Goal: Task Accomplishment & Management: Manage account settings

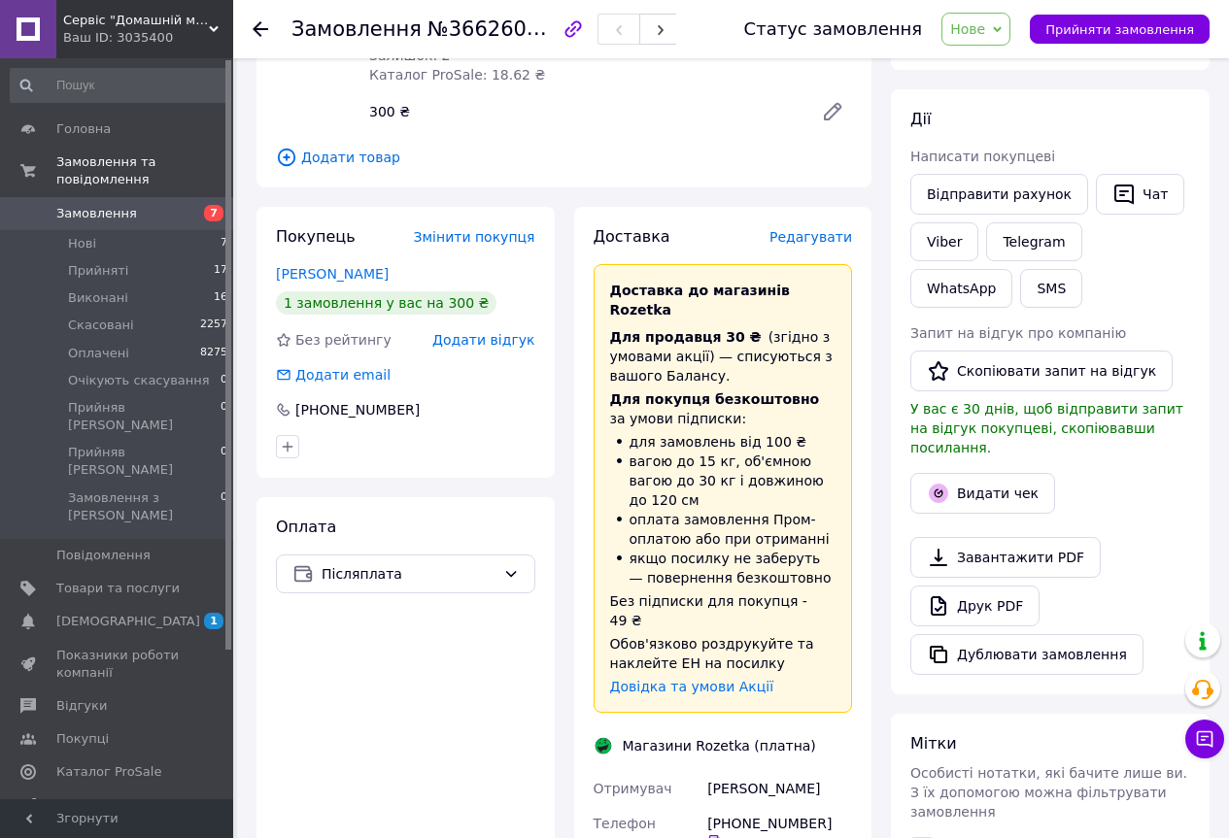
scroll to position [291, 0]
click at [135, 613] on span "[DEMOGRAPHIC_DATA]" at bounding box center [117, 621] width 123 height 17
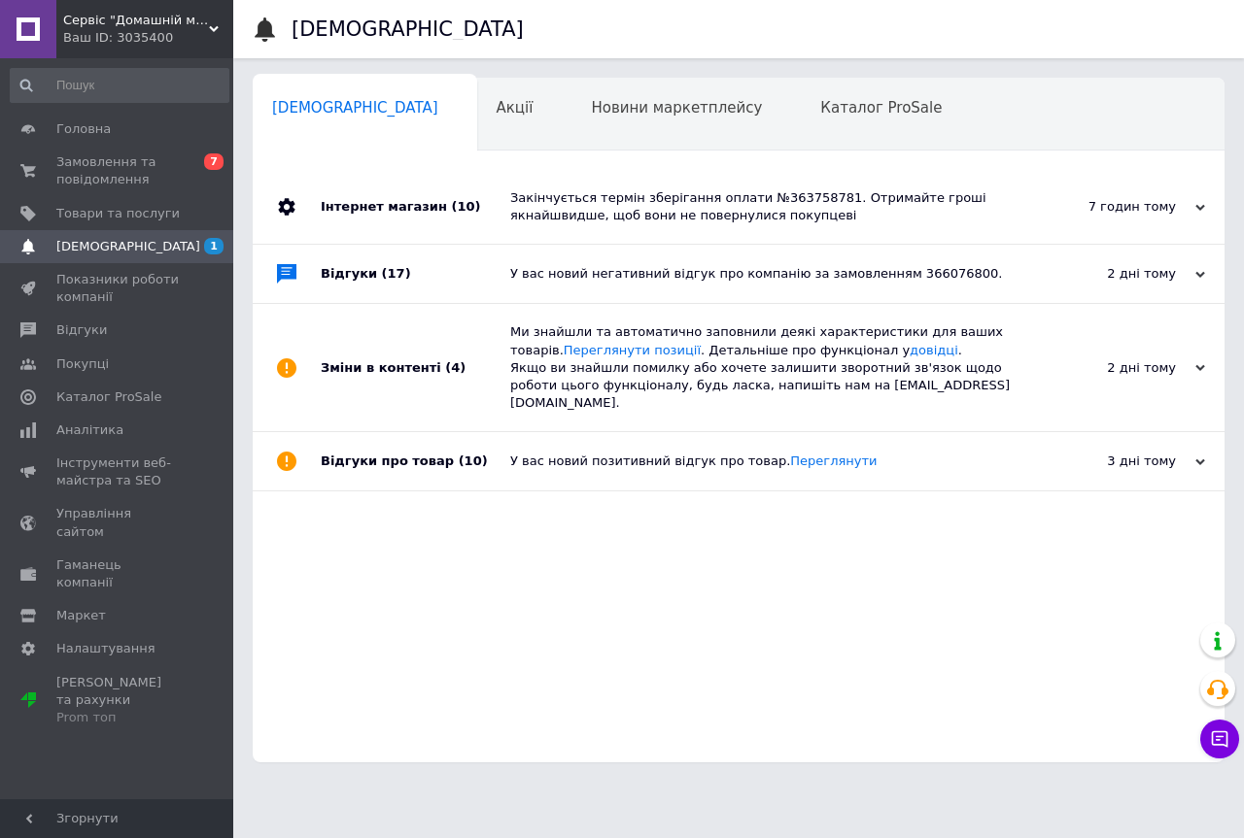
click at [552, 208] on div "Закінчується термін зберігання оплати №363758781. Отримайте гроші якнайшвидше, …" at bounding box center [760, 206] width 500 height 35
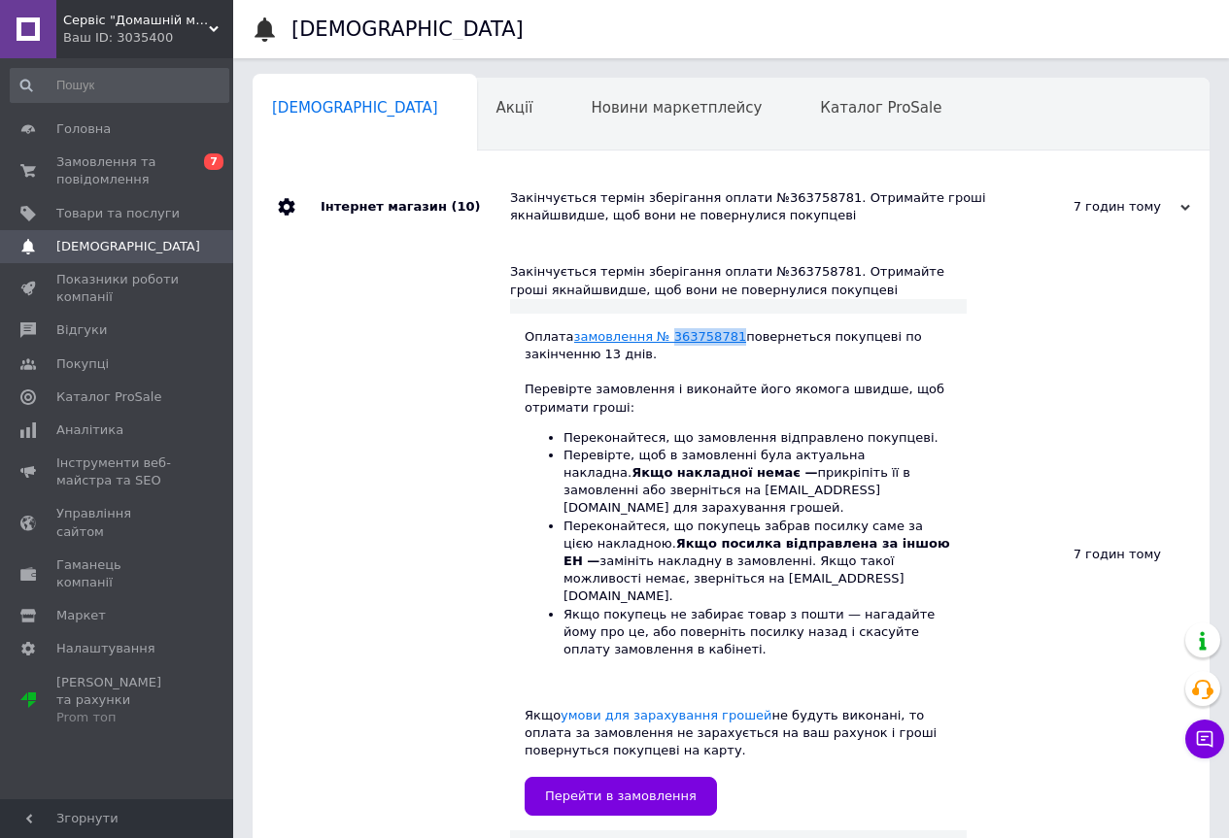
drag, startPoint x: 721, startPoint y: 334, endPoint x: 661, endPoint y: 336, distance: 60.3
click at [661, 336] on div "Оплата замовлення № 363758781 повернеться покупцеві по закінченню 13 днів. Пере…" at bounding box center [738, 572] width 427 height 489
copy link "363758781"
click at [116, 164] on span "Замовлення та повідомлення" at bounding box center [117, 171] width 123 height 35
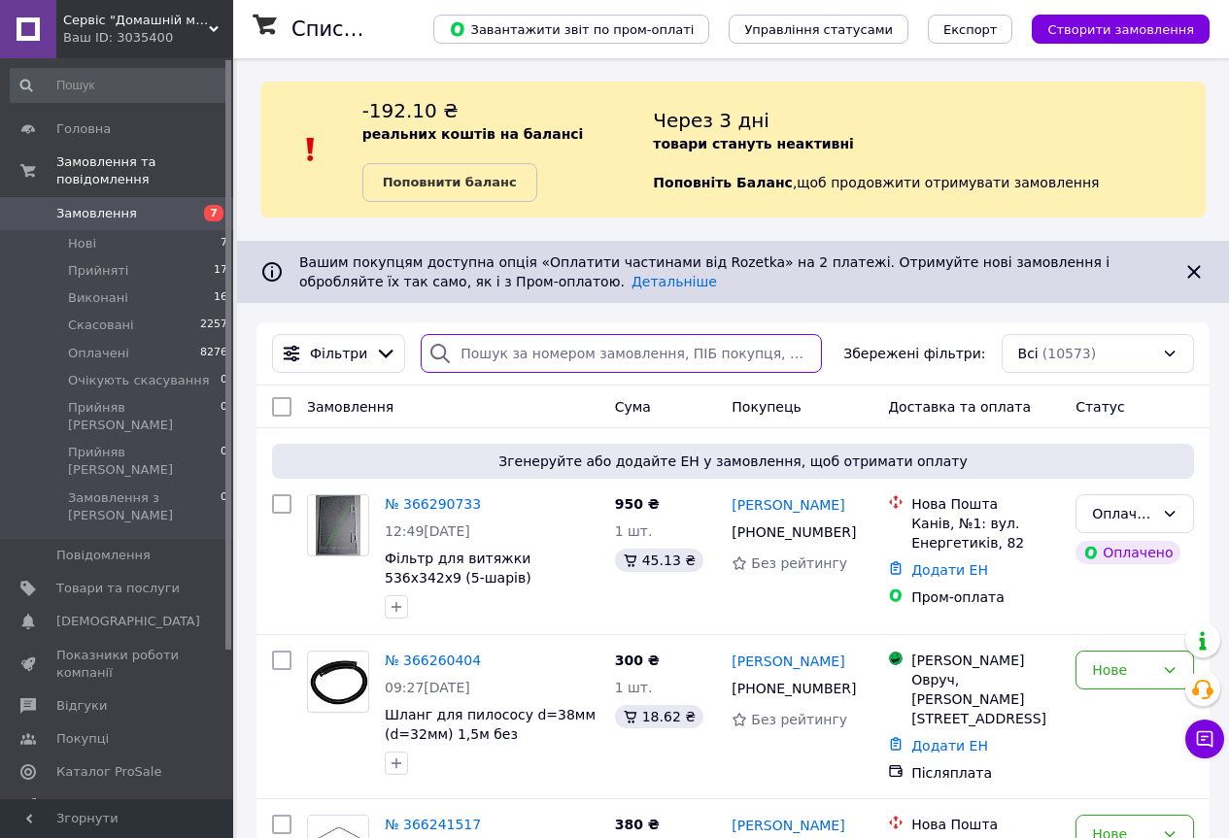
click at [479, 348] on input "search" at bounding box center [621, 353] width 401 height 39
paste input "363758781"
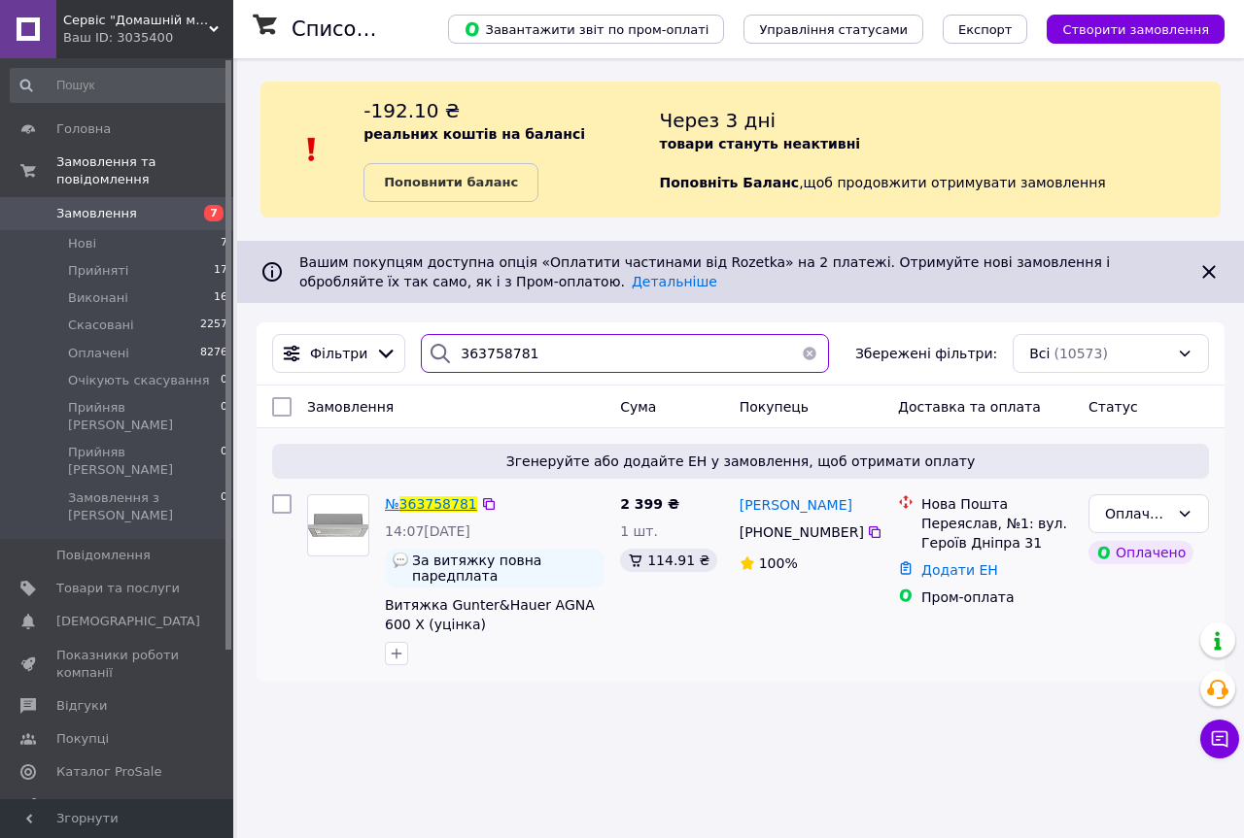
type input "363758781"
click at [444, 501] on span "363758781" at bounding box center [438, 504] width 78 height 16
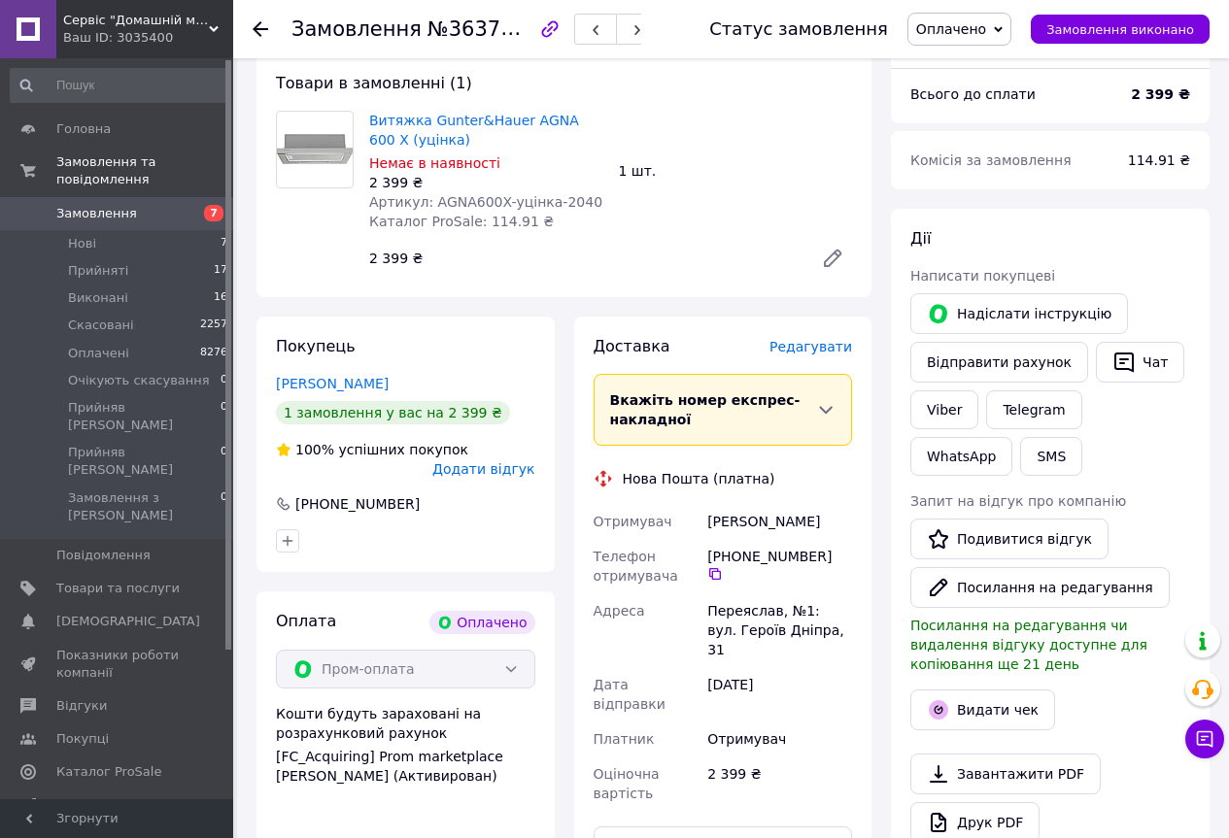
scroll to position [97, 0]
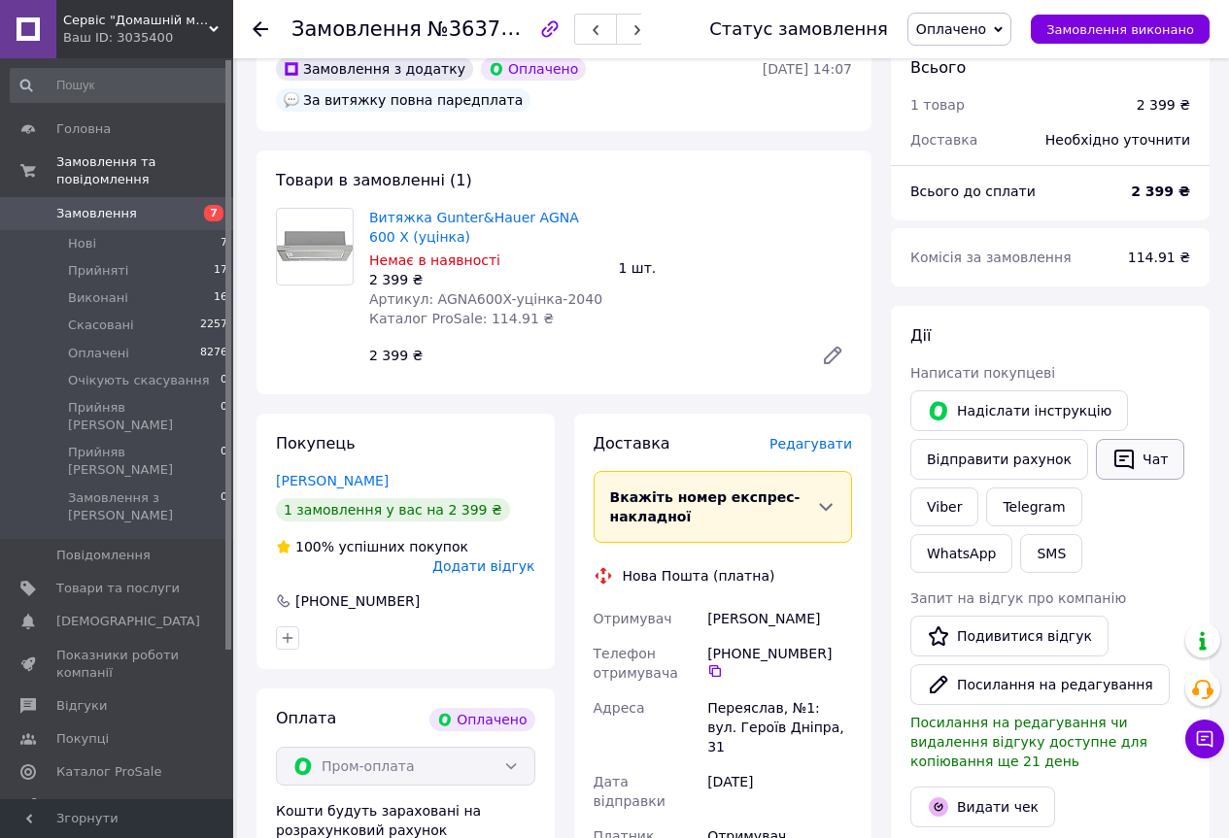
click at [1126, 458] on button "Чат" at bounding box center [1140, 459] width 88 height 41
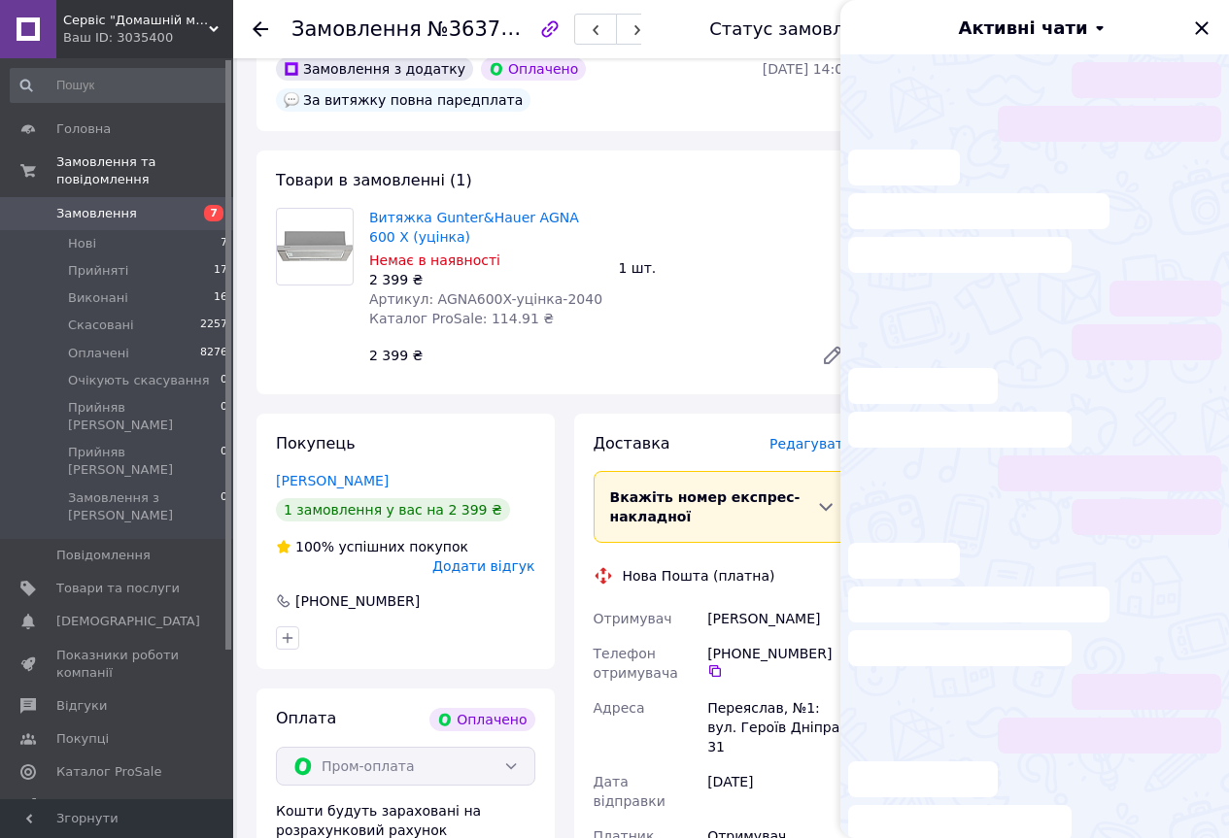
click at [1126, 458] on li at bounding box center [1034, 496] width 373 height 80
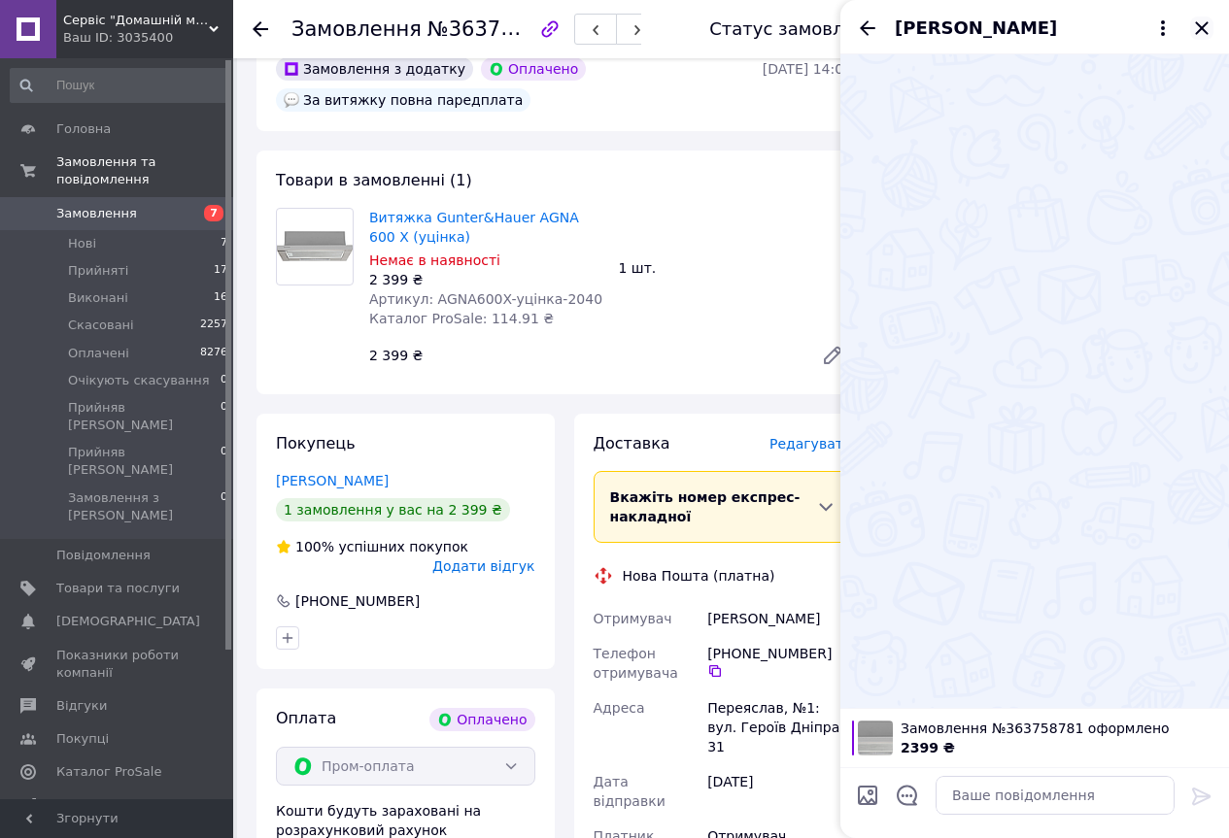
click at [1202, 27] on icon "Закрити" at bounding box center [1201, 27] width 13 height 13
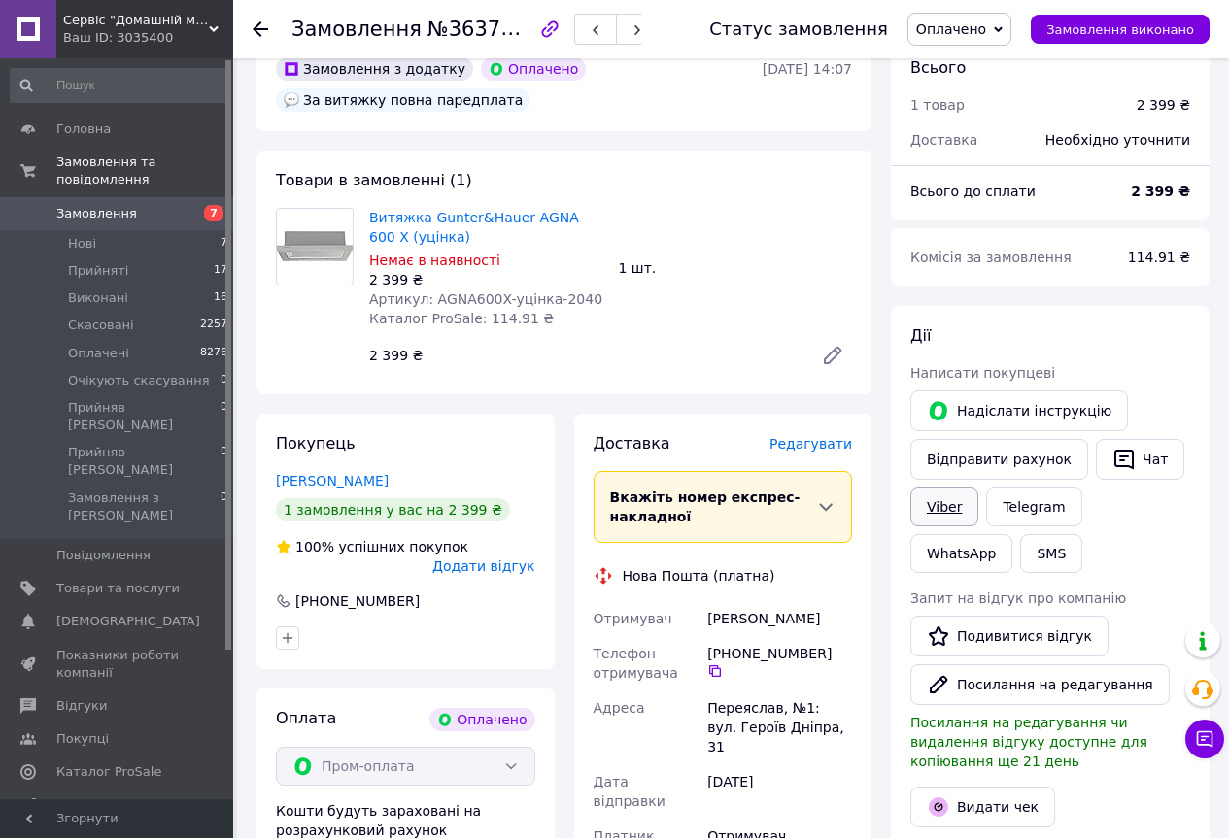
click at [938, 508] on link "Viber" at bounding box center [944, 507] width 68 height 39
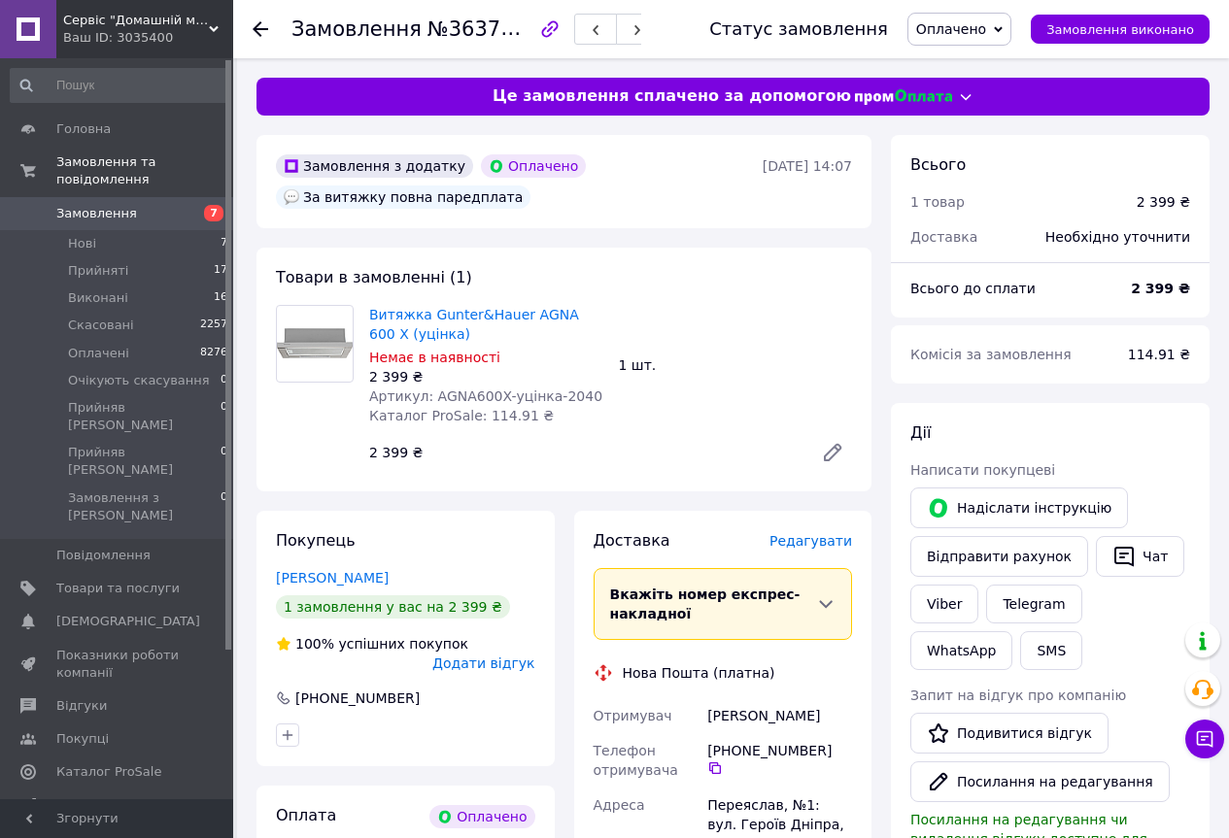
click at [556, 19] on icon "button" at bounding box center [549, 28] width 23 height 23
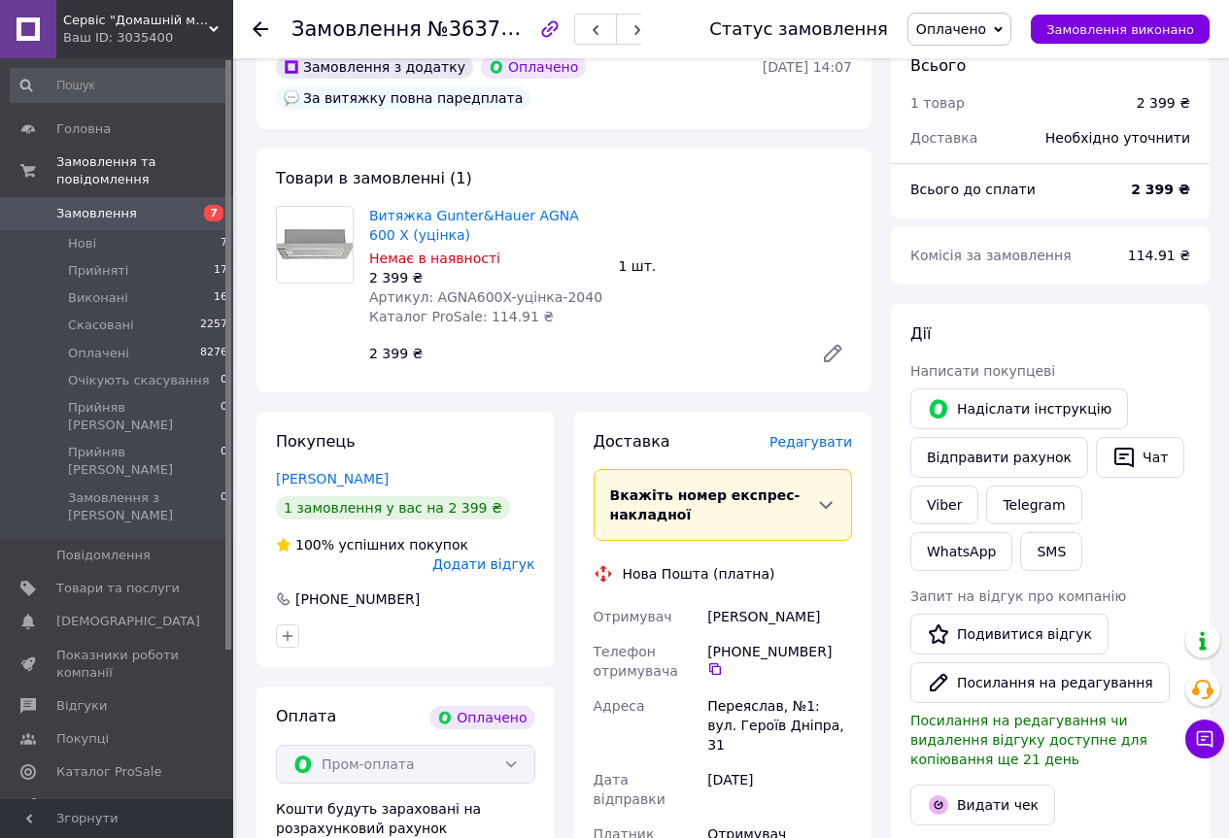
scroll to position [97, 0]
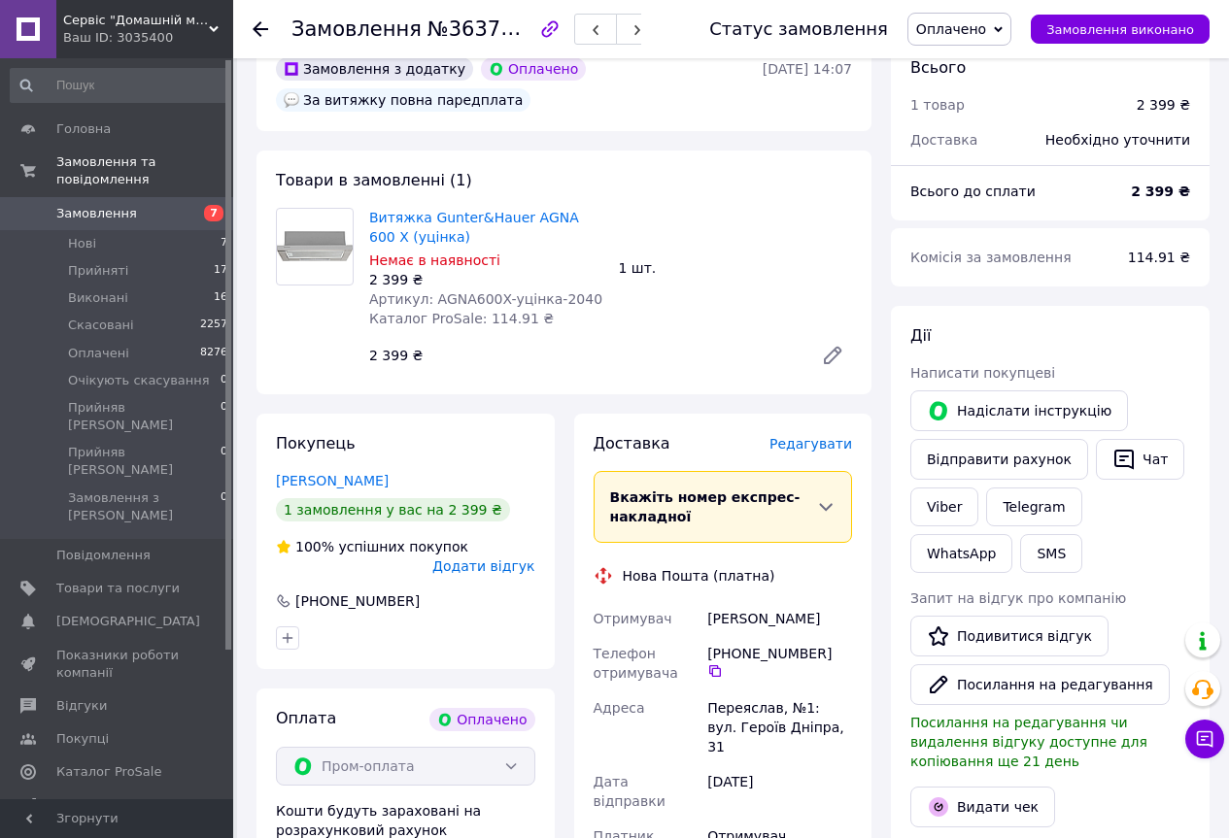
click at [261, 28] on use at bounding box center [261, 29] width 16 height 16
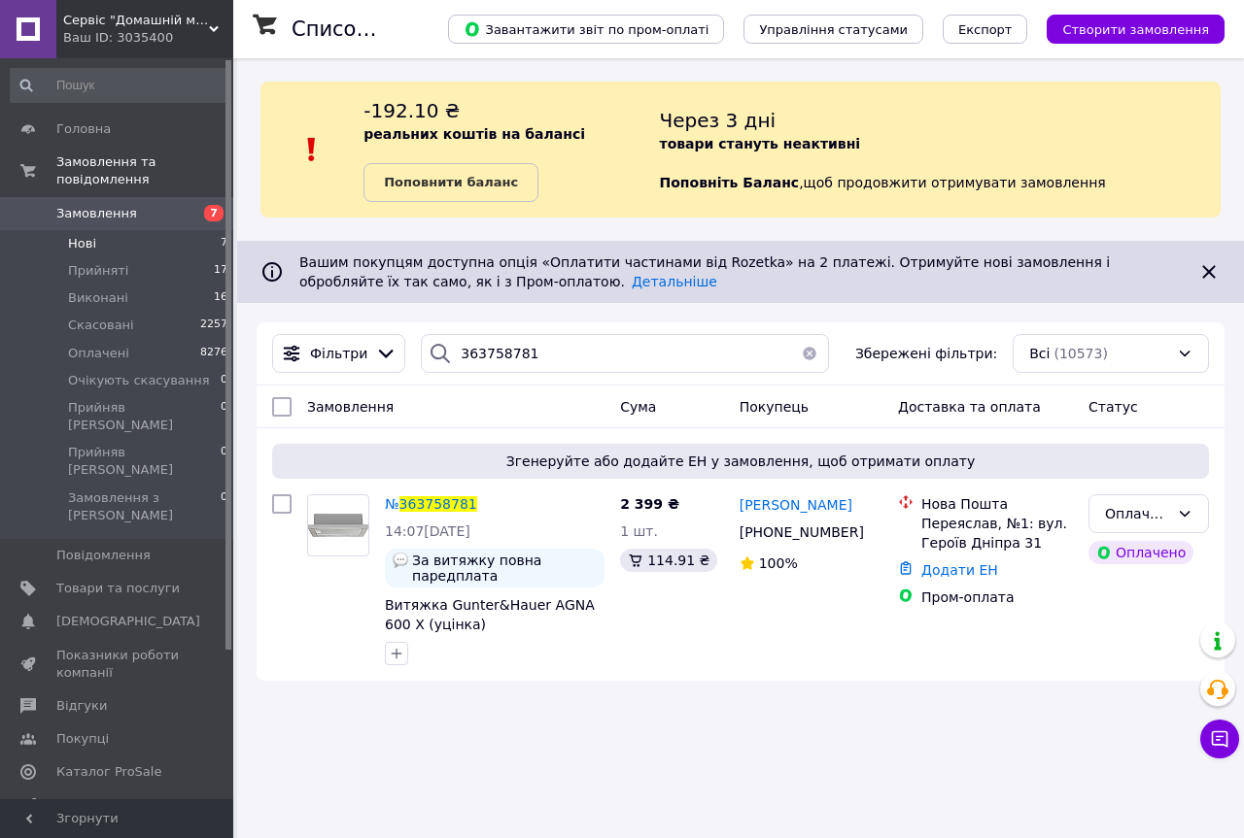
click at [123, 230] on li "Нові 7" at bounding box center [119, 243] width 239 height 27
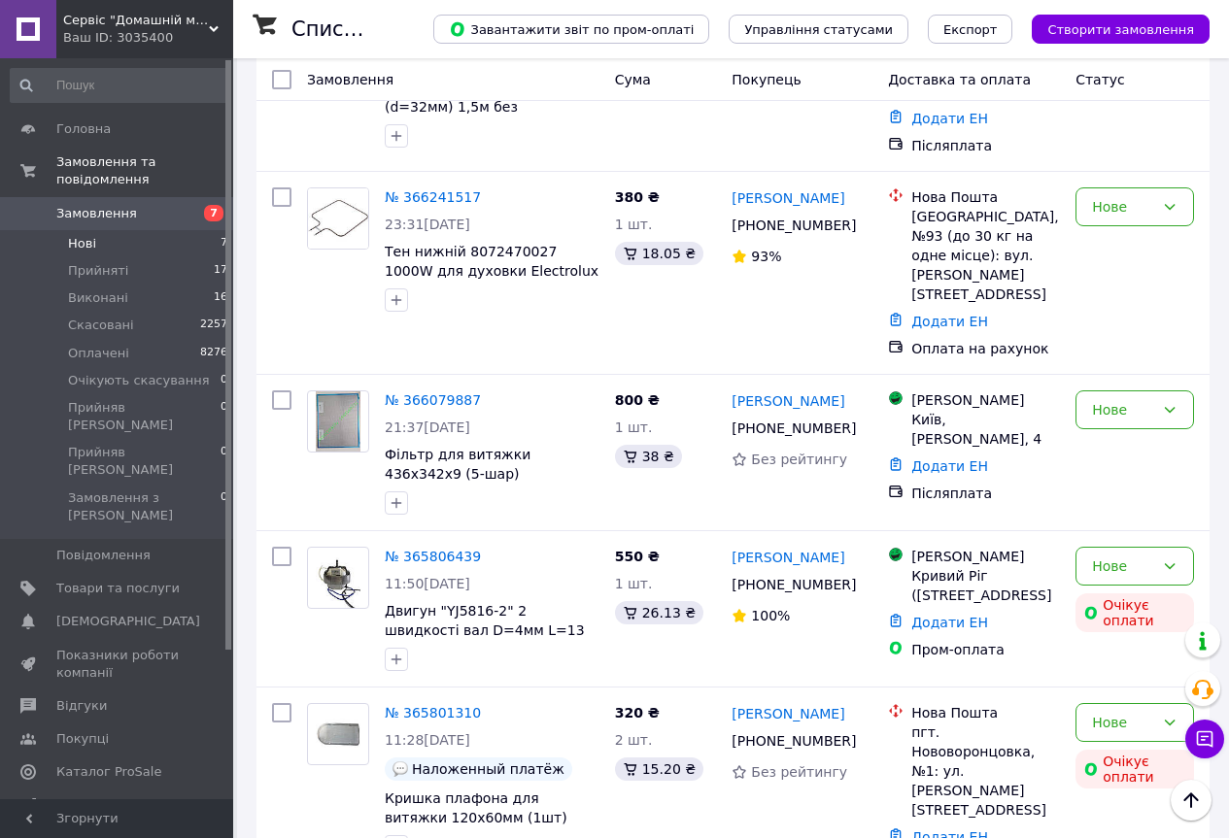
scroll to position [486, 0]
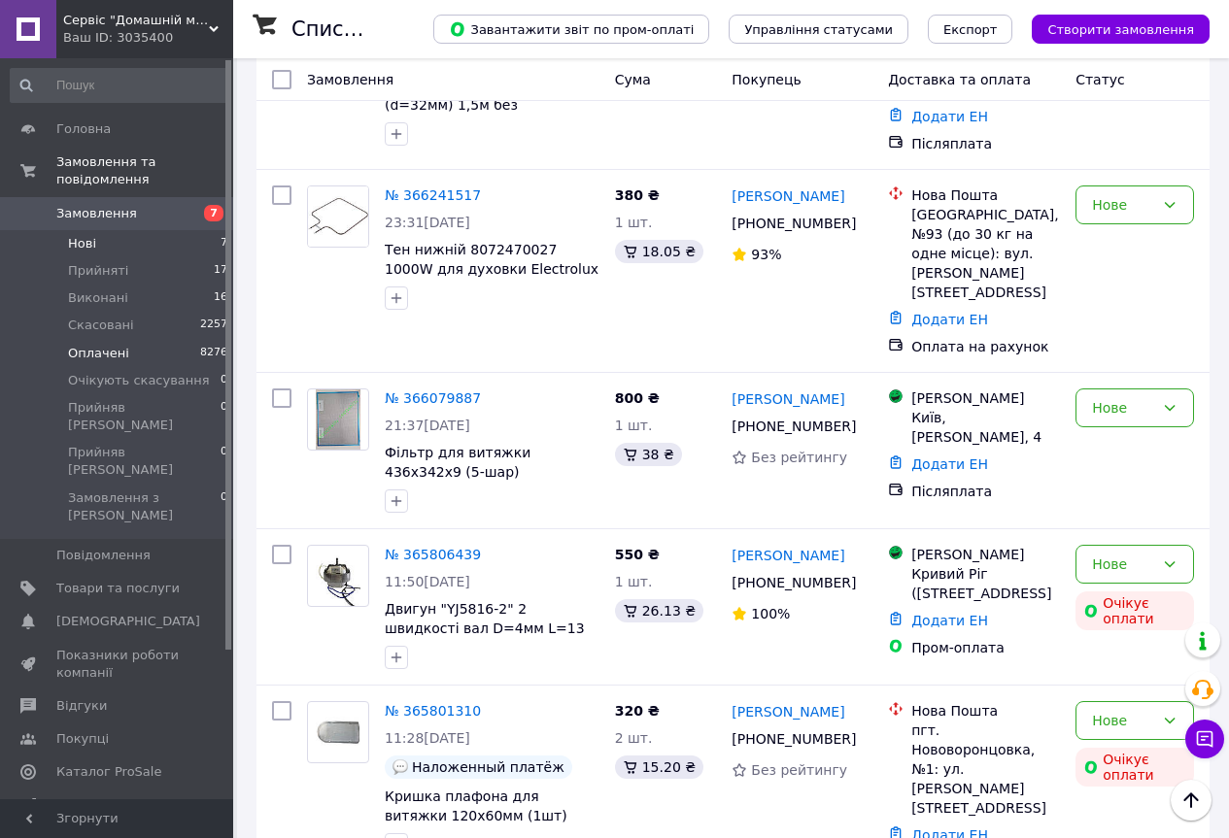
click at [116, 345] on span "Оплачені" at bounding box center [98, 353] width 61 height 17
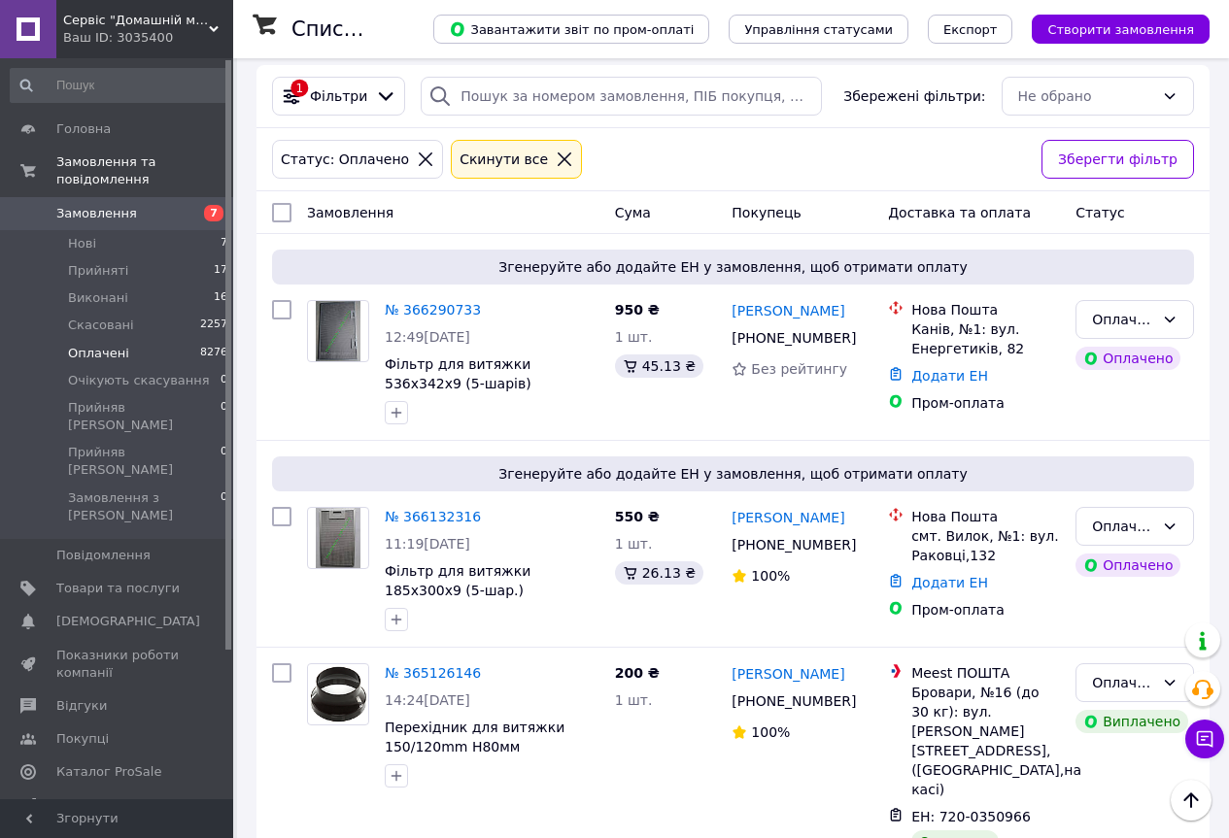
scroll to position [291, 0]
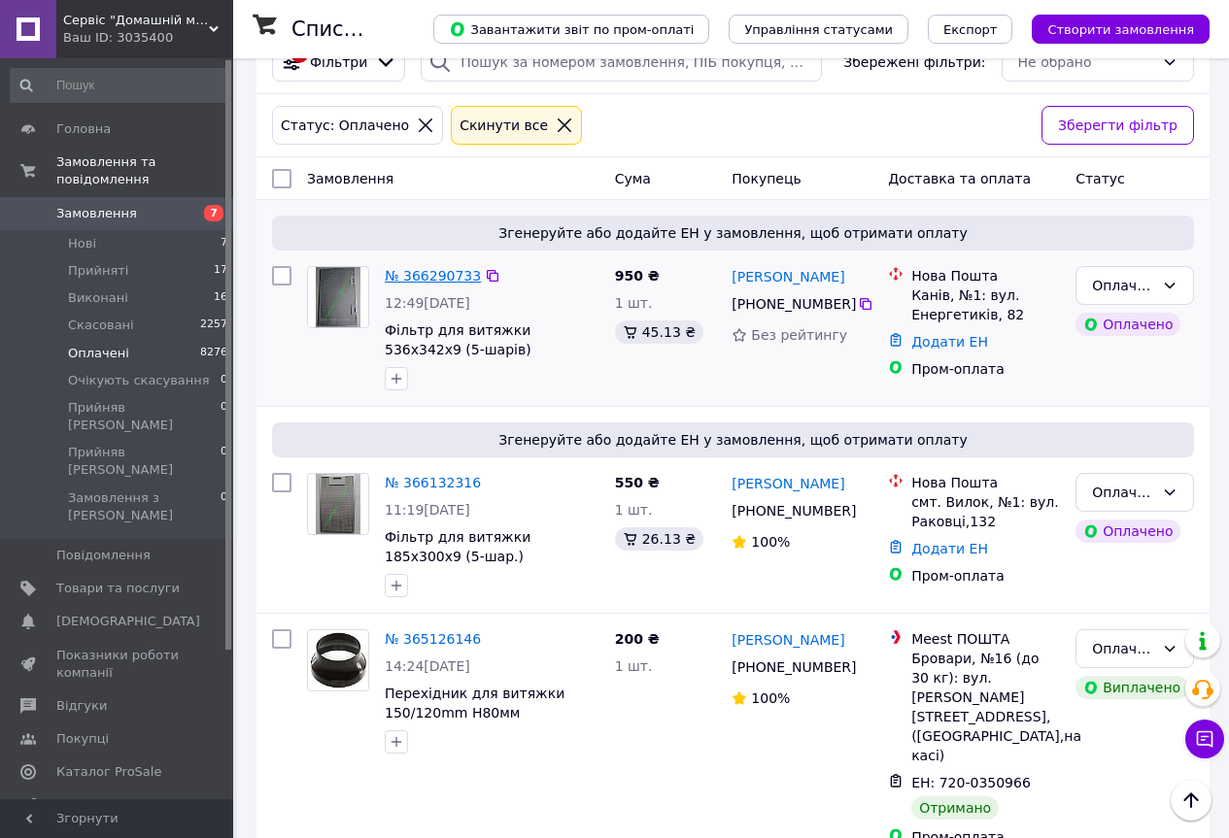
click at [430, 281] on link "№ 366290733" at bounding box center [433, 276] width 96 height 16
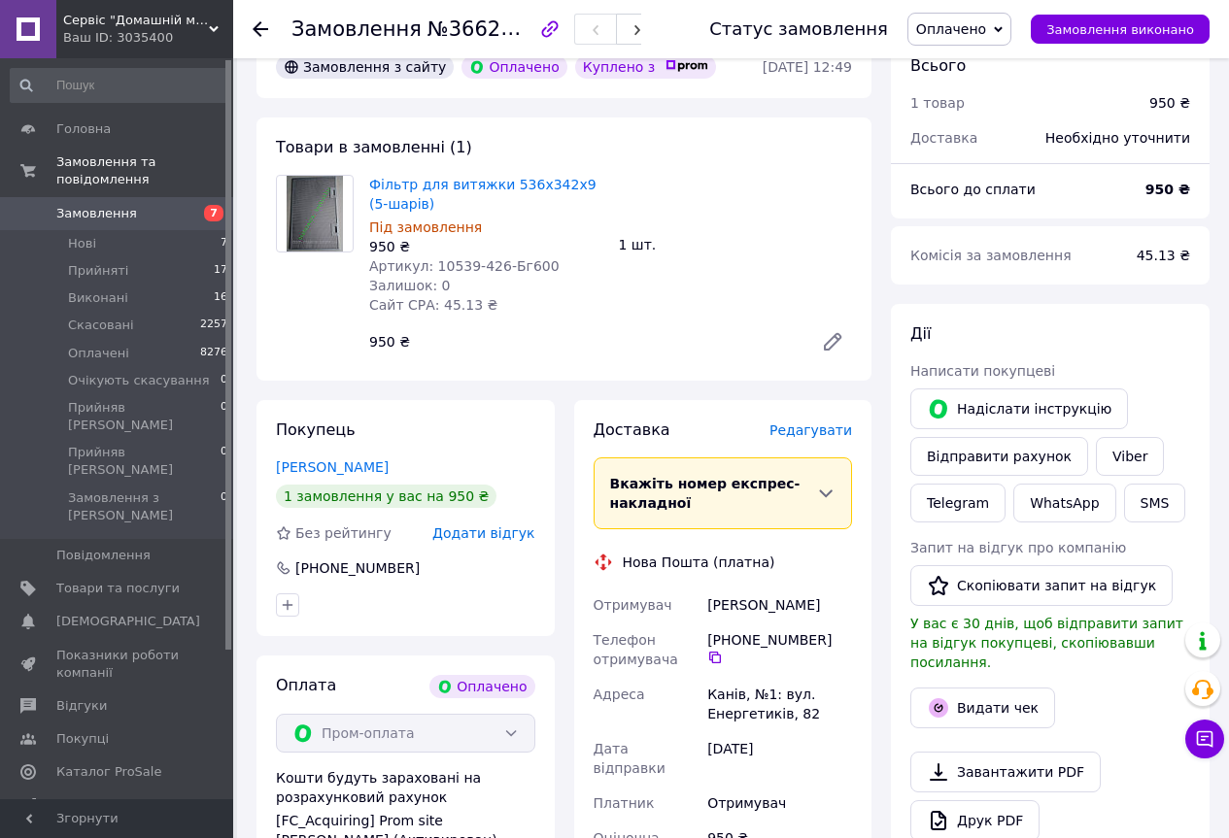
scroll to position [97, 0]
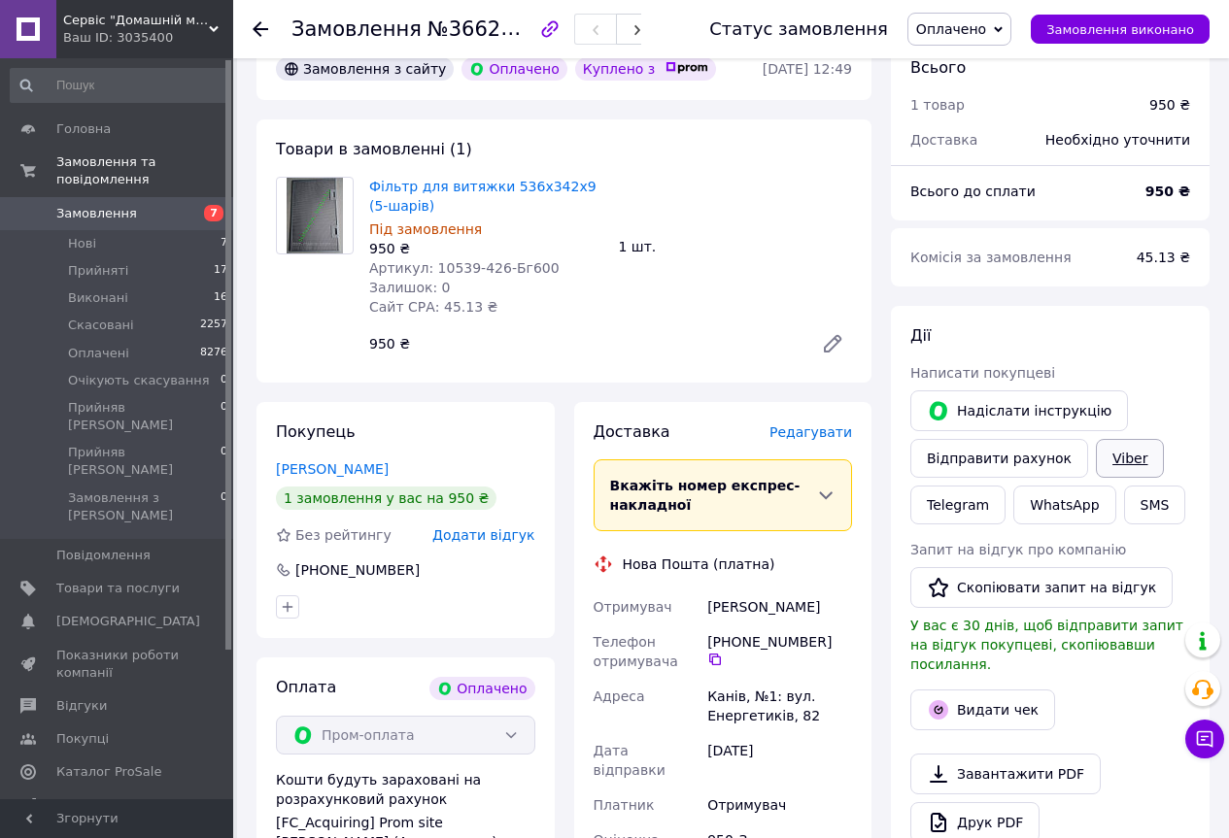
click at [1126, 464] on link "Viber" at bounding box center [1130, 458] width 68 height 39
click at [1003, 31] on icon at bounding box center [998, 29] width 9 height 6
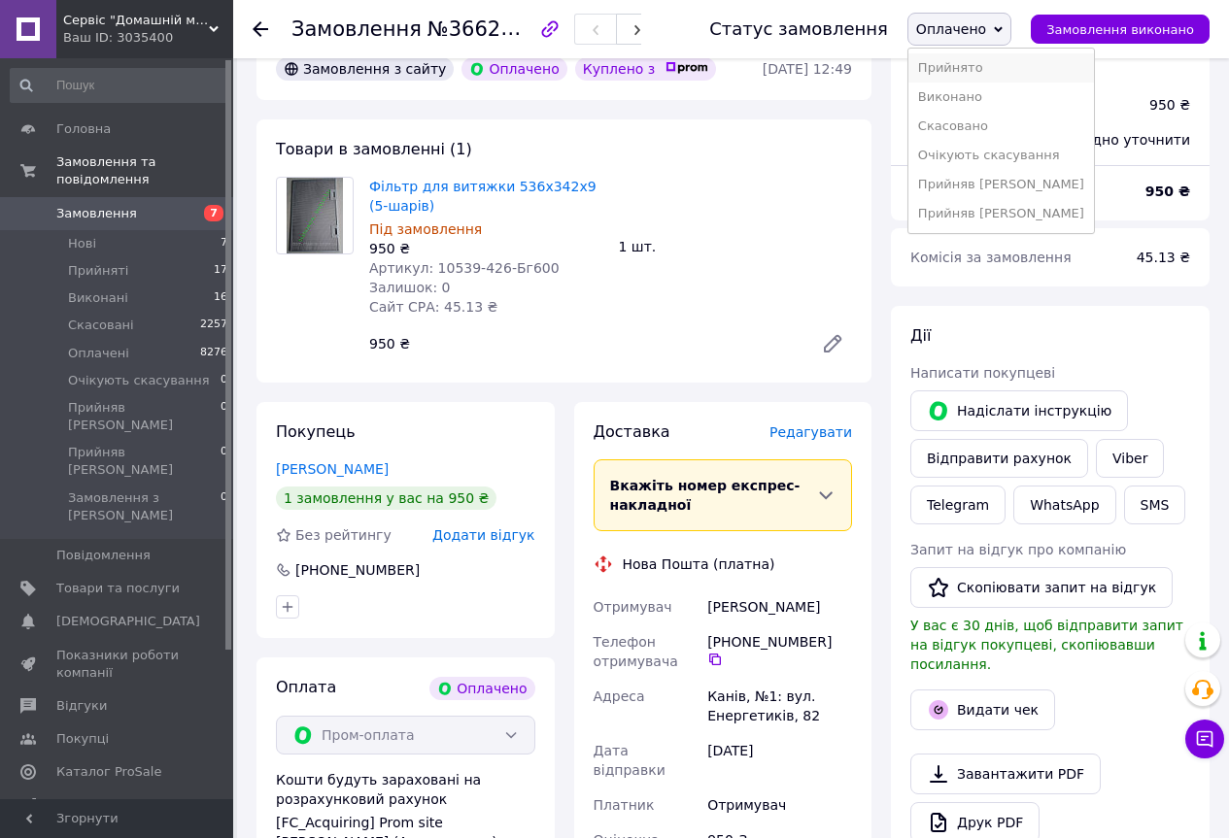
click at [1006, 58] on li "Прийнято" at bounding box center [1001, 67] width 186 height 29
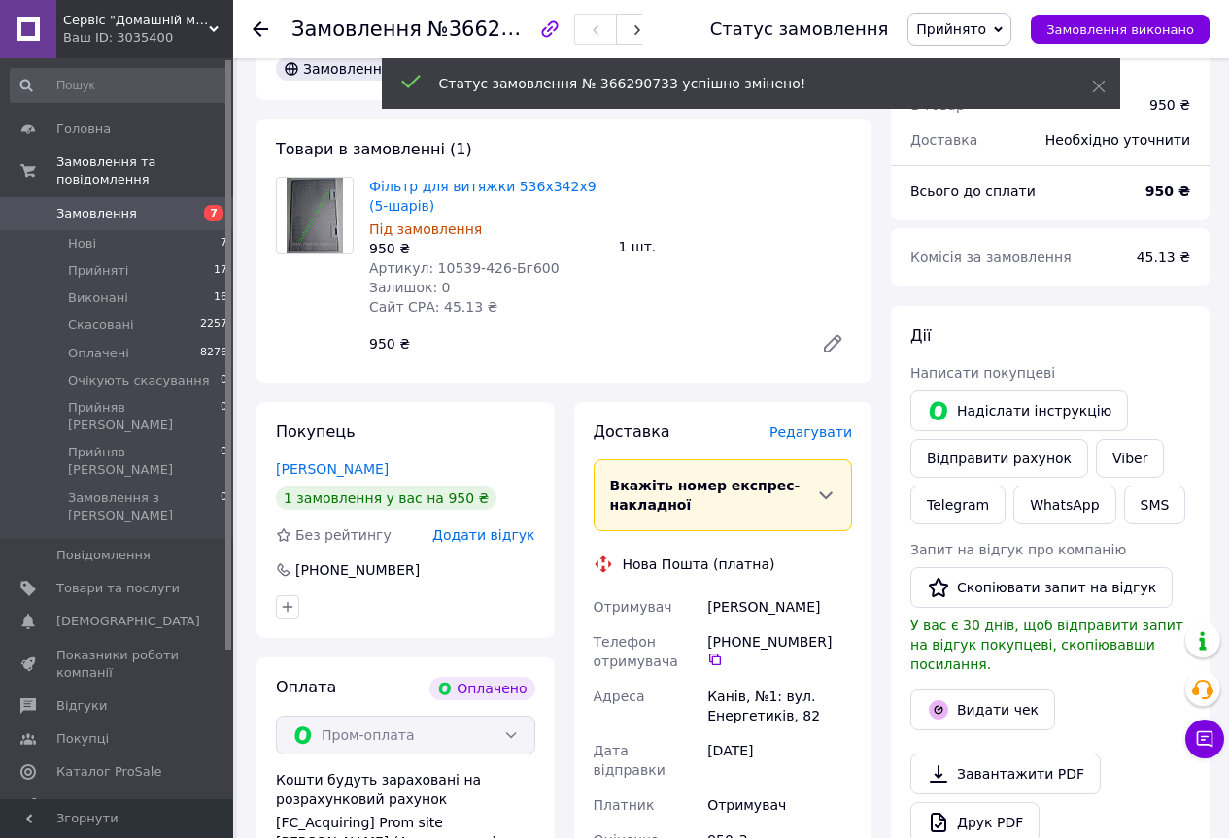
click at [257, 30] on use at bounding box center [261, 29] width 16 height 16
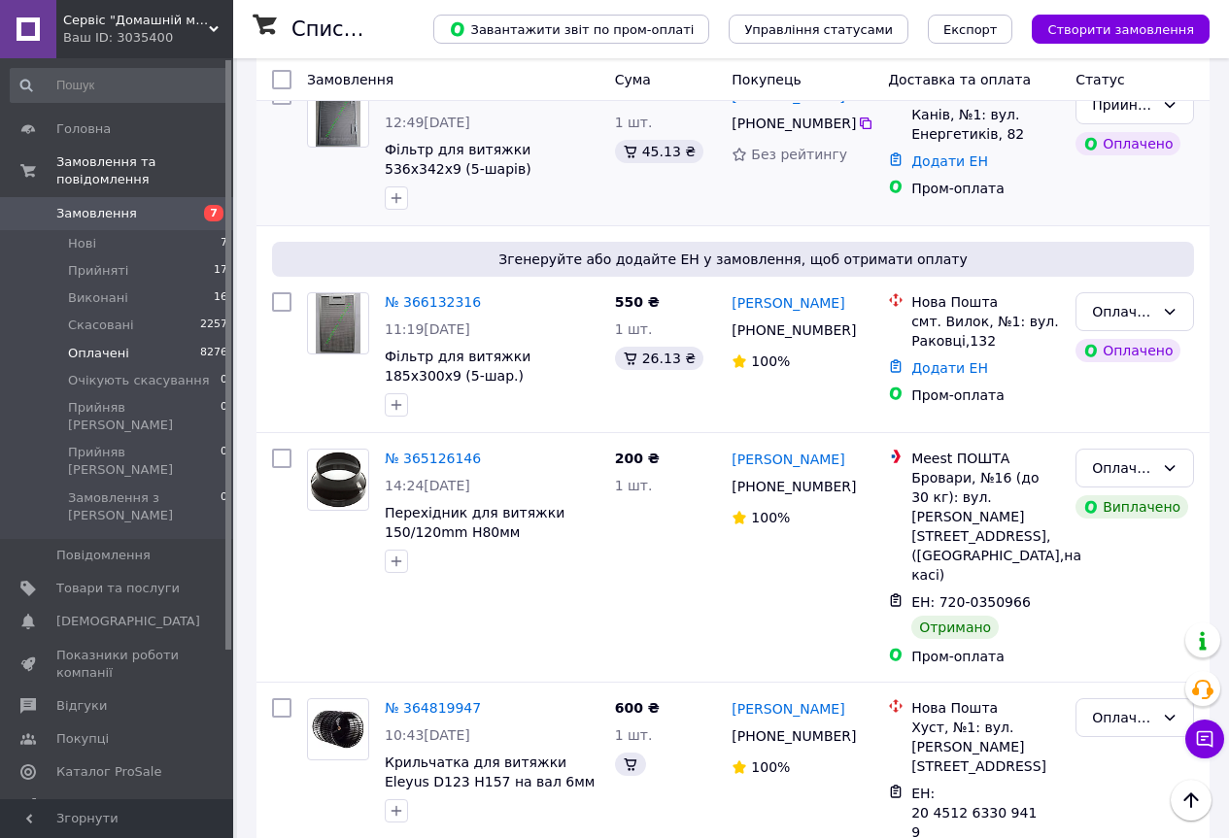
scroll to position [474, 0]
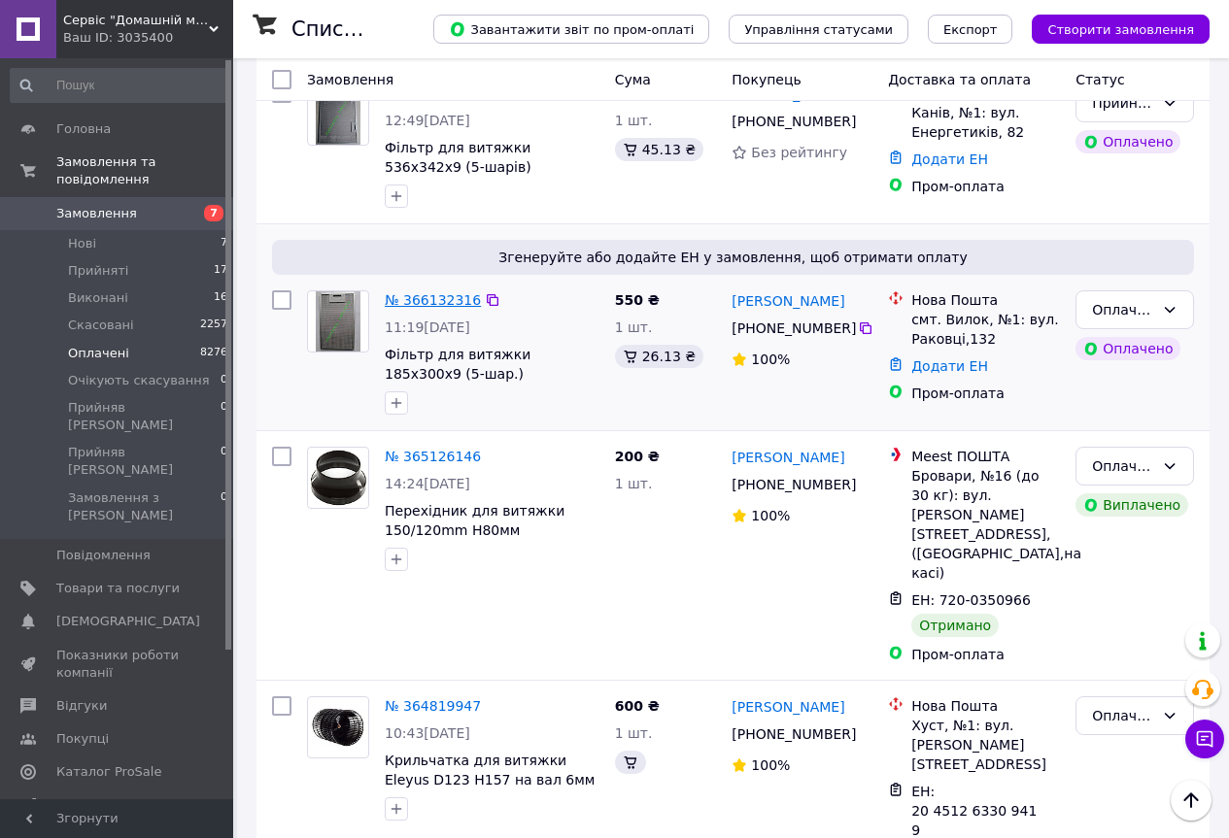
click at [451, 298] on link "№ 366132316" at bounding box center [433, 300] width 96 height 16
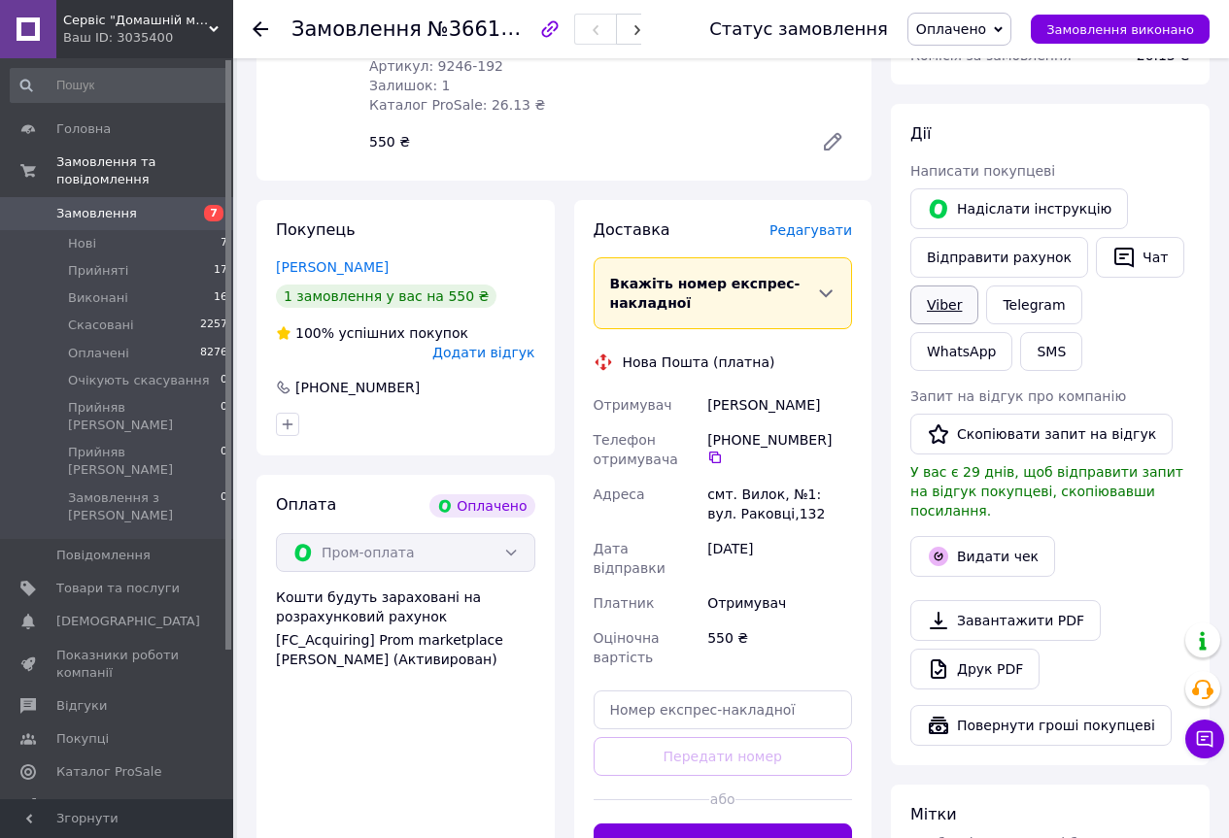
scroll to position [280, 0]
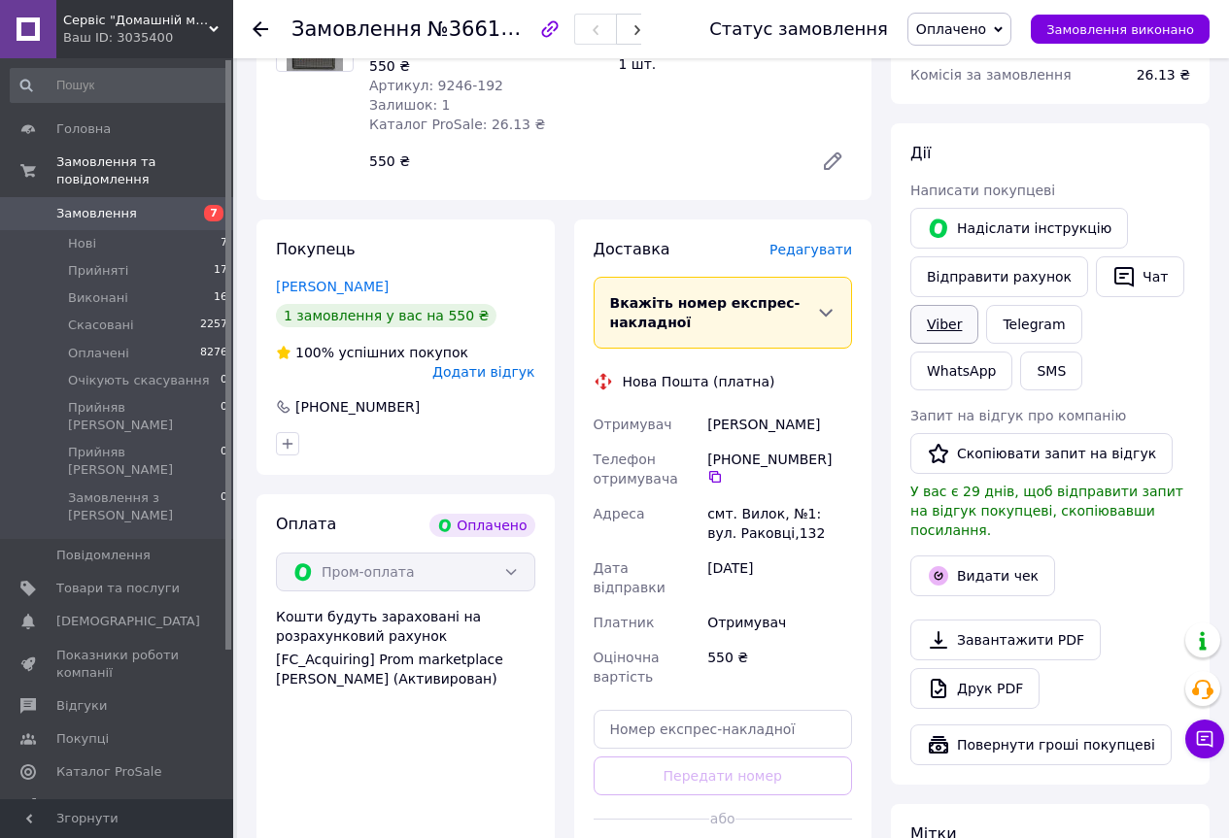
click at [948, 324] on link "Viber" at bounding box center [944, 324] width 68 height 39
click at [1029, 322] on link "Telegram" at bounding box center [1033, 324] width 95 height 39
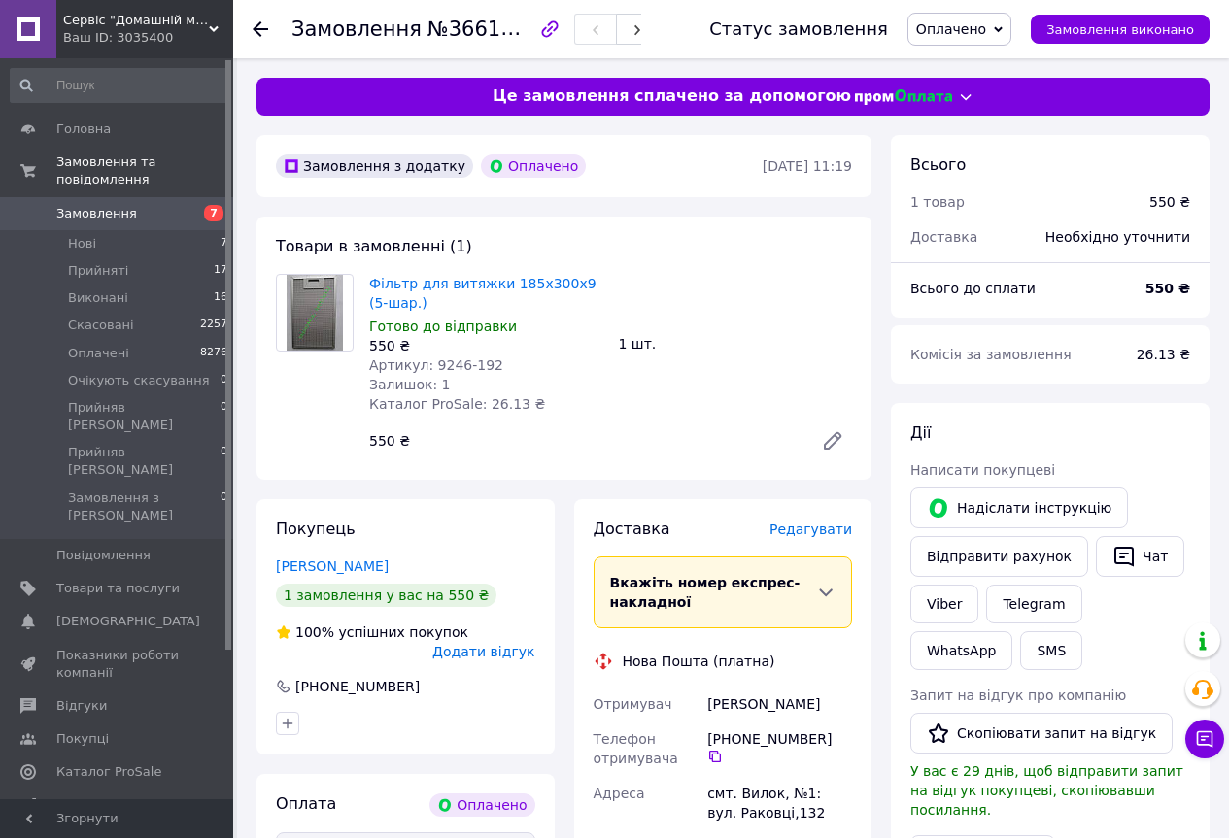
scroll to position [280, 0]
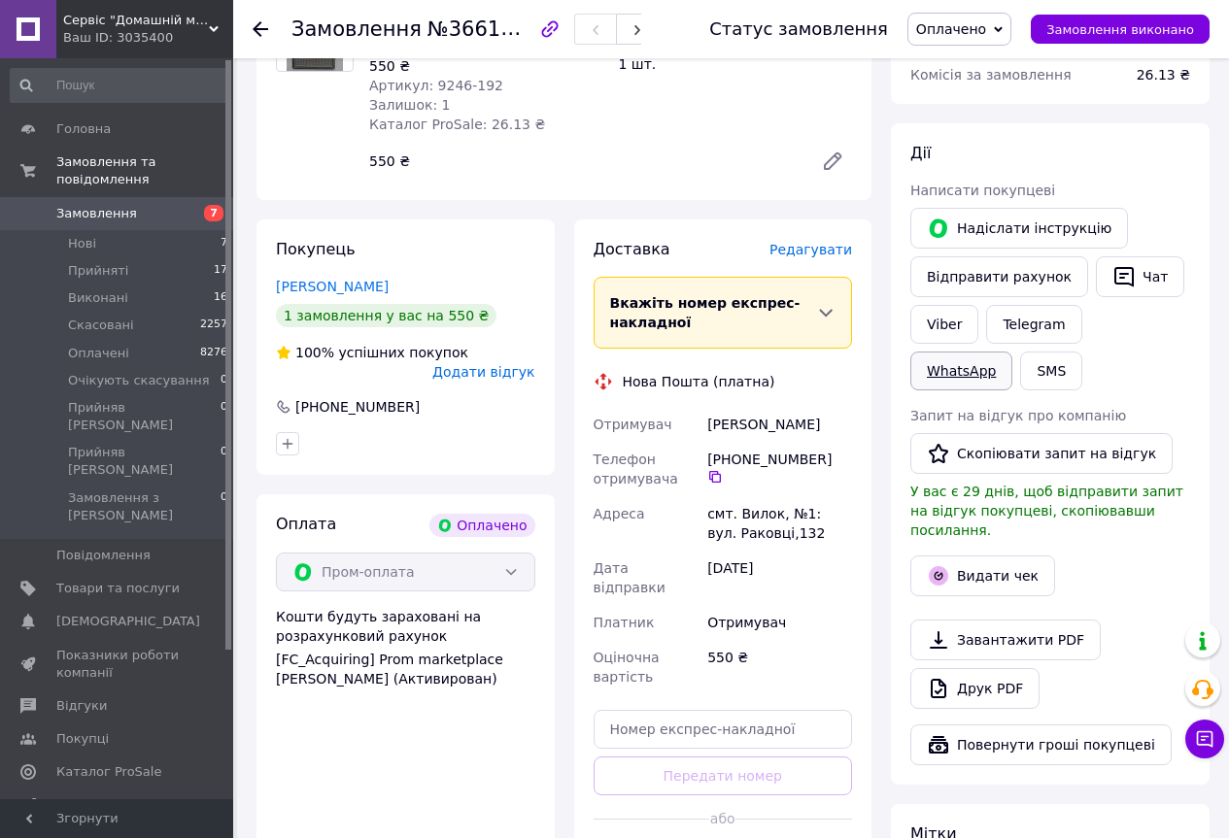
click at [1012, 352] on link "WhatsApp" at bounding box center [961, 371] width 102 height 39
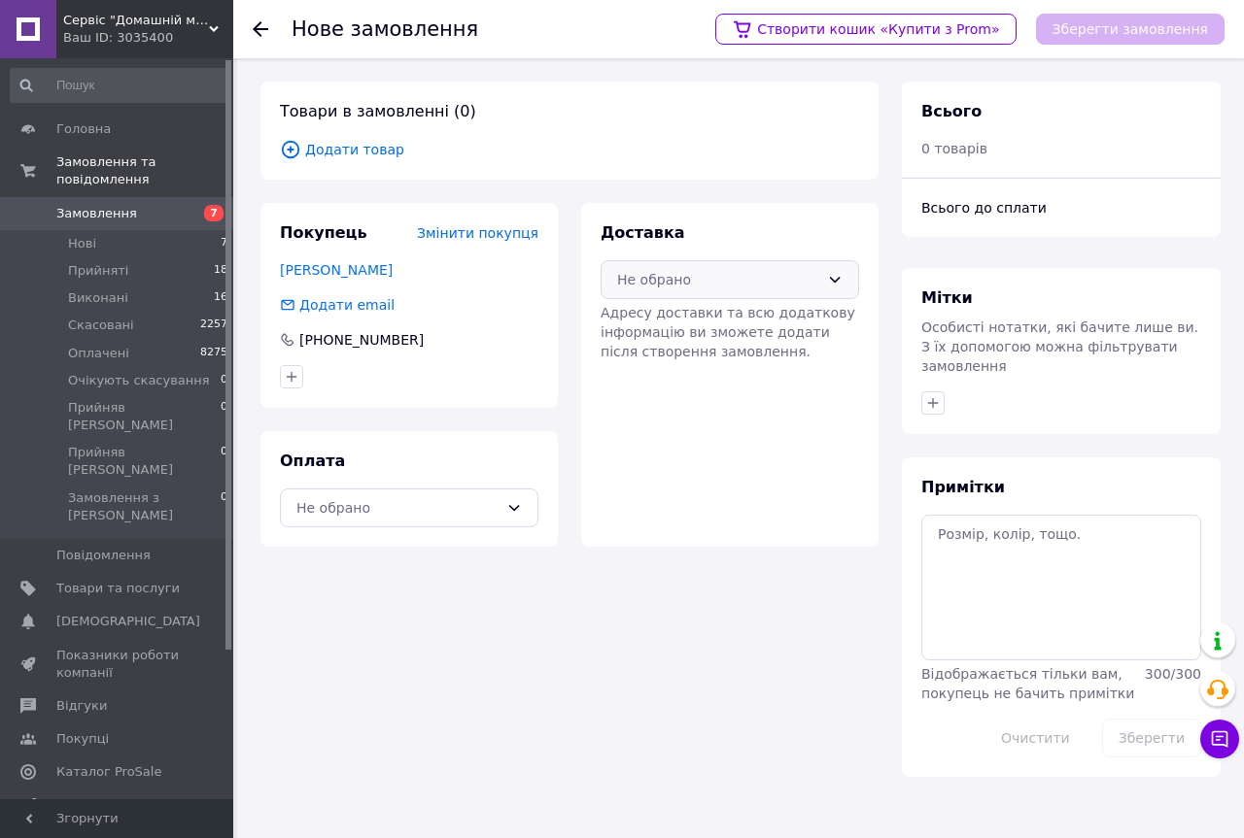
click at [836, 278] on icon at bounding box center [835, 280] width 16 height 16
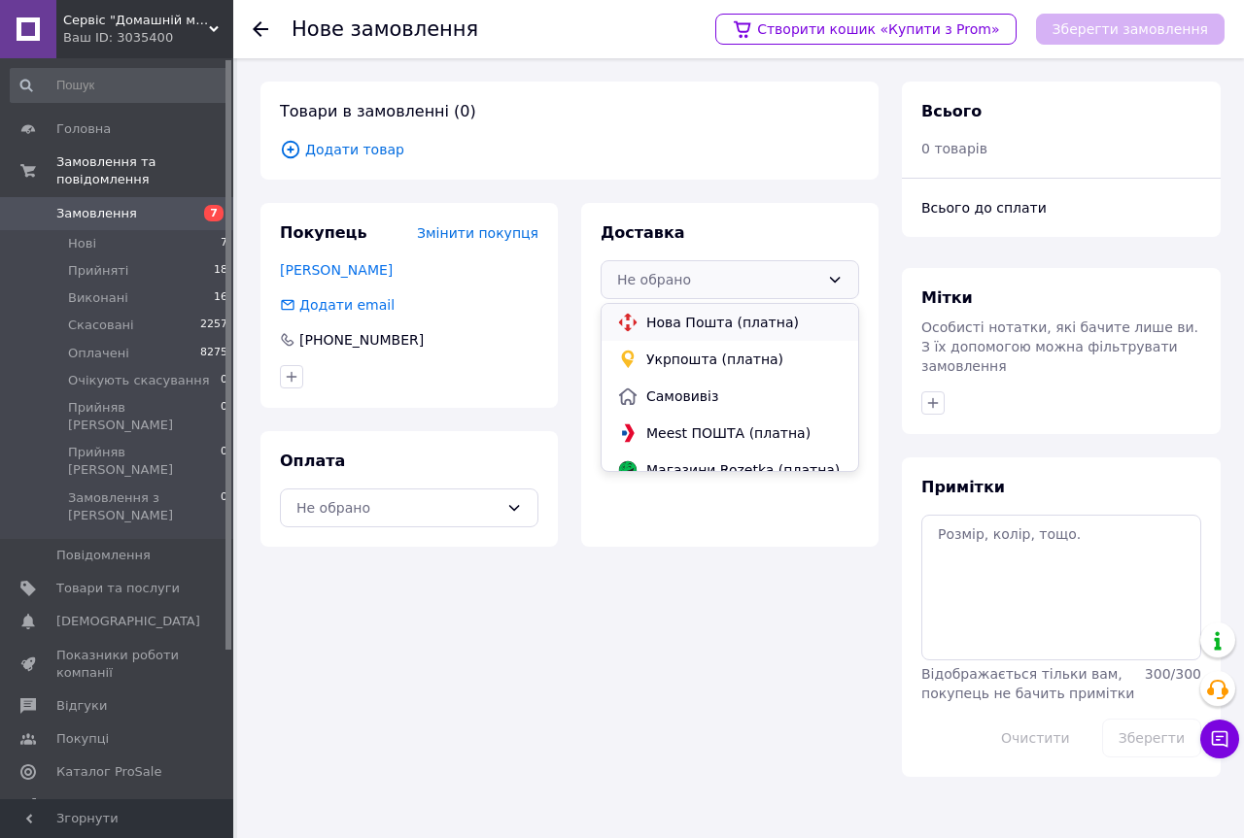
click at [756, 324] on span "Нова Пошта (платна)" at bounding box center [744, 322] width 196 height 19
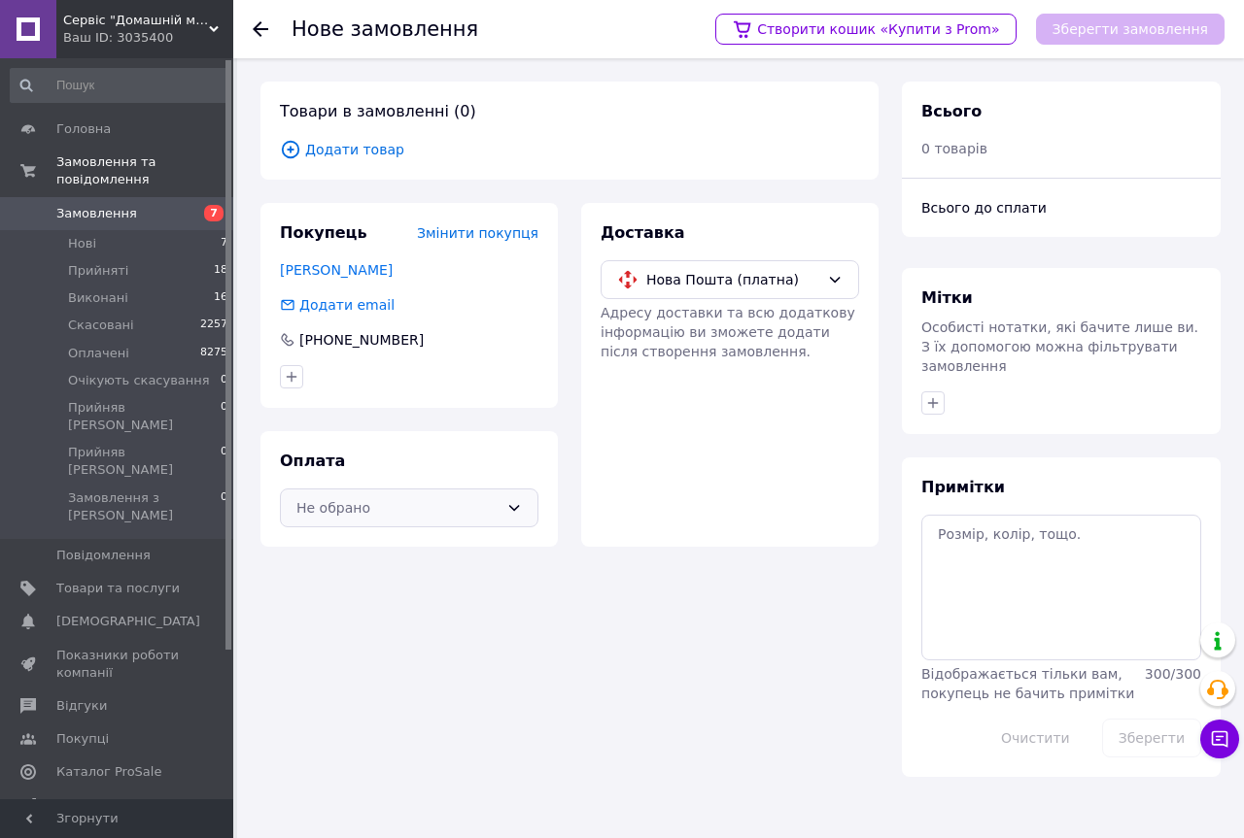
click at [510, 505] on icon at bounding box center [514, 508] width 11 height 6
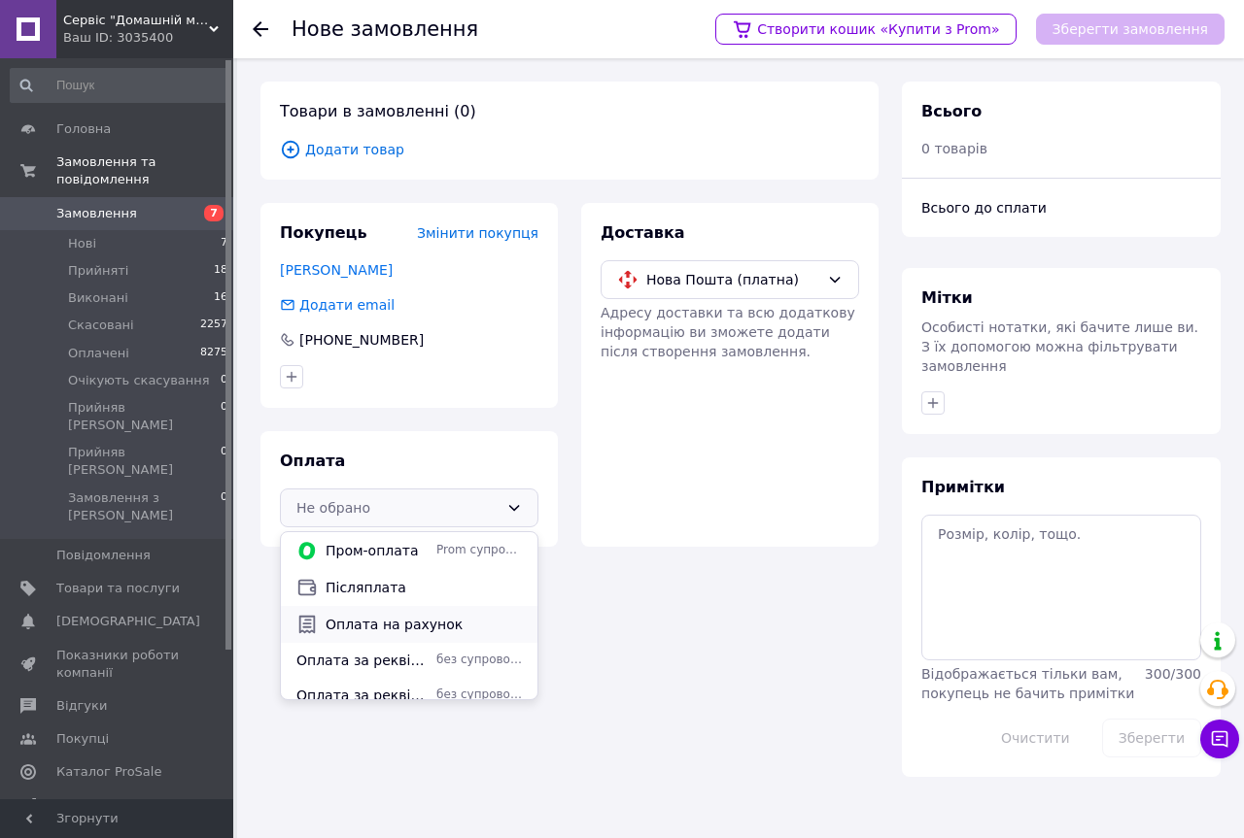
click at [385, 618] on span "Оплата на рахунок" at bounding box center [423, 624] width 196 height 19
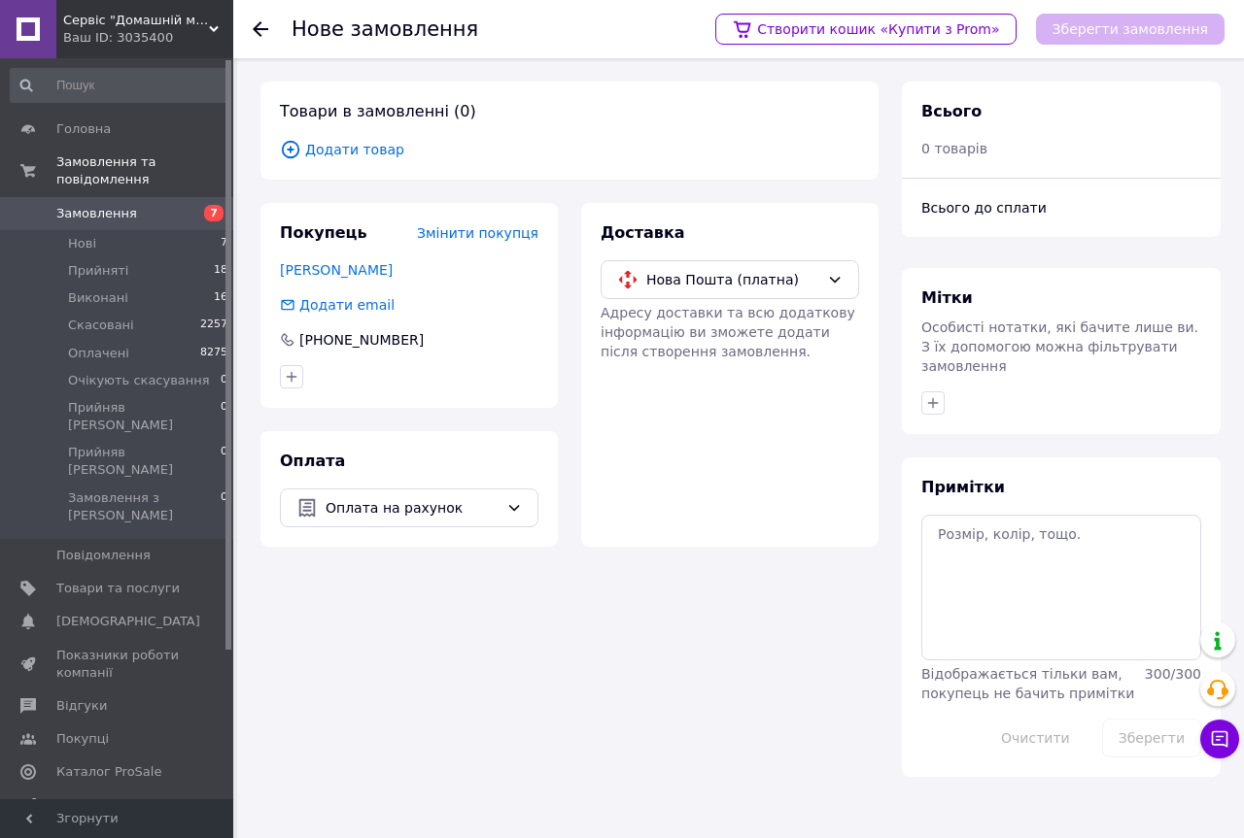
click at [350, 148] on span "Додати товар" at bounding box center [569, 149] width 579 height 21
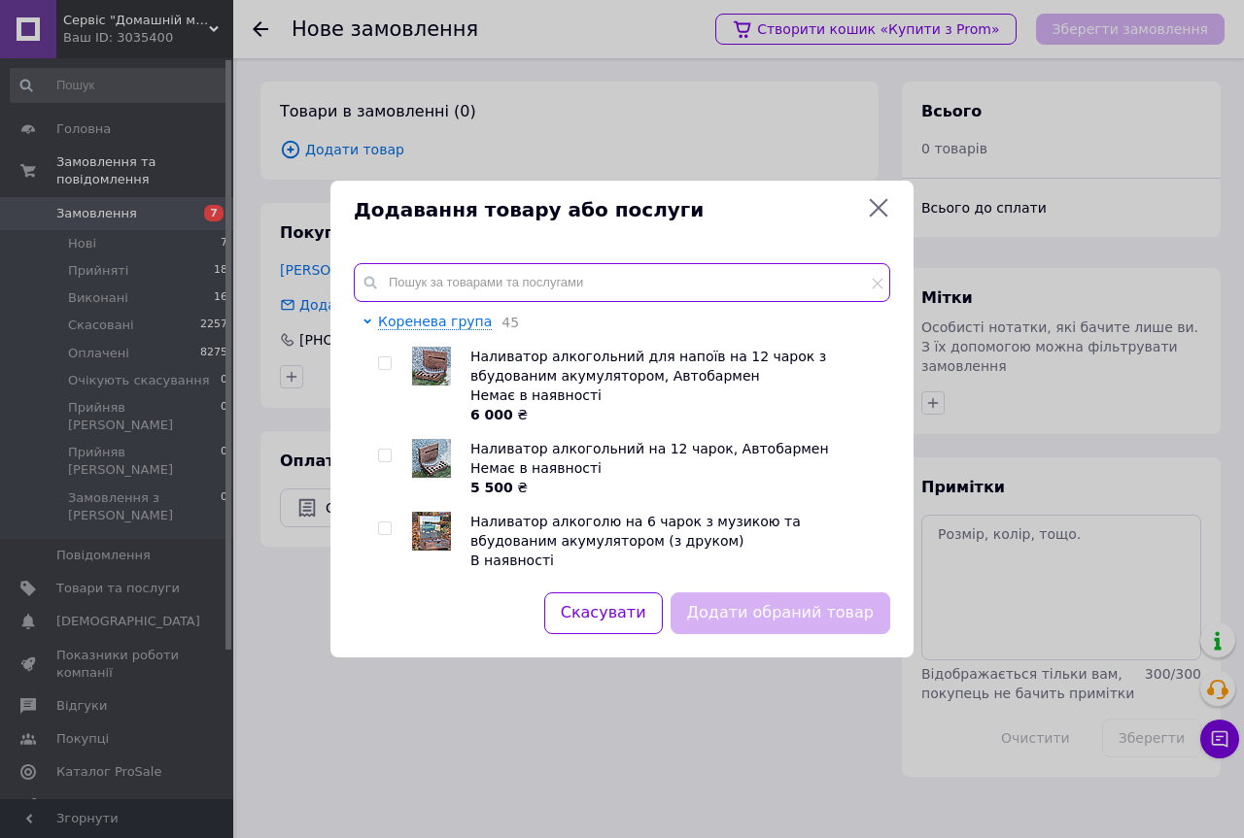
click at [413, 284] on input "text" at bounding box center [622, 282] width 536 height 39
paste input "№9"
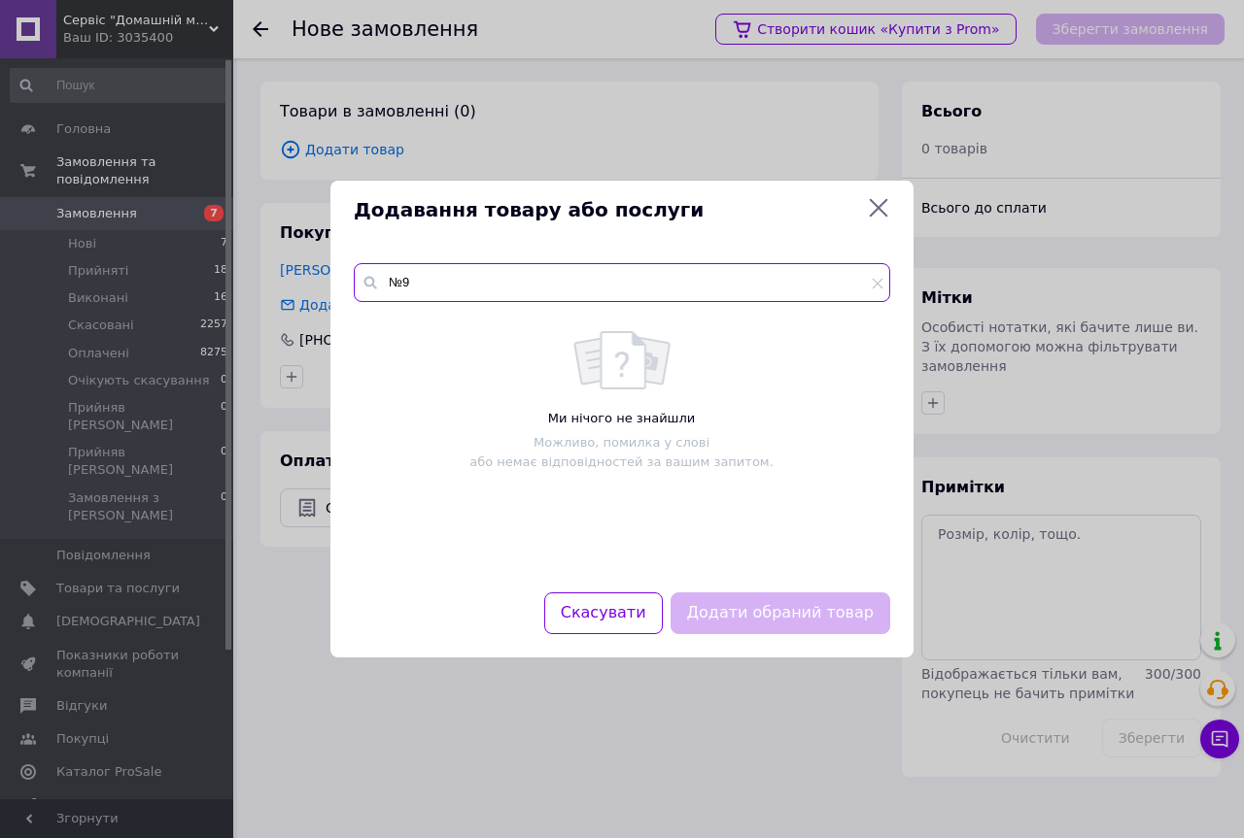
type input "№9"
drag, startPoint x: 416, startPoint y: 281, endPoint x: 389, endPoint y: 281, distance: 27.2
click at [389, 281] on input "№9" at bounding box center [622, 282] width 536 height 39
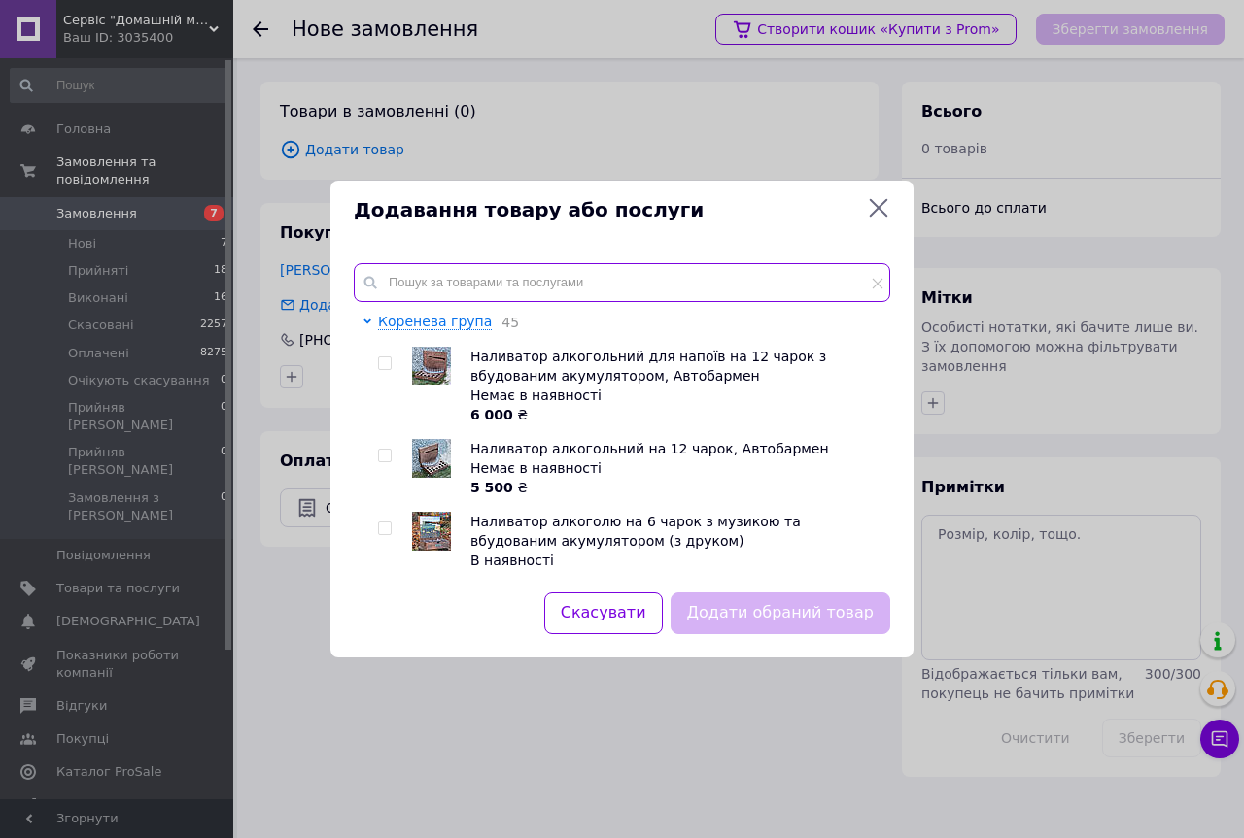
paste input "ELEYUS-6770NSP-464-629 Детальніше: https://dom-maister.prom.ua/ua/p2475462556-d…"
type input "ELEYUS-6770NSP-464-629 Детальніше: https://dom-maister.prom.ua/ua/p2475462556-d…"
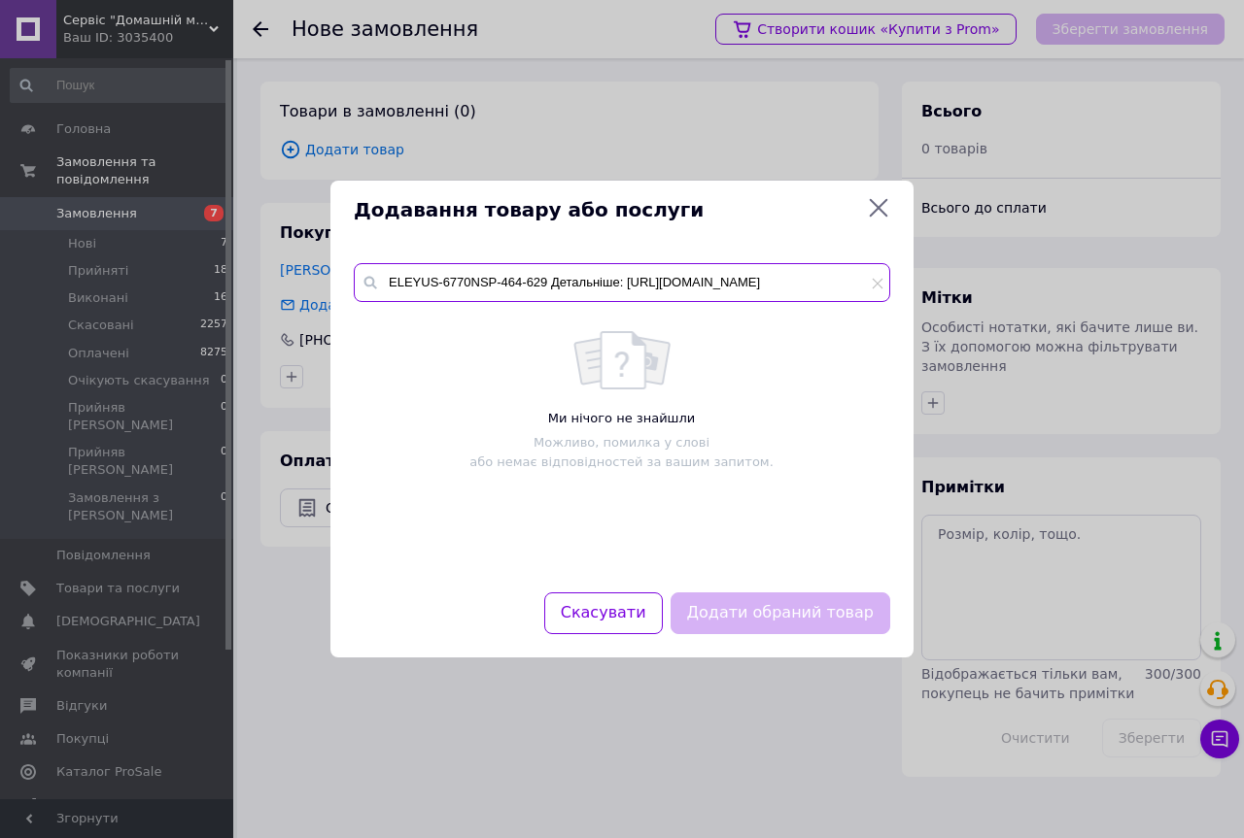
scroll to position [0, 146]
drag, startPoint x: 404, startPoint y: 283, endPoint x: 913, endPoint y: 323, distance: 510.7
click at [913, 323] on div "Додавання товару або послуги ELEYUS-6770NSP-464-629 Детальніше: https://dom-mai…" at bounding box center [622, 419] width 1244 height 838
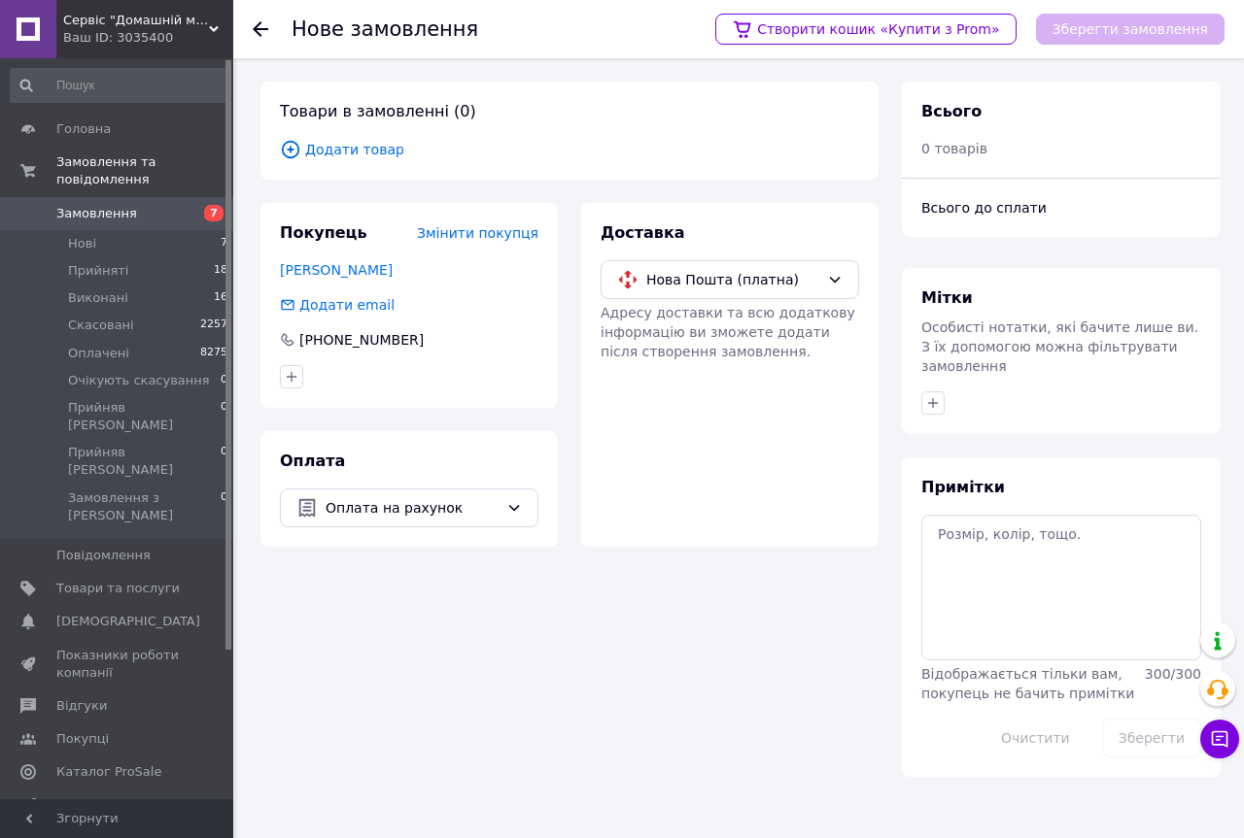
click at [376, 154] on span "Додати товар" at bounding box center [569, 149] width 579 height 21
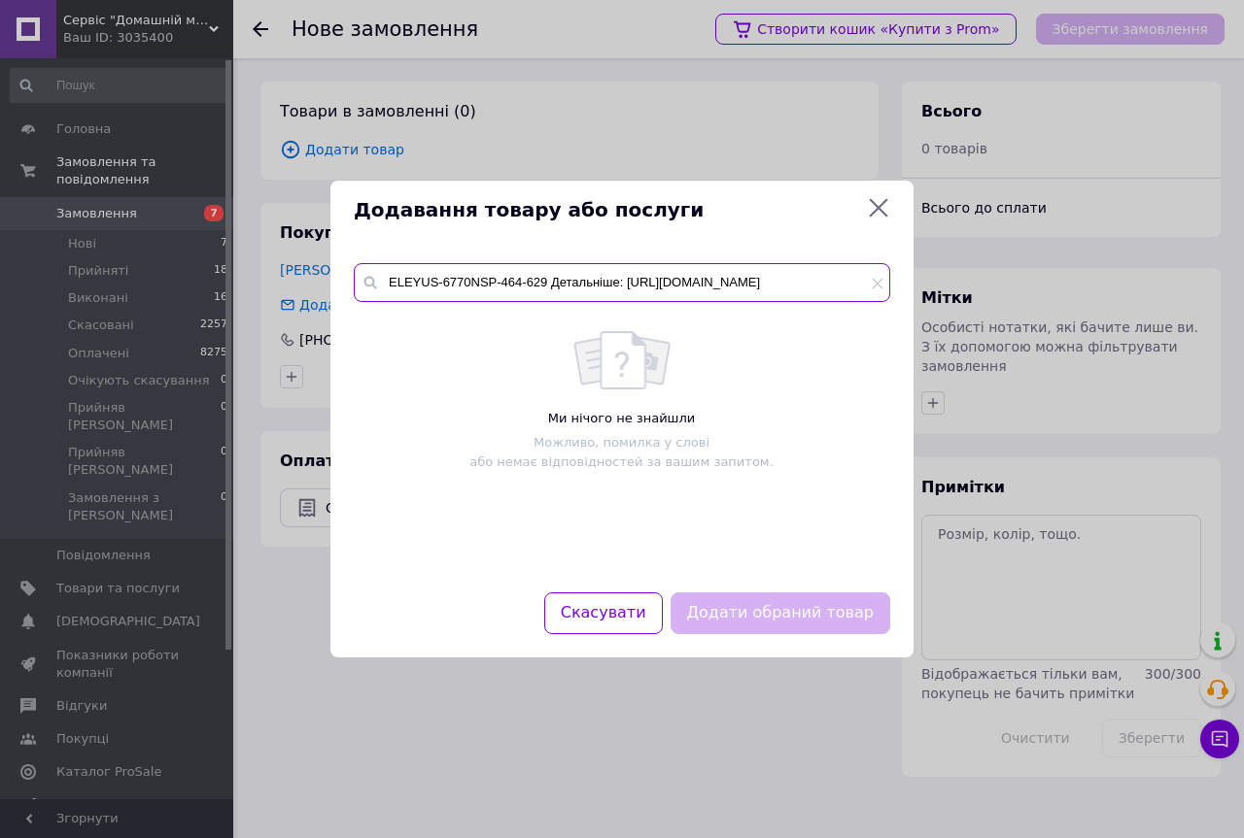
drag, startPoint x: 545, startPoint y: 286, endPoint x: 885, endPoint y: 309, distance: 340.8
click at [885, 309] on div "ELEYUS-6770NSP-464-629 Детальніше: https://dom-maister.prom.ua/ua/p2475462556-d…" at bounding box center [622, 416] width 536 height 306
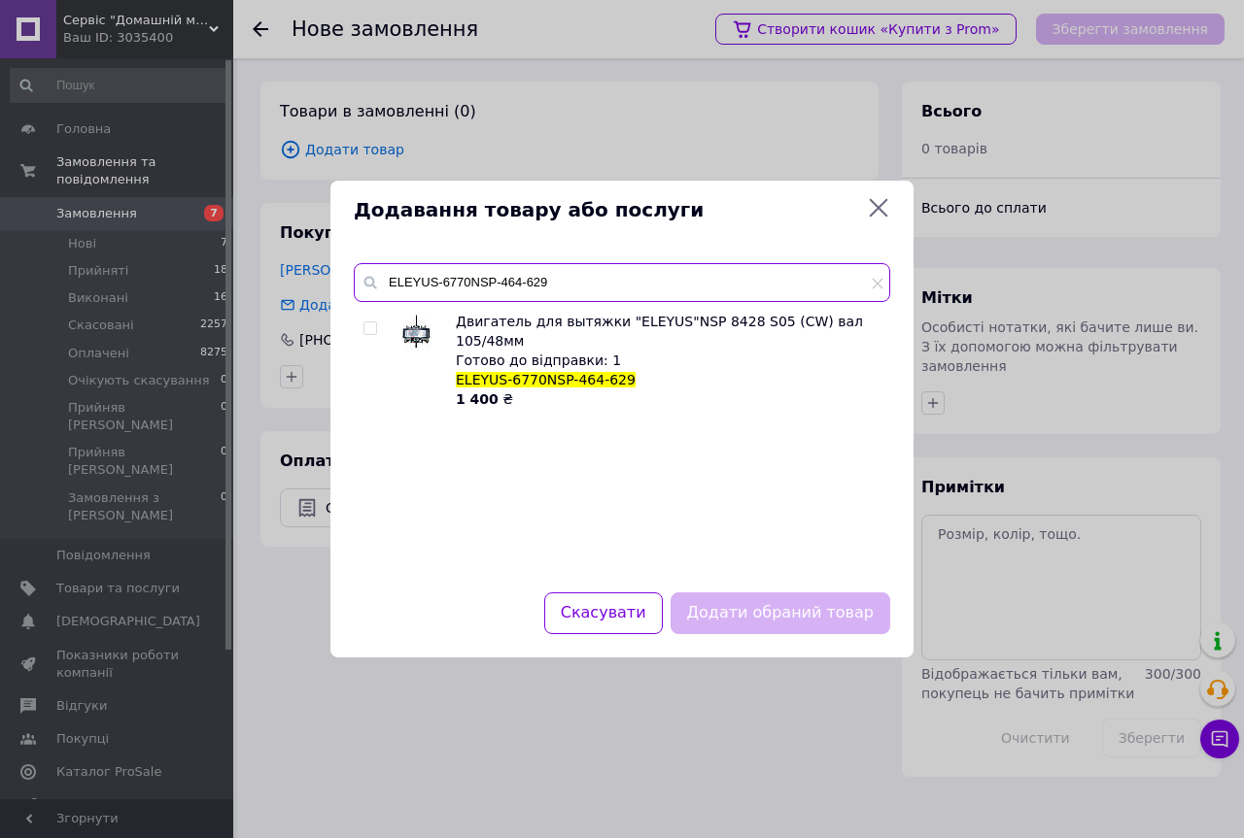
type input "ELEYUS-6770NSP-464-629"
click at [366, 328] on input "checkbox" at bounding box center [369, 329] width 13 height 13
checkbox input "true"
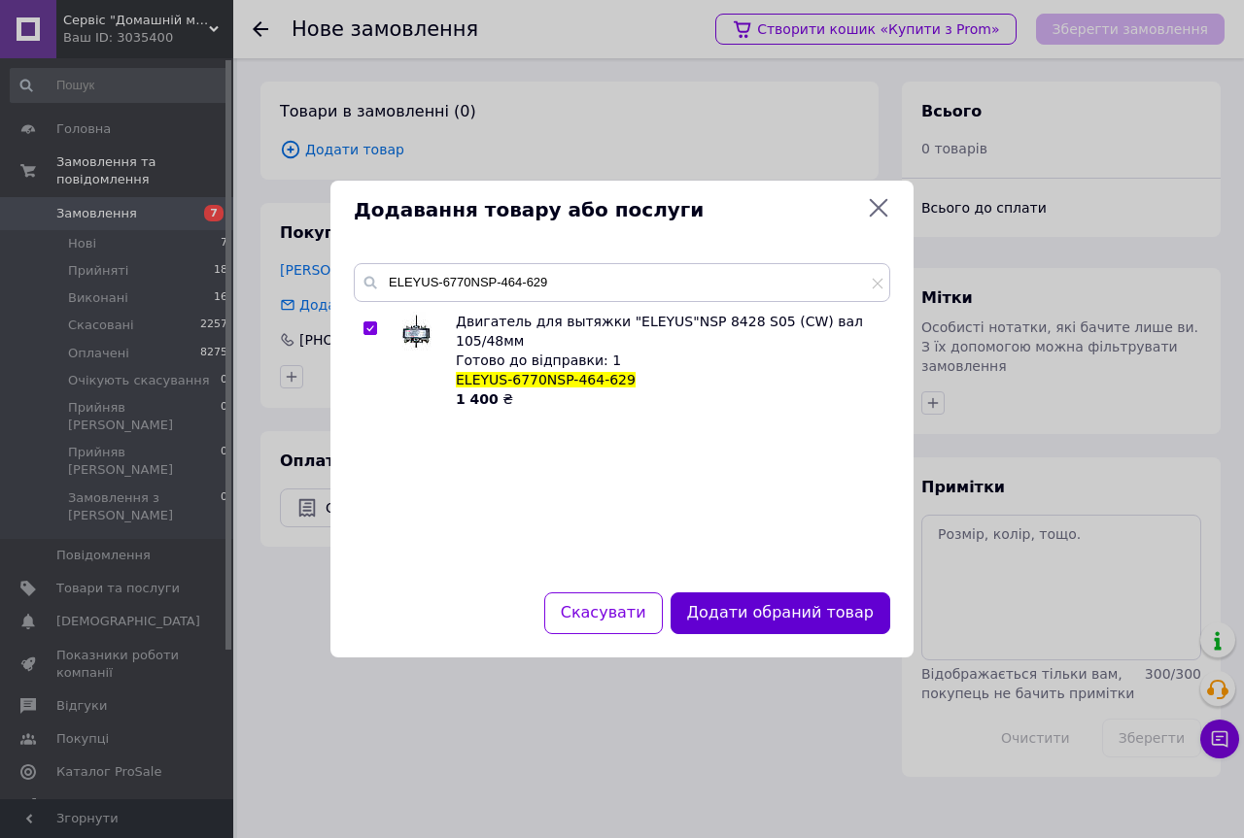
click at [732, 607] on button "Додати обраний товар" at bounding box center [780, 614] width 220 height 42
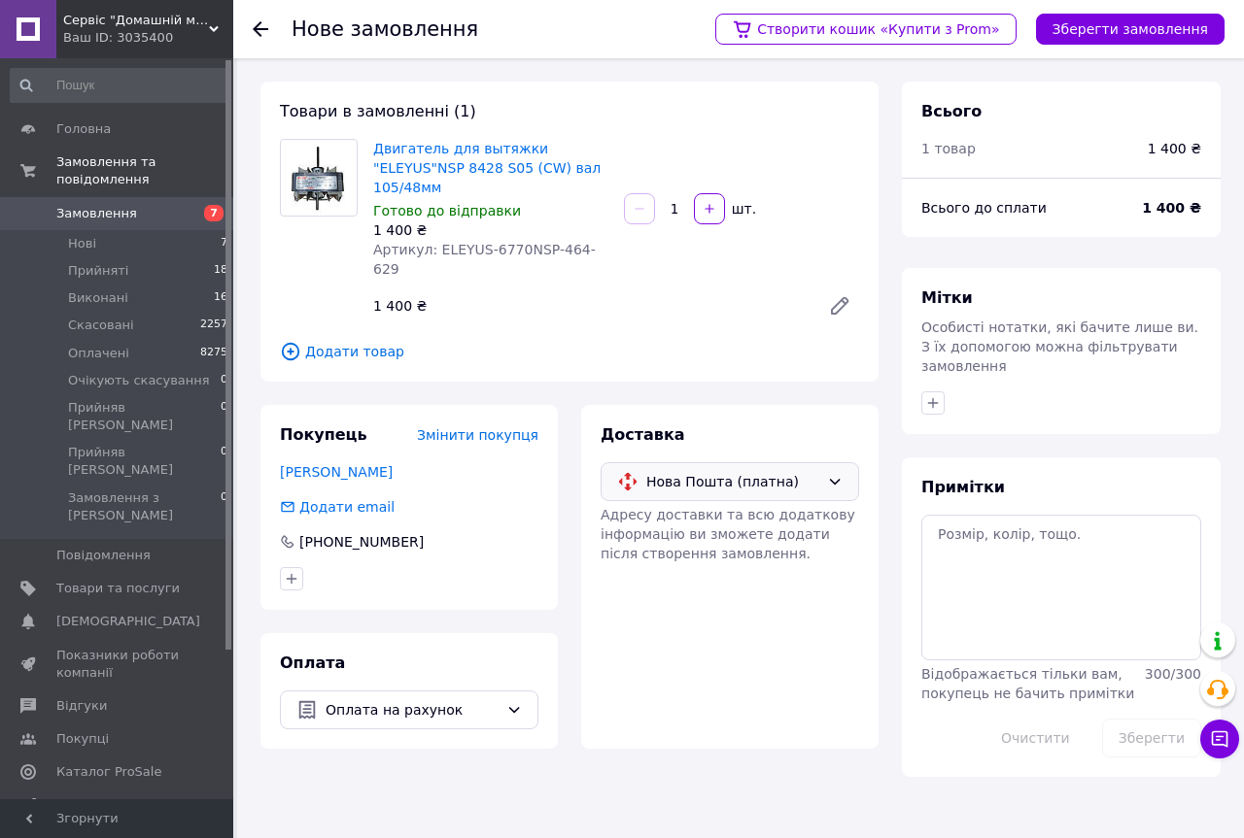
click at [836, 474] on icon at bounding box center [835, 482] width 16 height 16
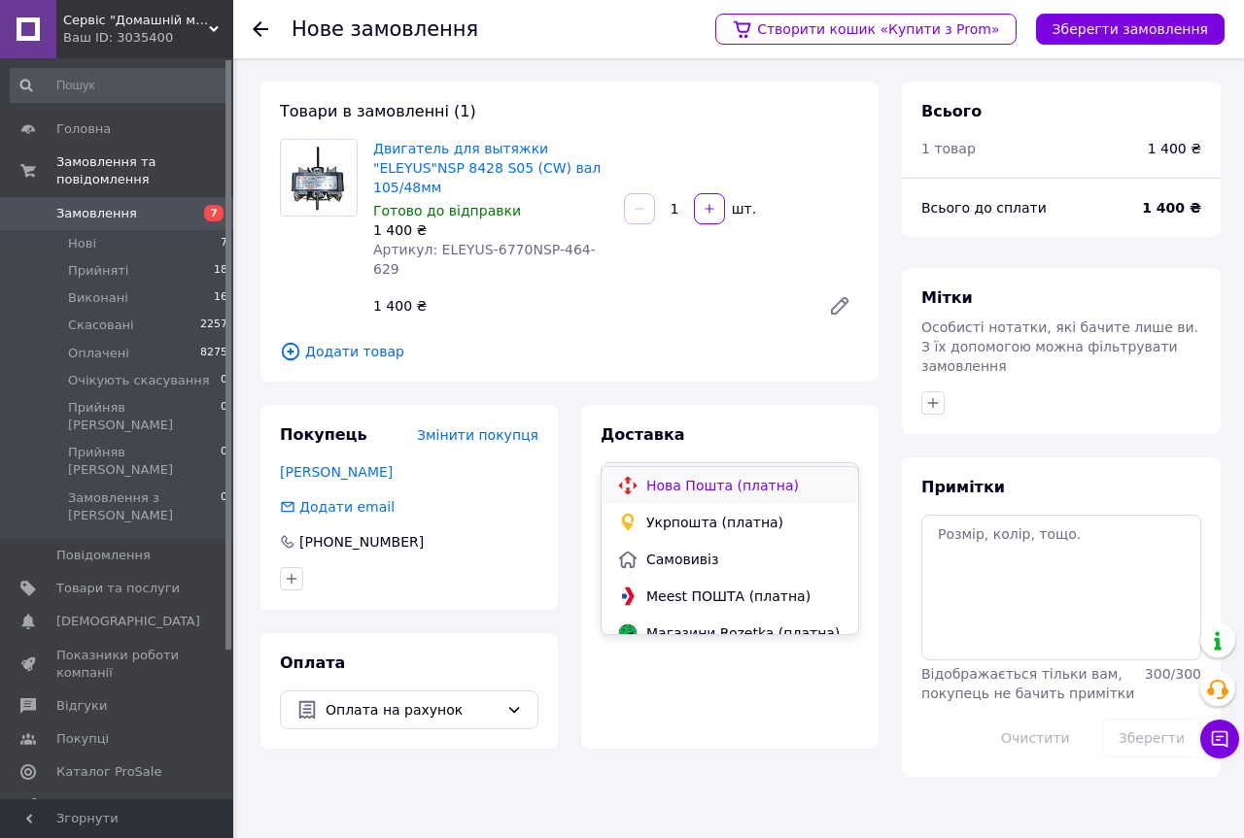
click at [716, 479] on span "Нова Пошта (платна)" at bounding box center [744, 485] width 196 height 19
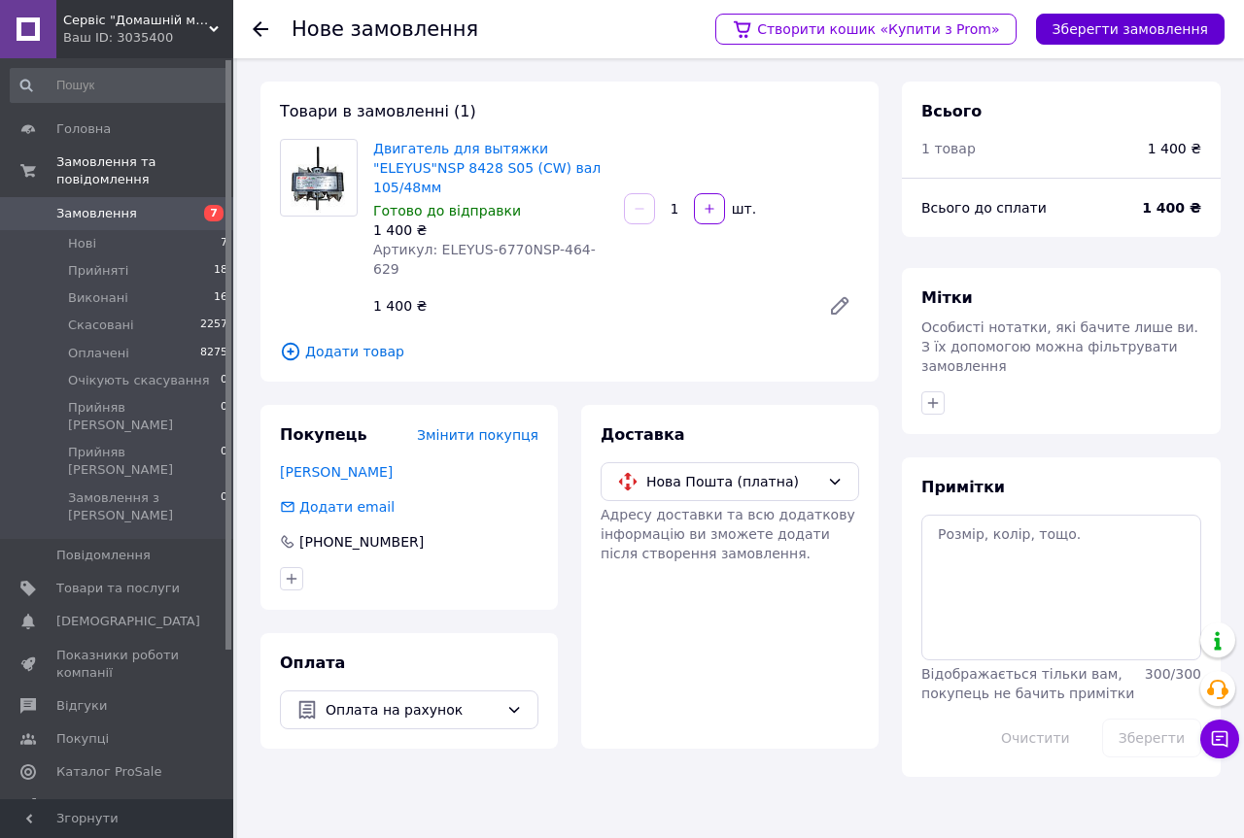
click at [1136, 27] on button "Зберегти замовлення" at bounding box center [1130, 29] width 188 height 31
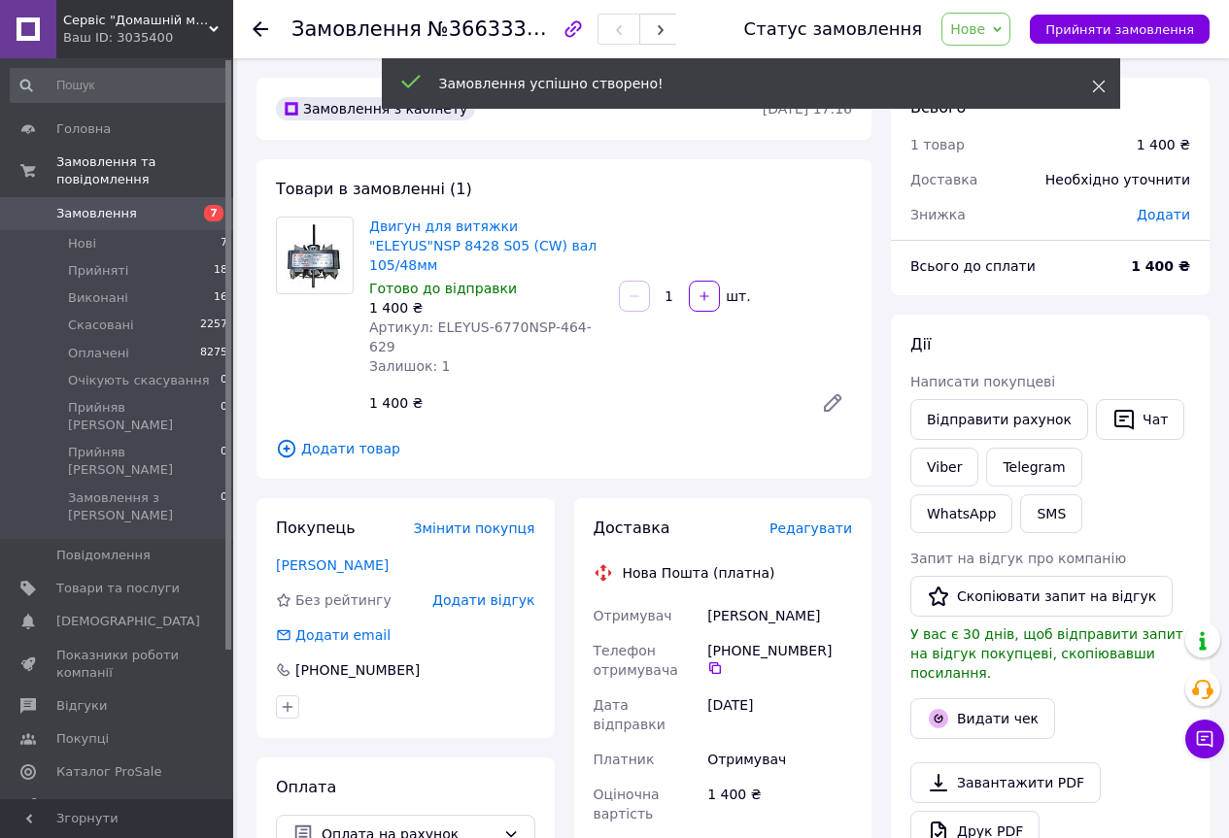
click at [1097, 86] on icon at bounding box center [1099, 87] width 14 height 14
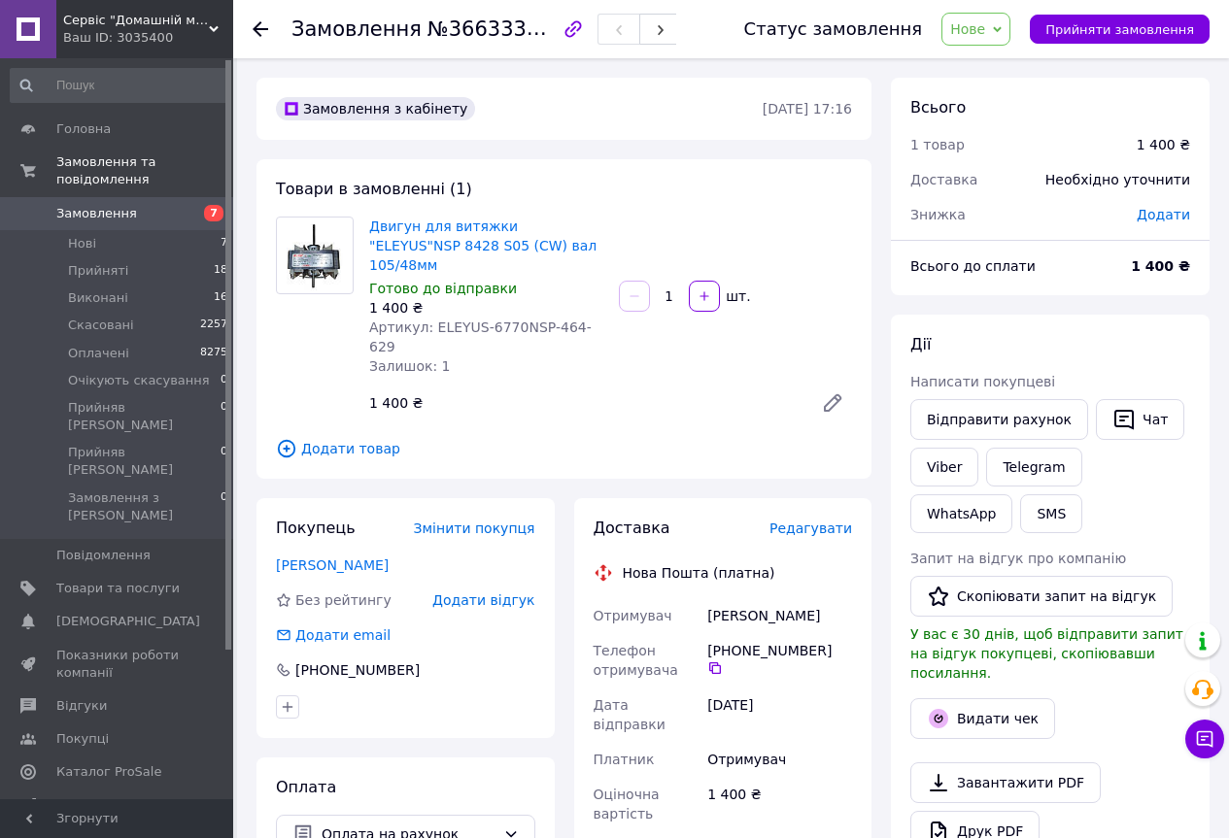
click at [1002, 32] on icon at bounding box center [997, 29] width 9 height 9
click at [989, 69] on li "Прийнято" at bounding box center [1035, 67] width 186 height 29
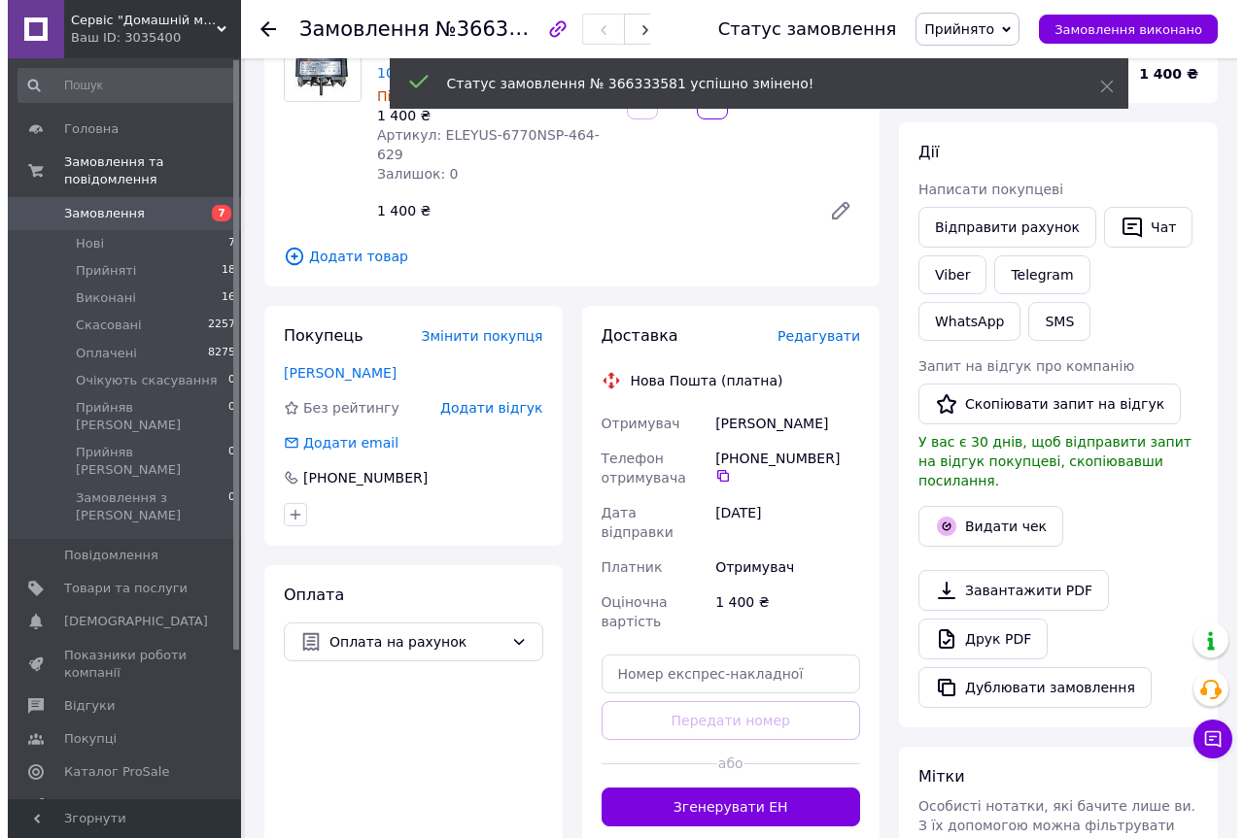
scroll to position [194, 0]
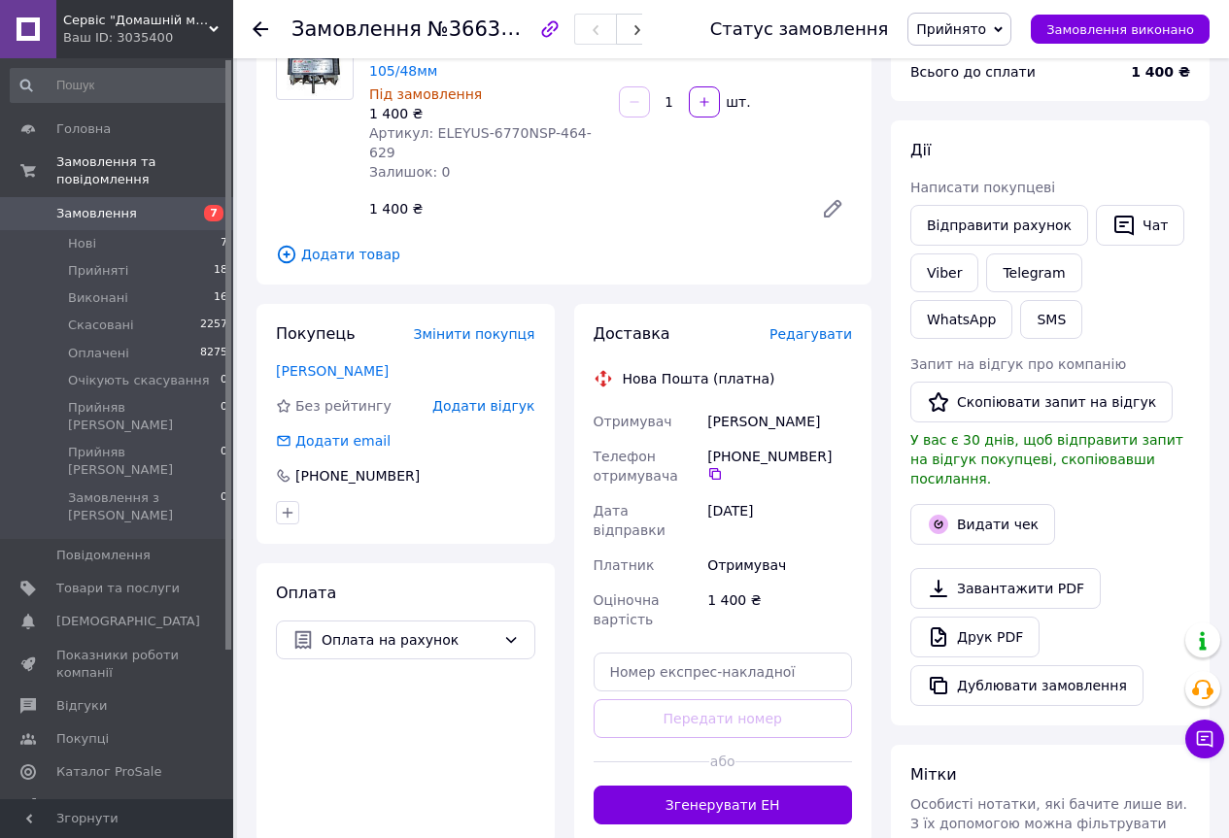
click at [806, 326] on span "Редагувати" at bounding box center [810, 334] width 83 height 16
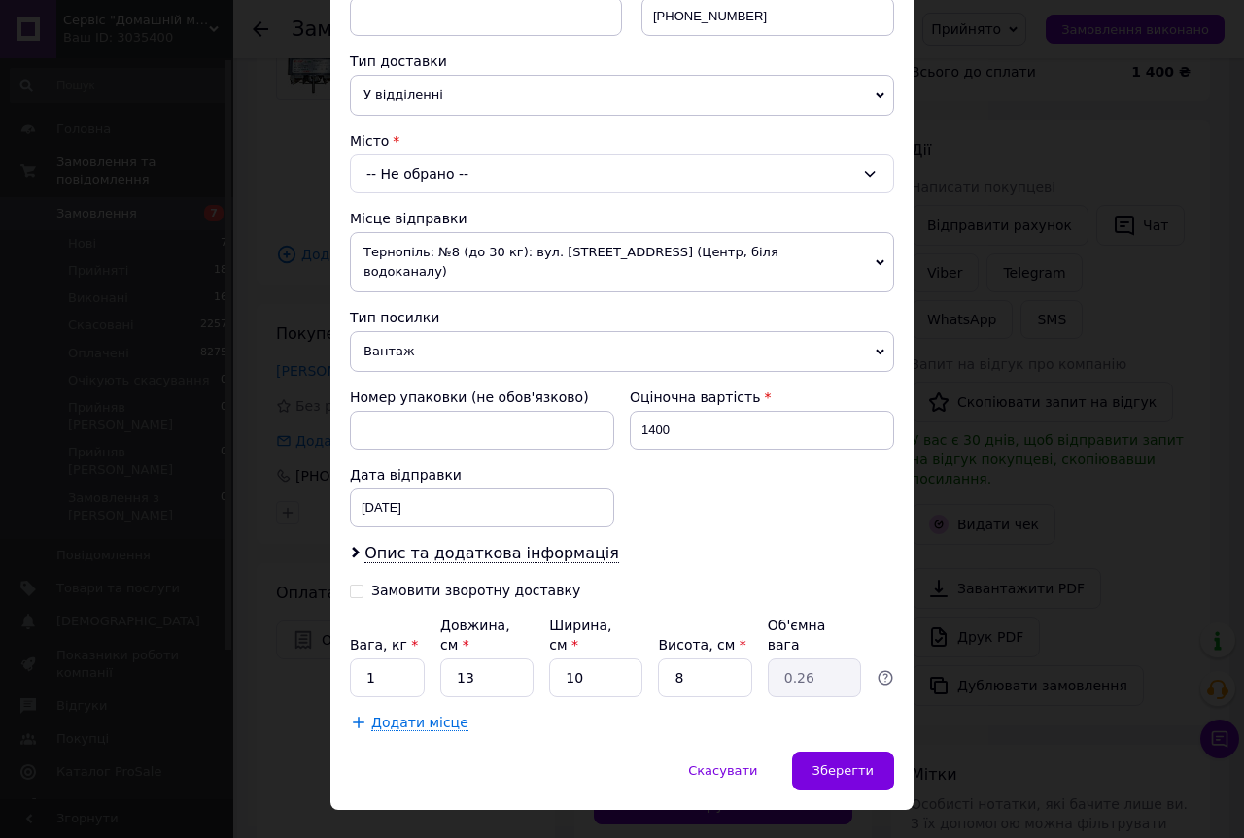
scroll to position [409, 0]
click at [356, 582] on input "Замовити зворотну доставку" at bounding box center [357, 589] width 14 height 14
checkbox input "true"
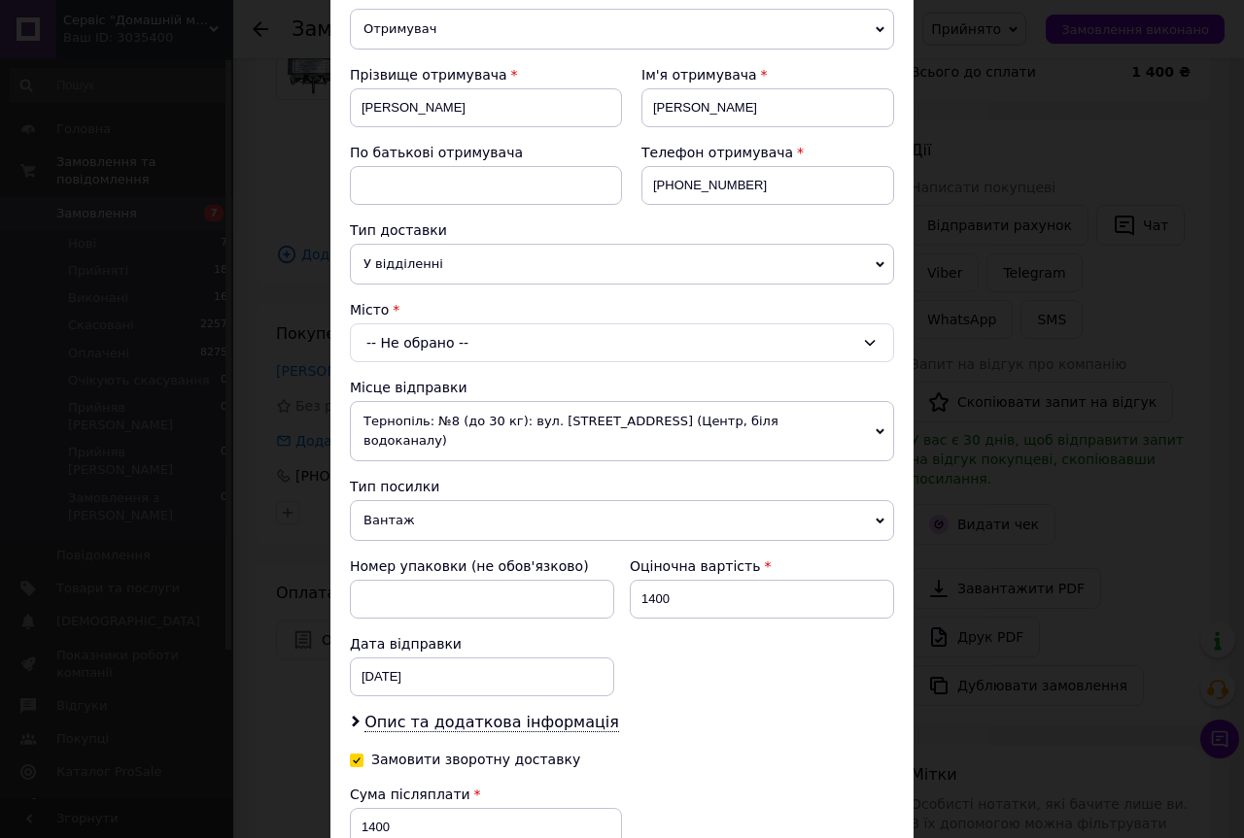
scroll to position [215, 0]
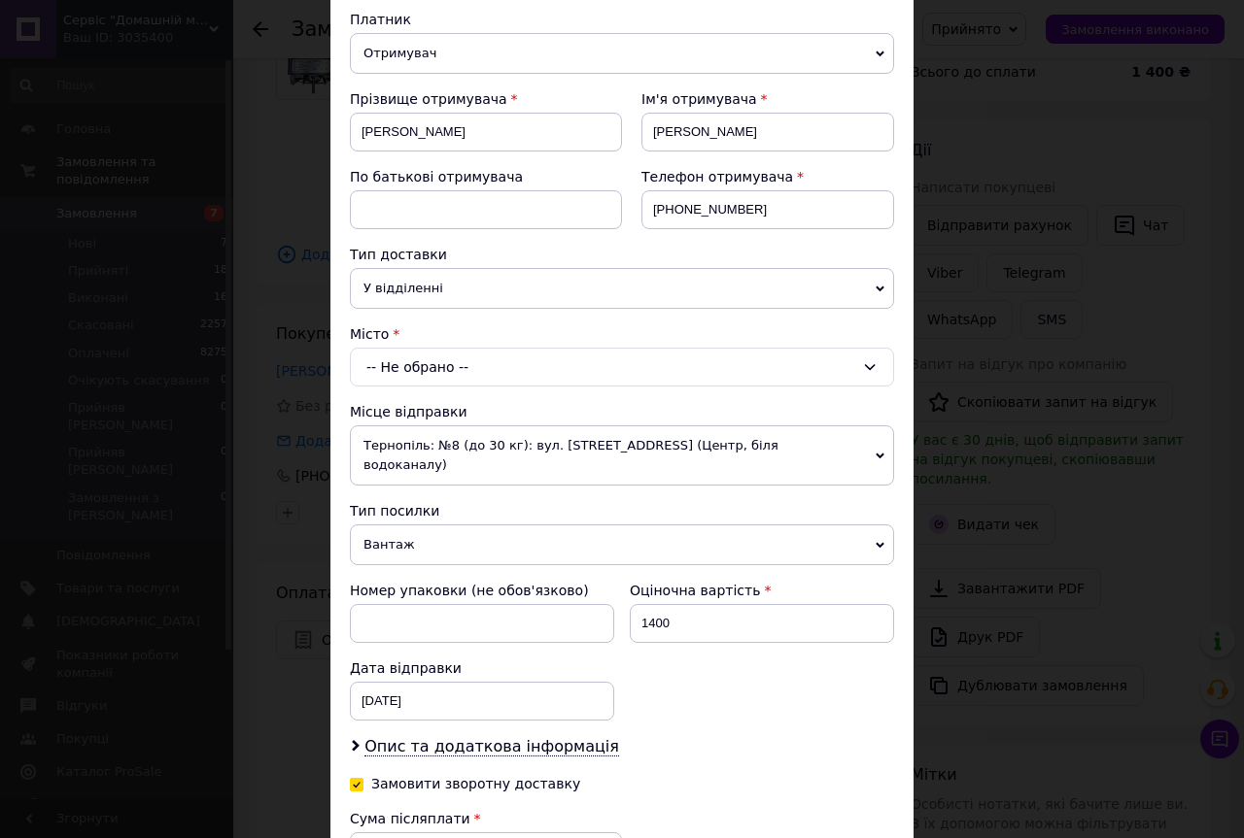
click at [414, 359] on div "-- Не обрано --" at bounding box center [622, 367] width 544 height 39
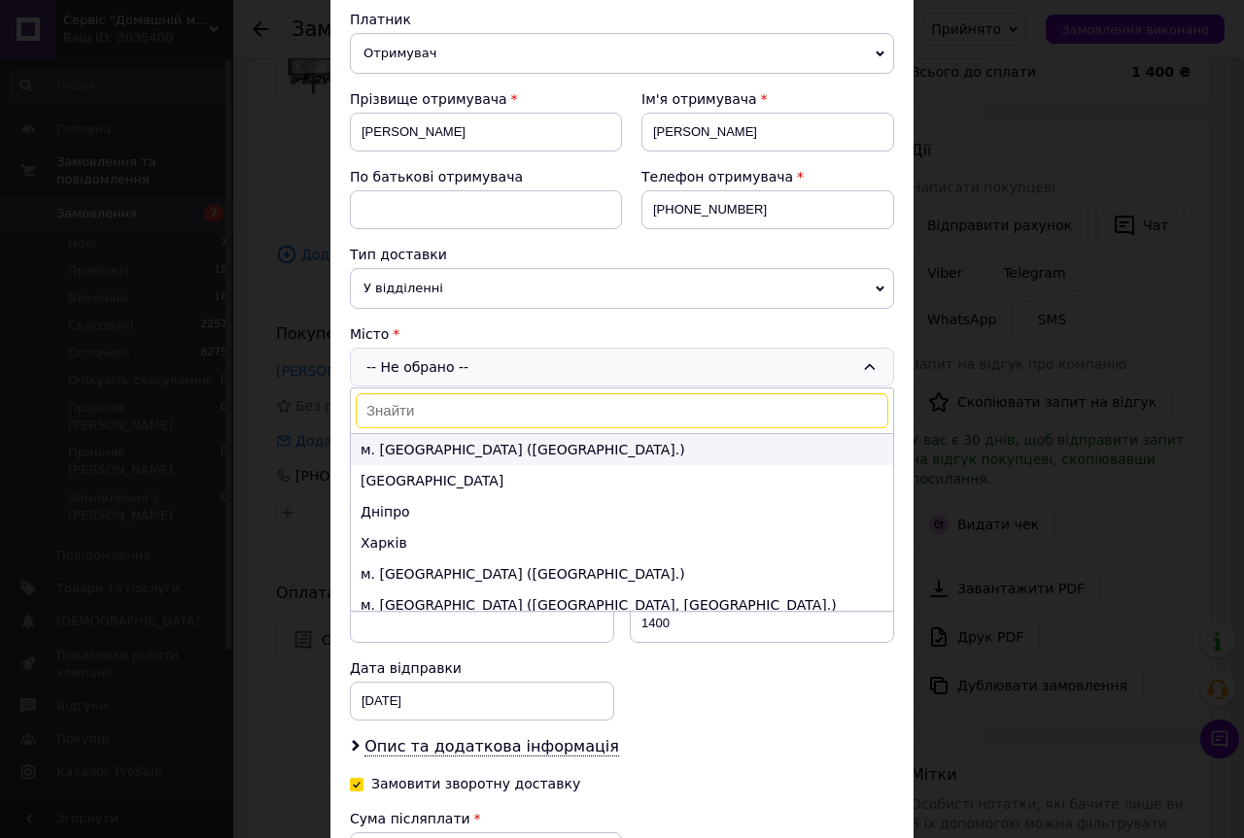
click at [416, 447] on li "м. Київ (Київська обл.)" at bounding box center [622, 449] width 542 height 31
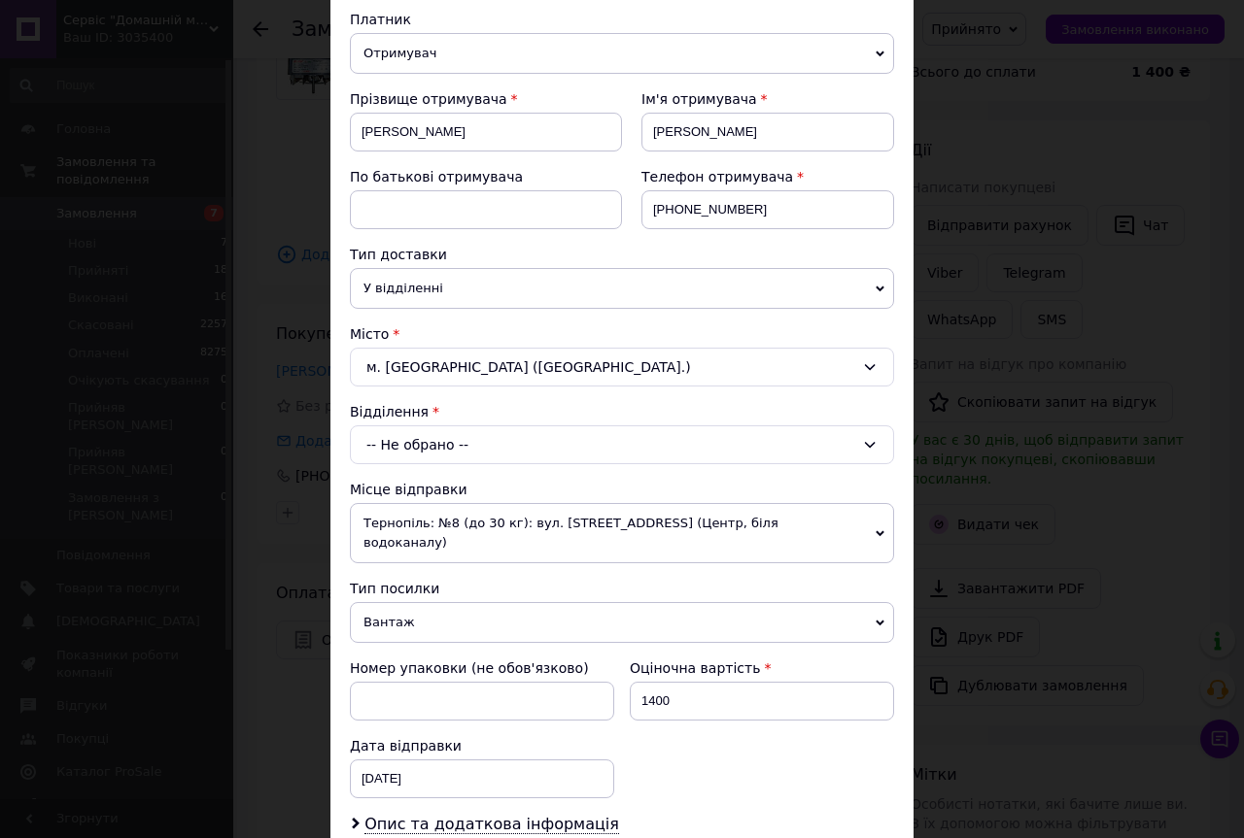
click at [419, 445] on div "-- Не обрано --" at bounding box center [622, 445] width 544 height 39
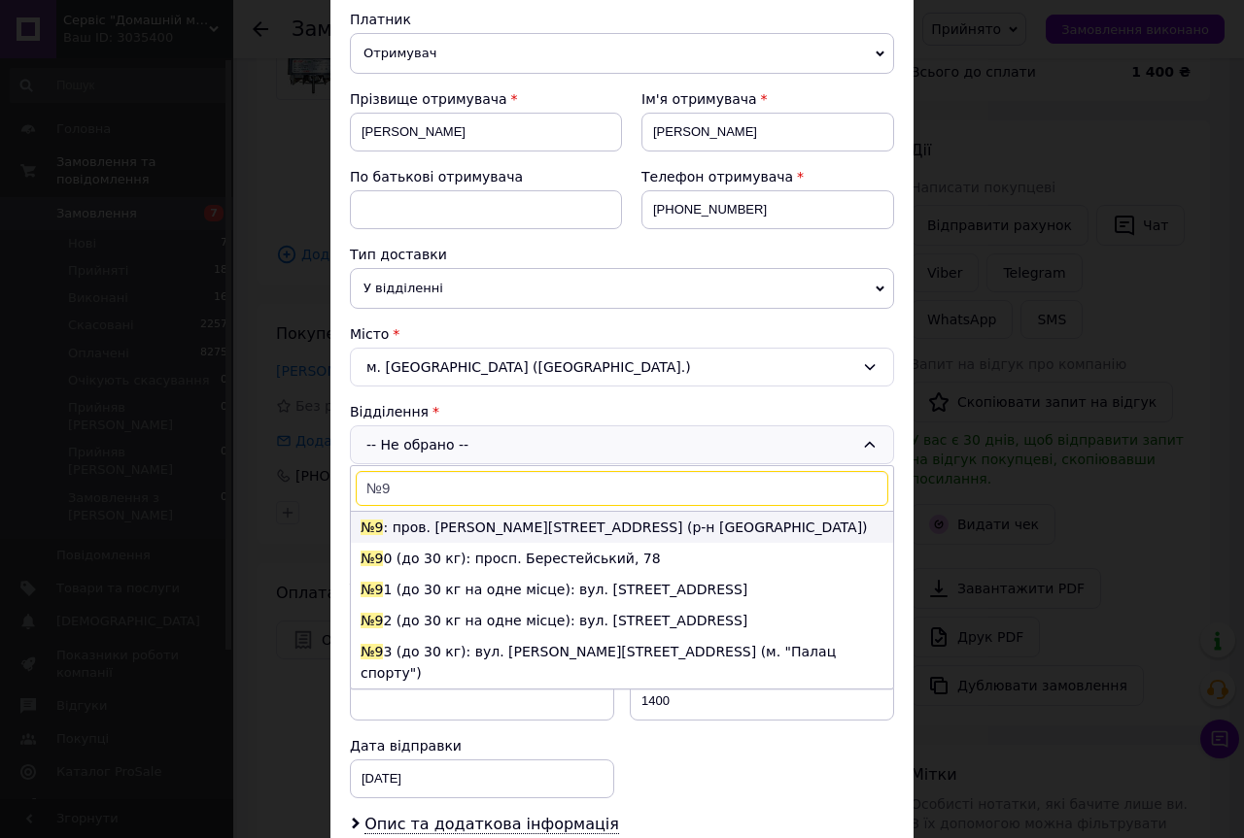
type input "№9"
click at [457, 526] on li "№9 : пров. В'ячеслава Чорновола, 54а (р-н Жулянського мосту)" at bounding box center [622, 527] width 542 height 31
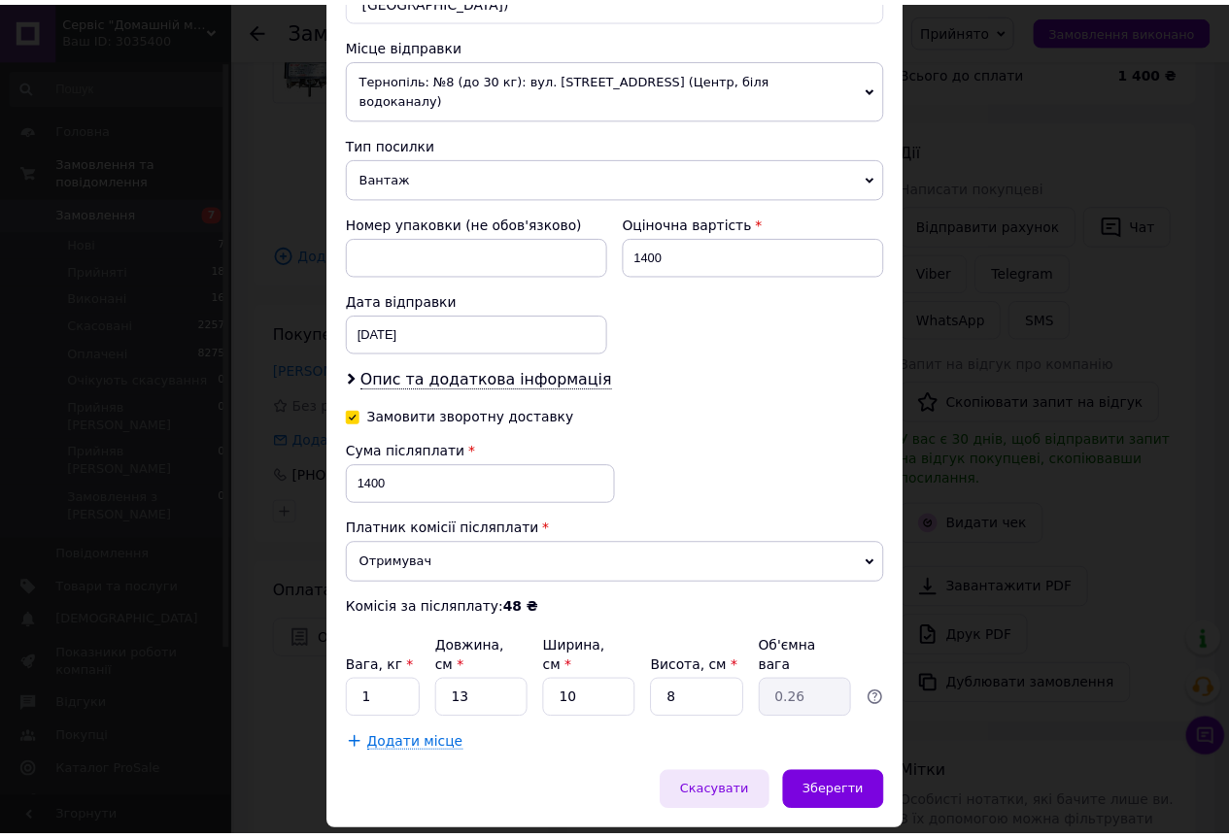
scroll to position [683, 0]
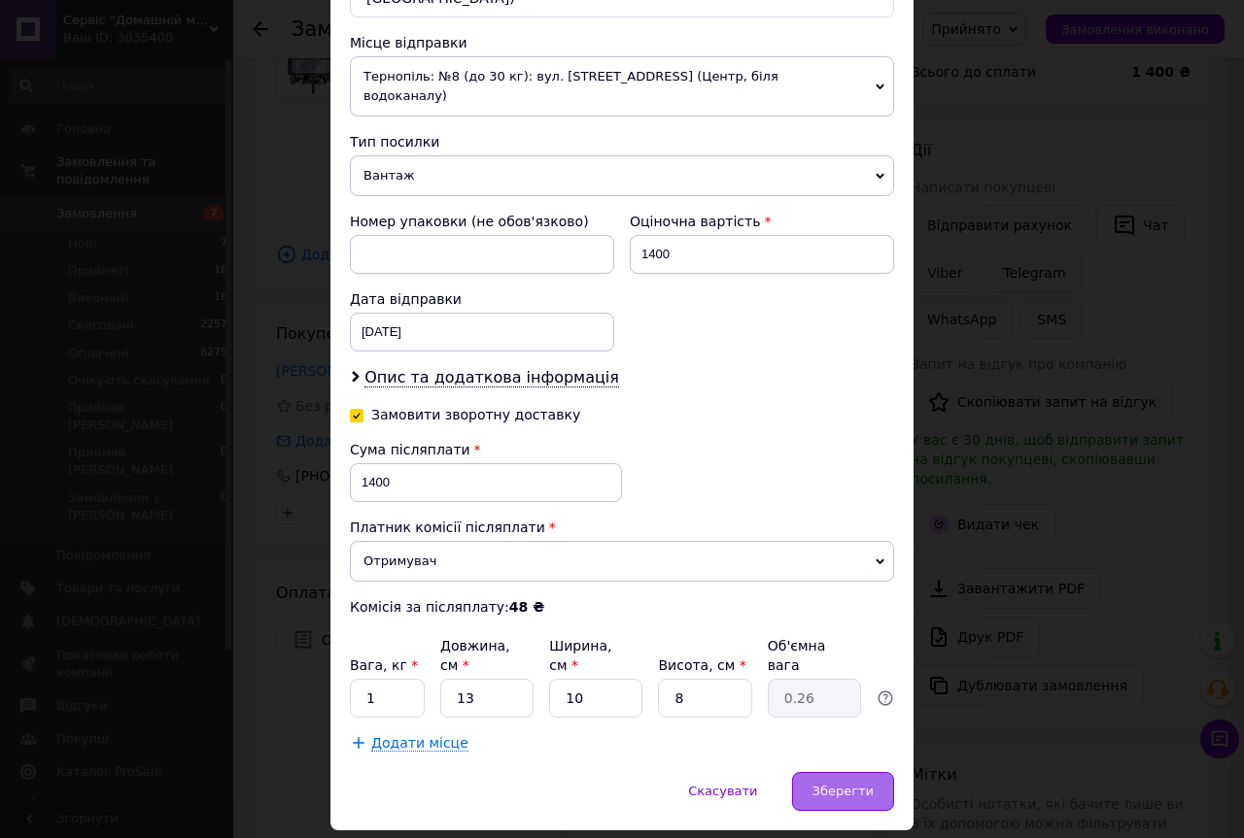
click at [819, 784] on span "Зберегти" at bounding box center [842, 791] width 61 height 15
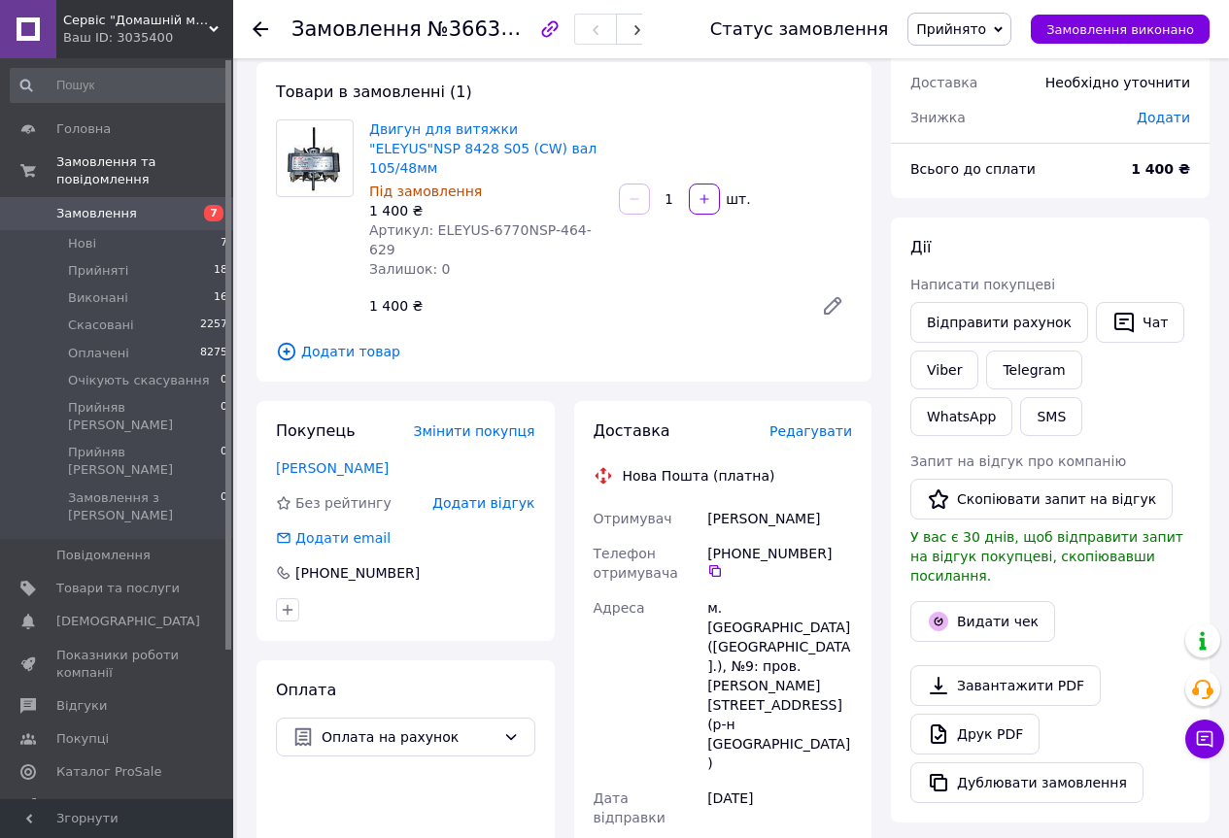
scroll to position [194, 0]
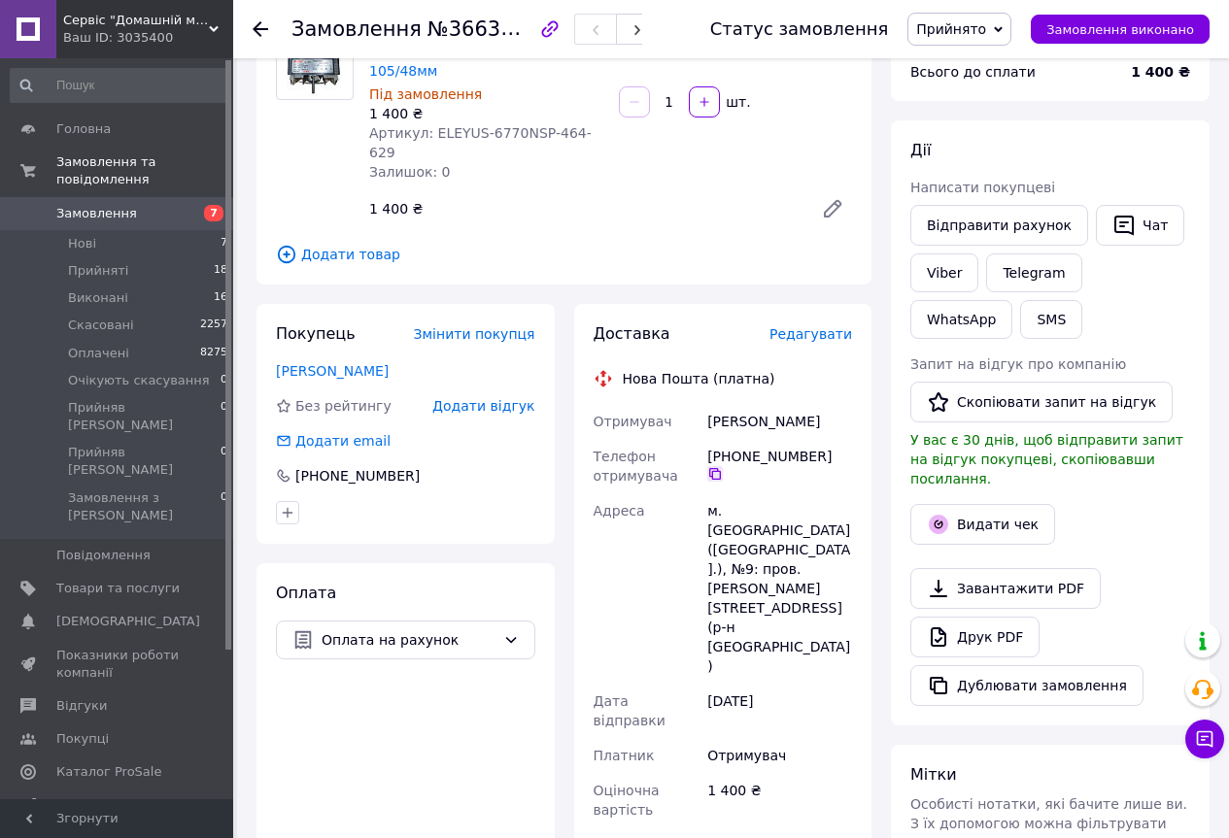
click at [723, 466] on icon at bounding box center [715, 474] width 16 height 16
drag, startPoint x: 806, startPoint y: 394, endPoint x: 697, endPoint y: 391, distance: 109.9
click at [697, 404] on div "Отримувач Коваль Віталій Телефон отримувача +380 73 104 21 14   Адреса м. Київ …" at bounding box center [723, 707] width 267 height 606
copy div "Отримувач Коваль Віталій"
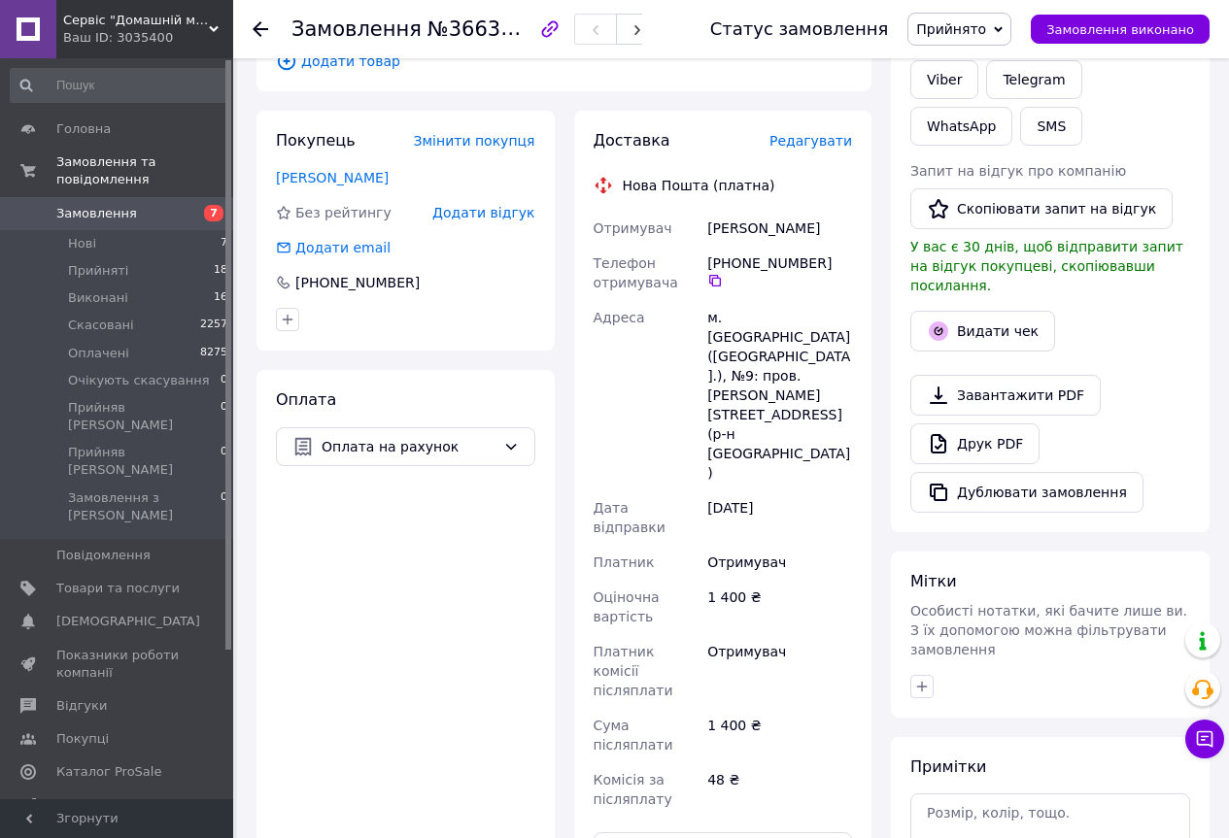
scroll to position [389, 0]
click at [649, 832] on input "text" at bounding box center [723, 851] width 259 height 39
paste input "20451269192417"
type input "20451269192417"
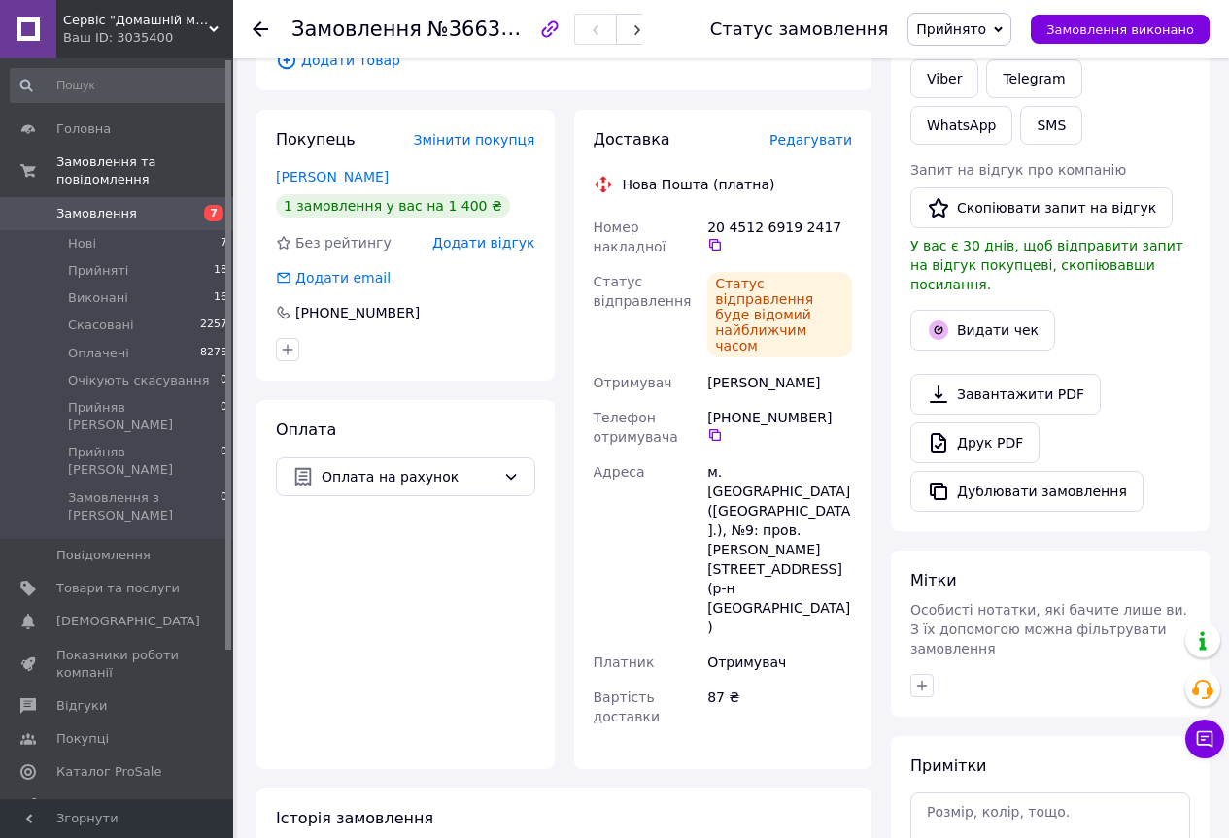
click at [1003, 25] on icon at bounding box center [998, 29] width 9 height 9
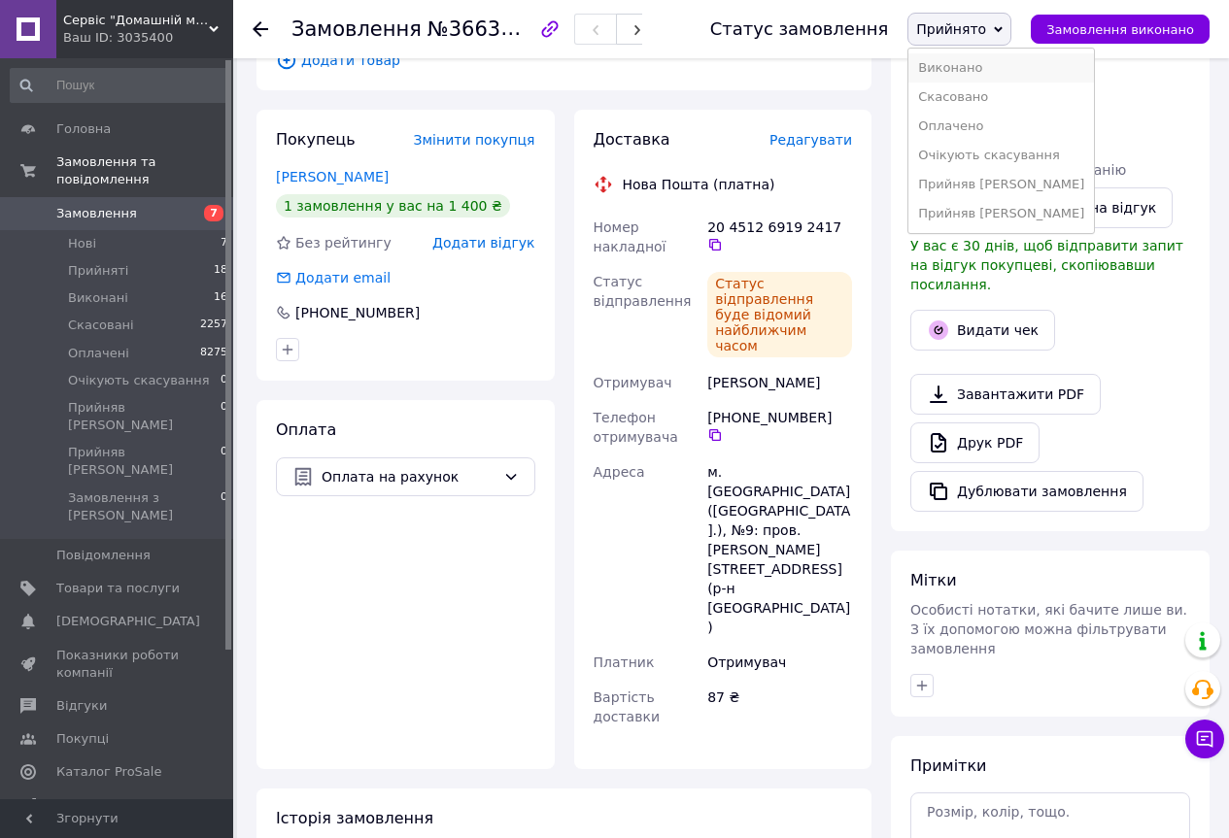
click at [972, 67] on li "Виконано" at bounding box center [1001, 67] width 186 height 29
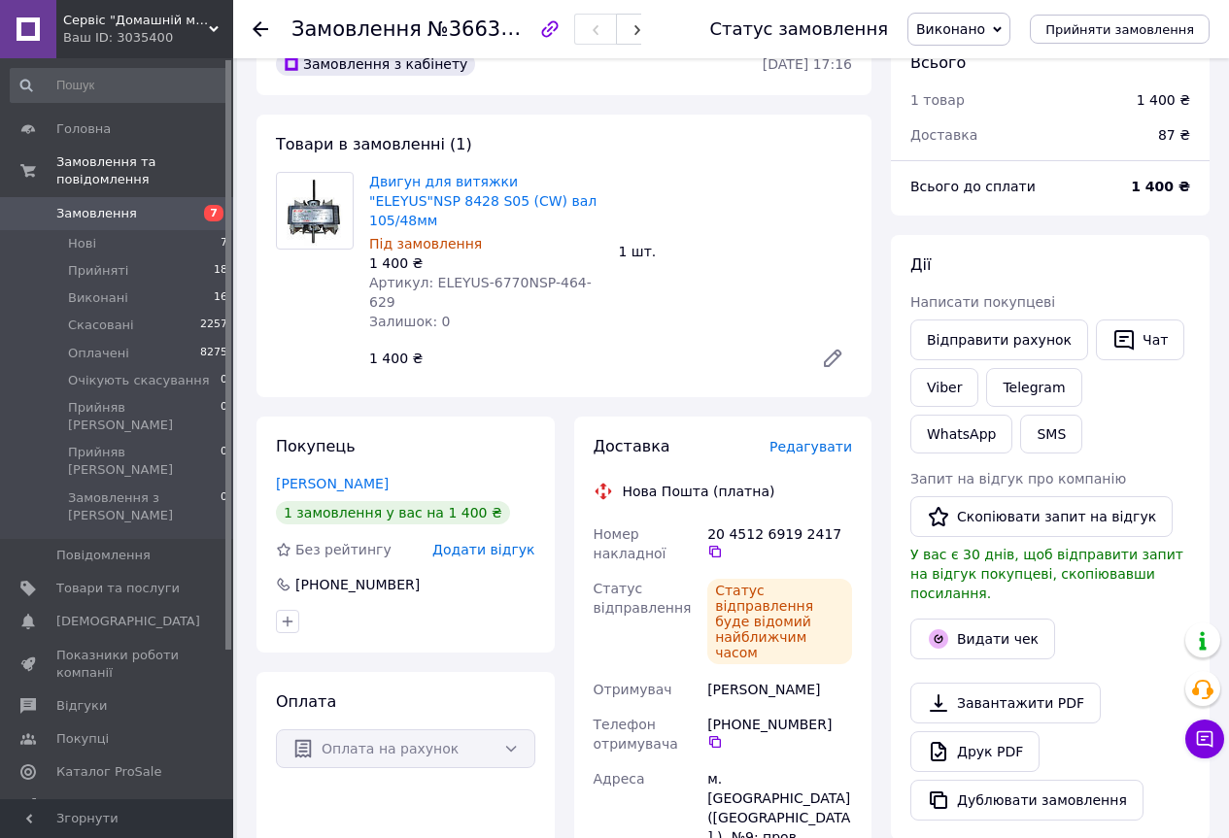
scroll to position [0, 0]
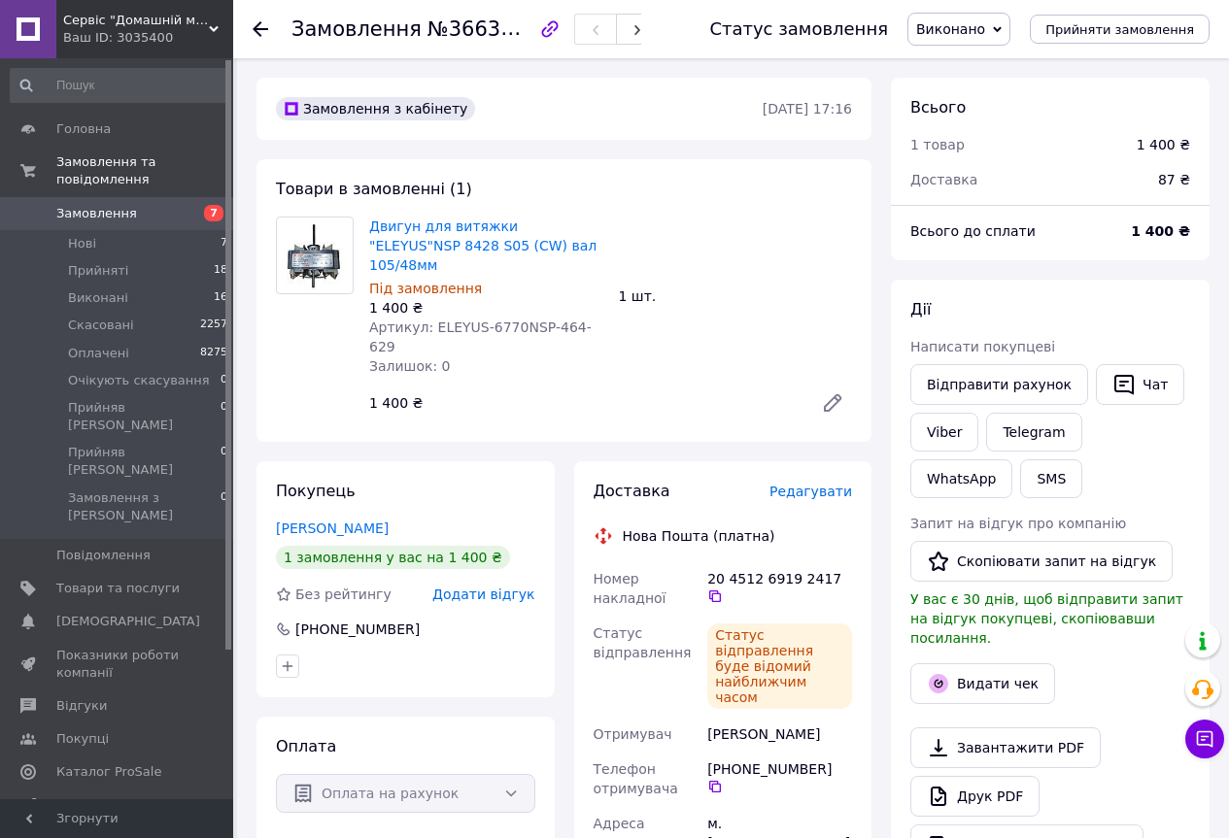
click at [260, 25] on icon at bounding box center [261, 29] width 16 height 16
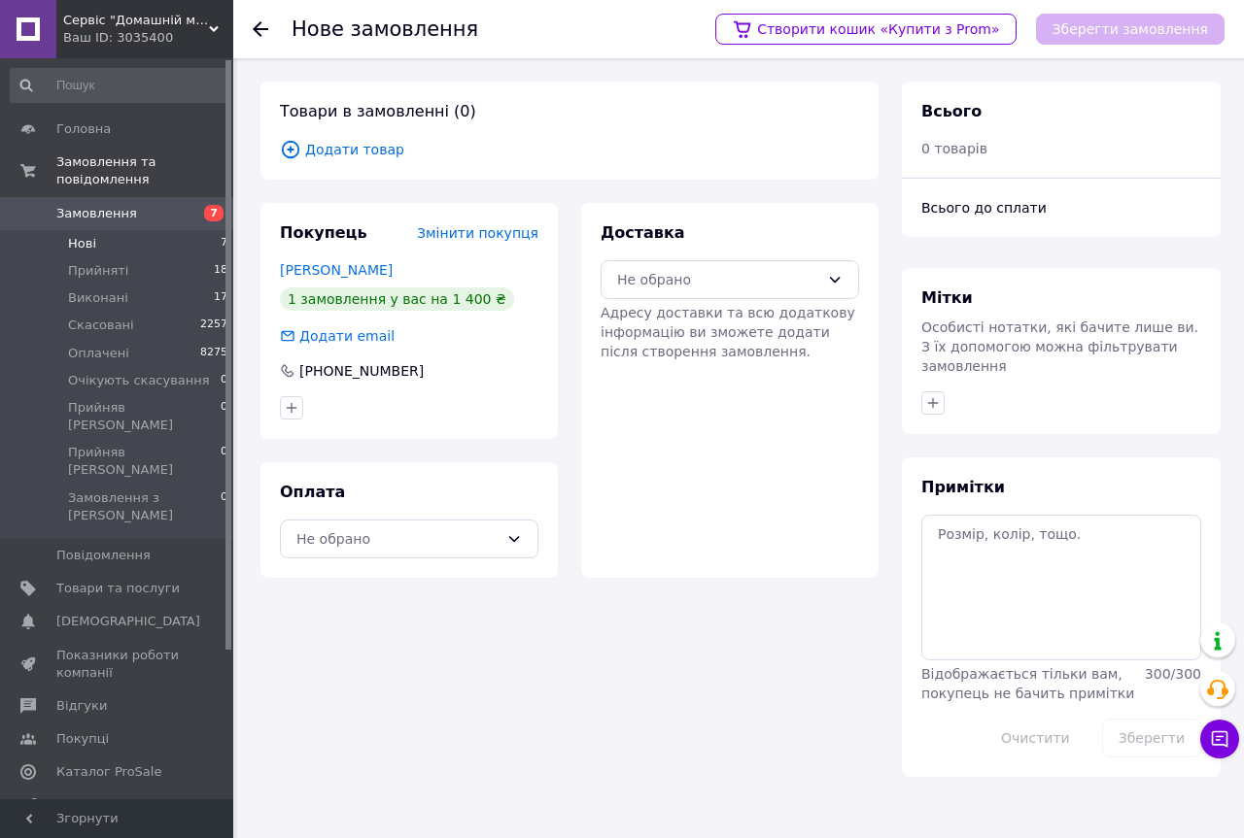
click at [88, 235] on span "Нові" at bounding box center [82, 243] width 28 height 17
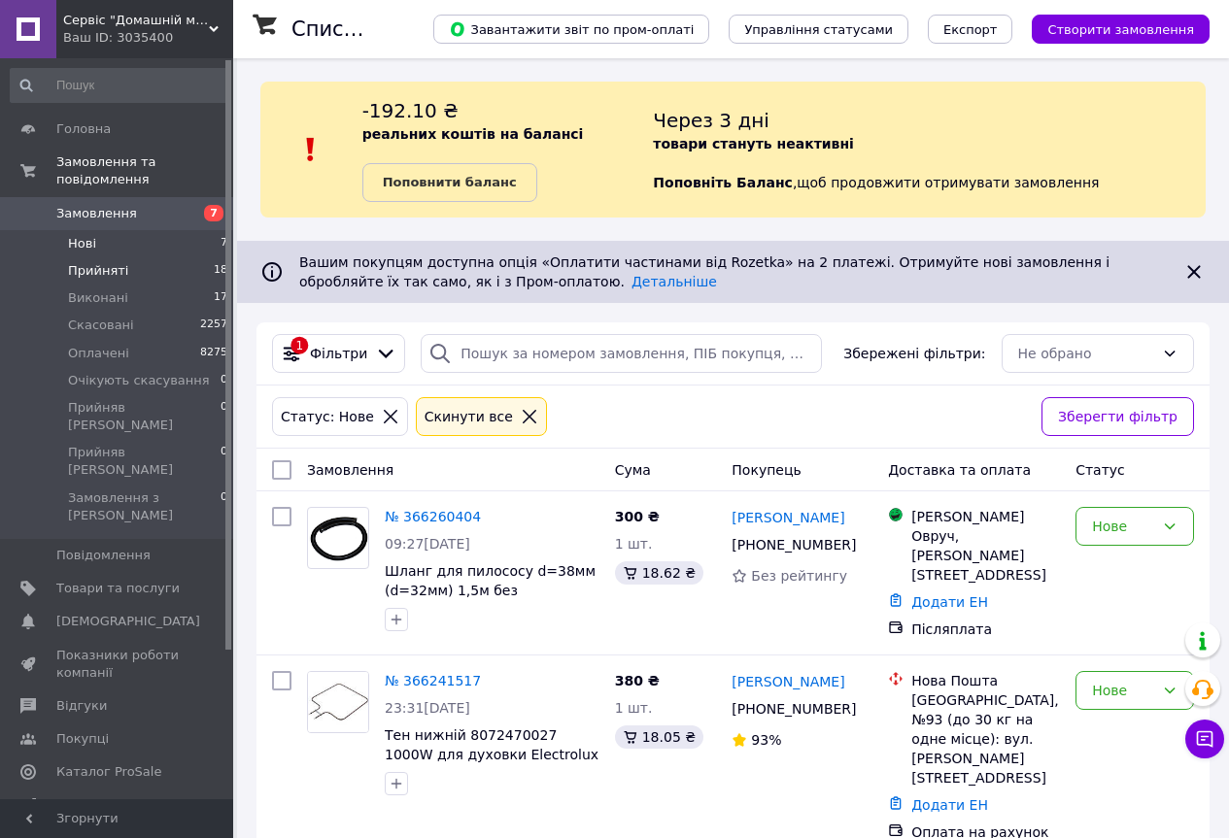
click at [115, 262] on span "Прийняті" at bounding box center [98, 270] width 60 height 17
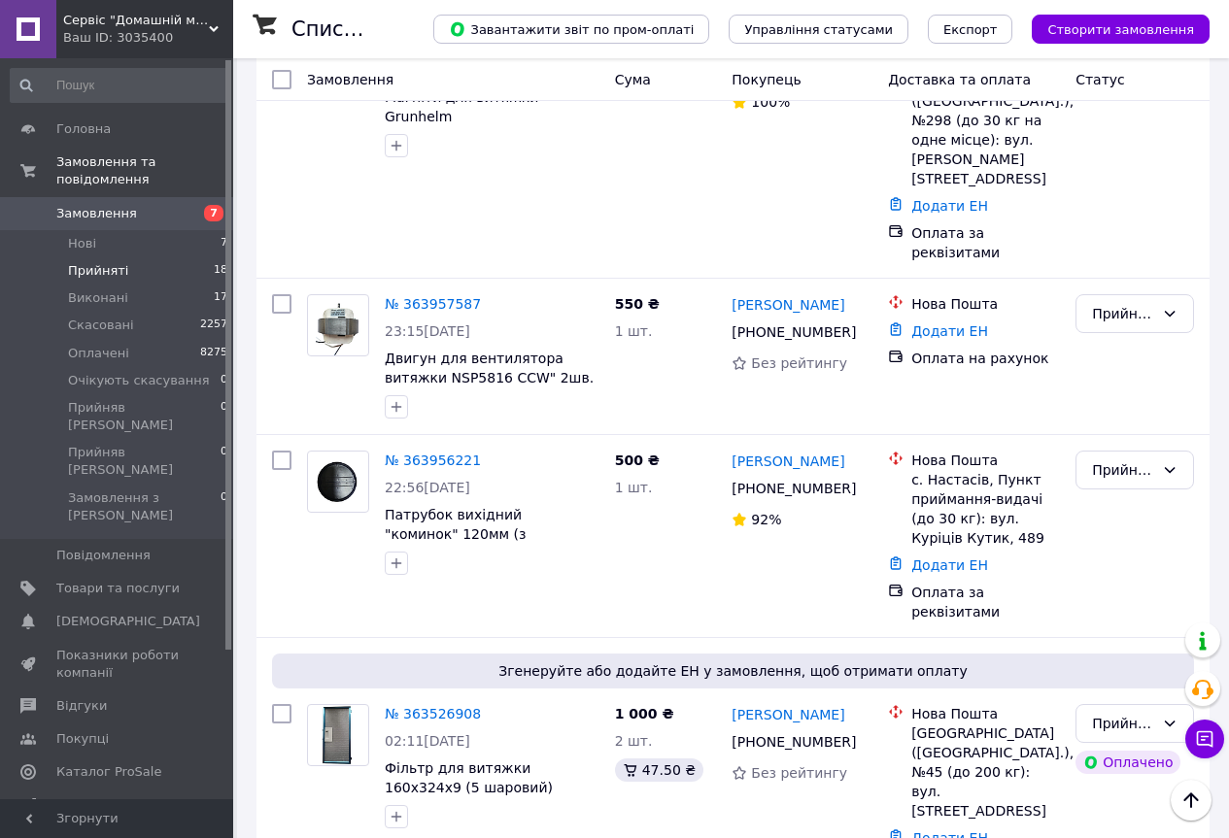
scroll to position [2192, 0]
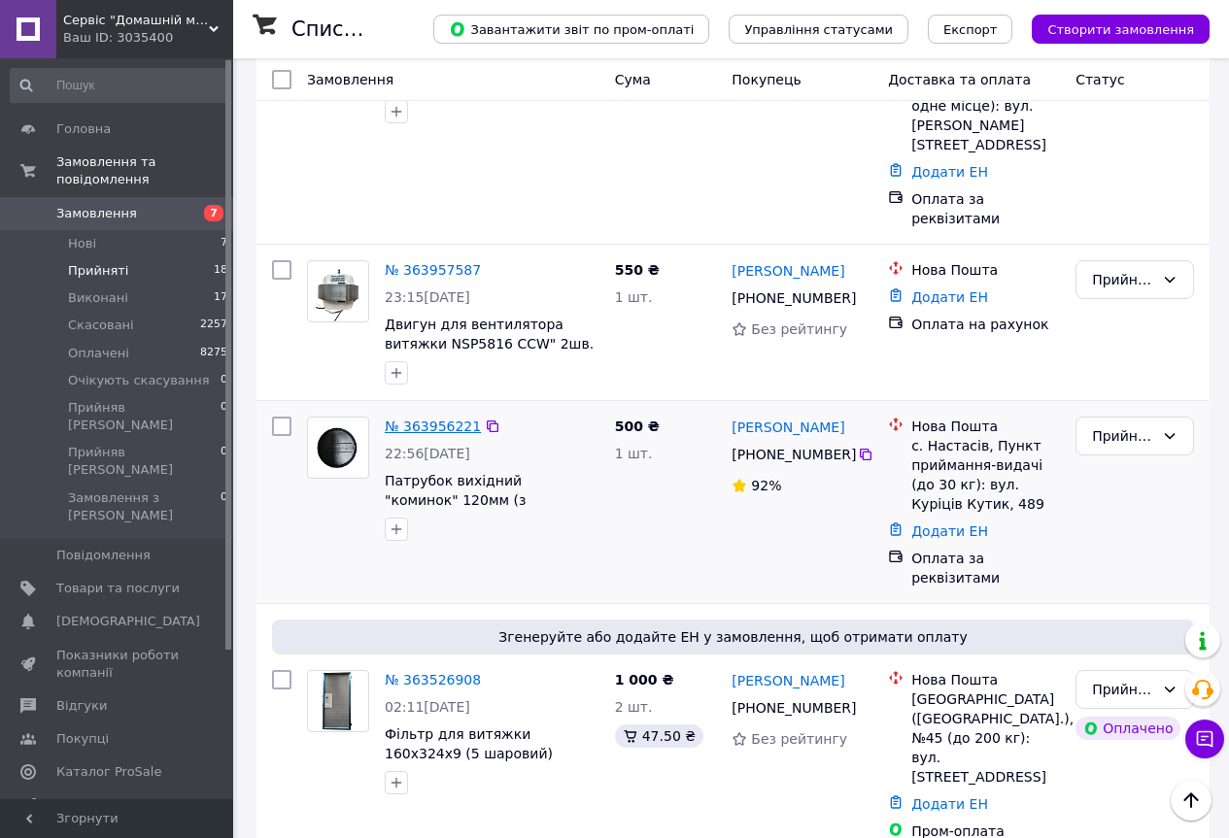
click at [411, 419] on link "№ 363956221" at bounding box center [433, 427] width 96 height 16
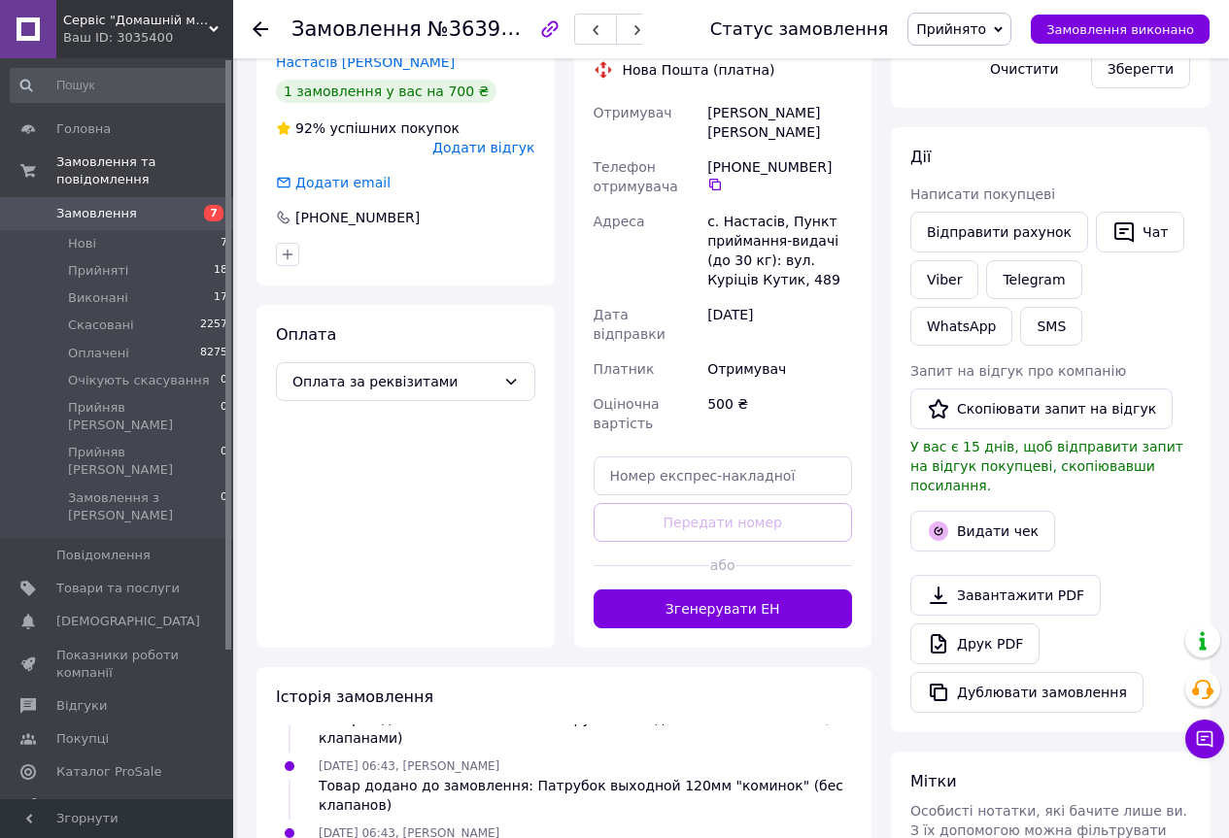
scroll to position [448, 0]
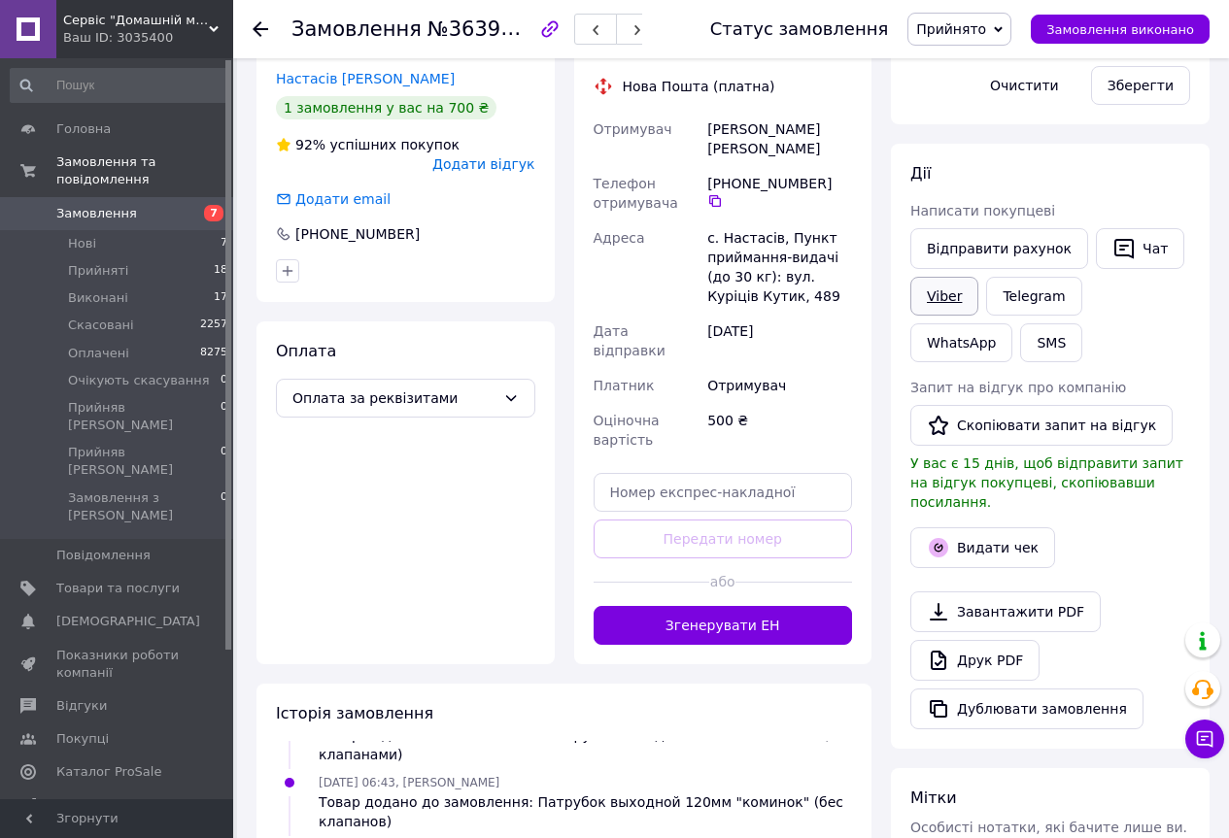
click at [943, 299] on link "Viber" at bounding box center [944, 296] width 68 height 39
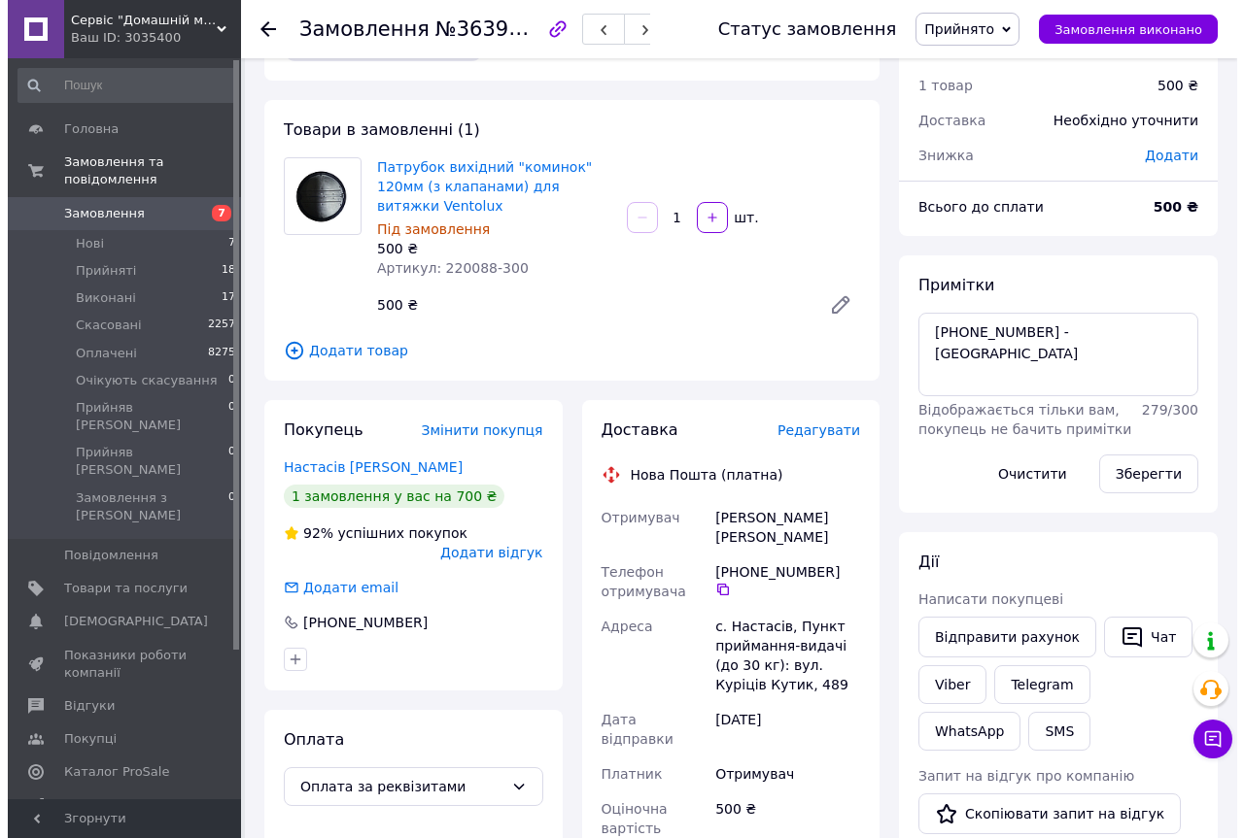
scroll to position [156, 0]
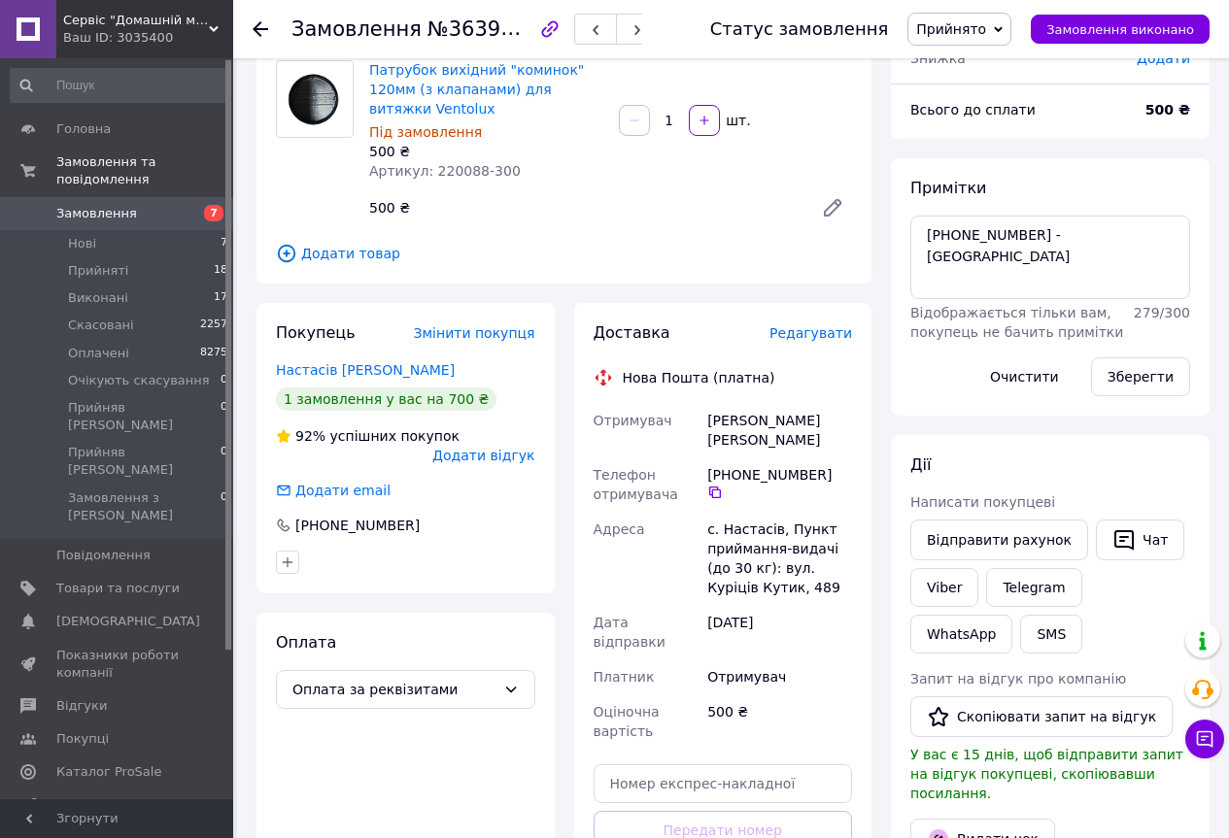
click at [821, 325] on span "Редагувати" at bounding box center [810, 333] width 83 height 16
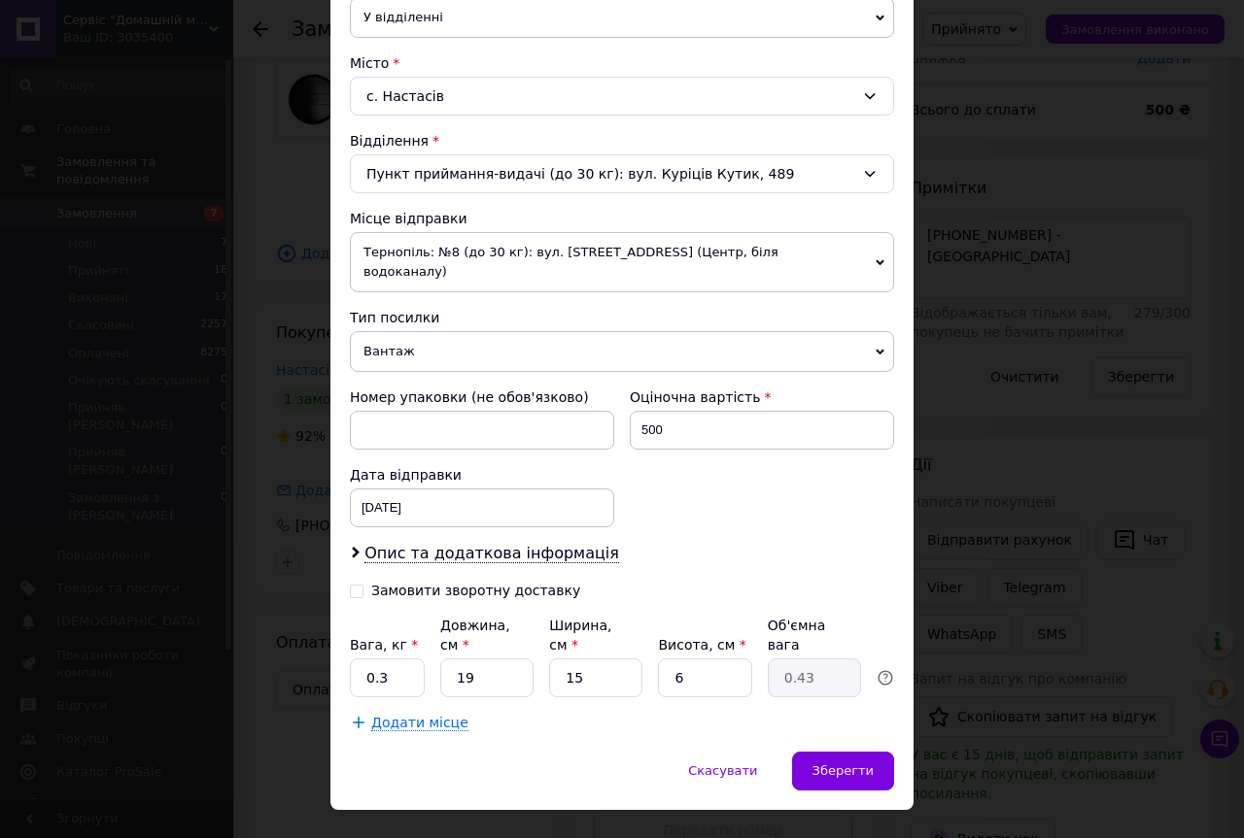
scroll to position [487, 0]
click at [874, 330] on span "Вантаж" at bounding box center [622, 350] width 544 height 41
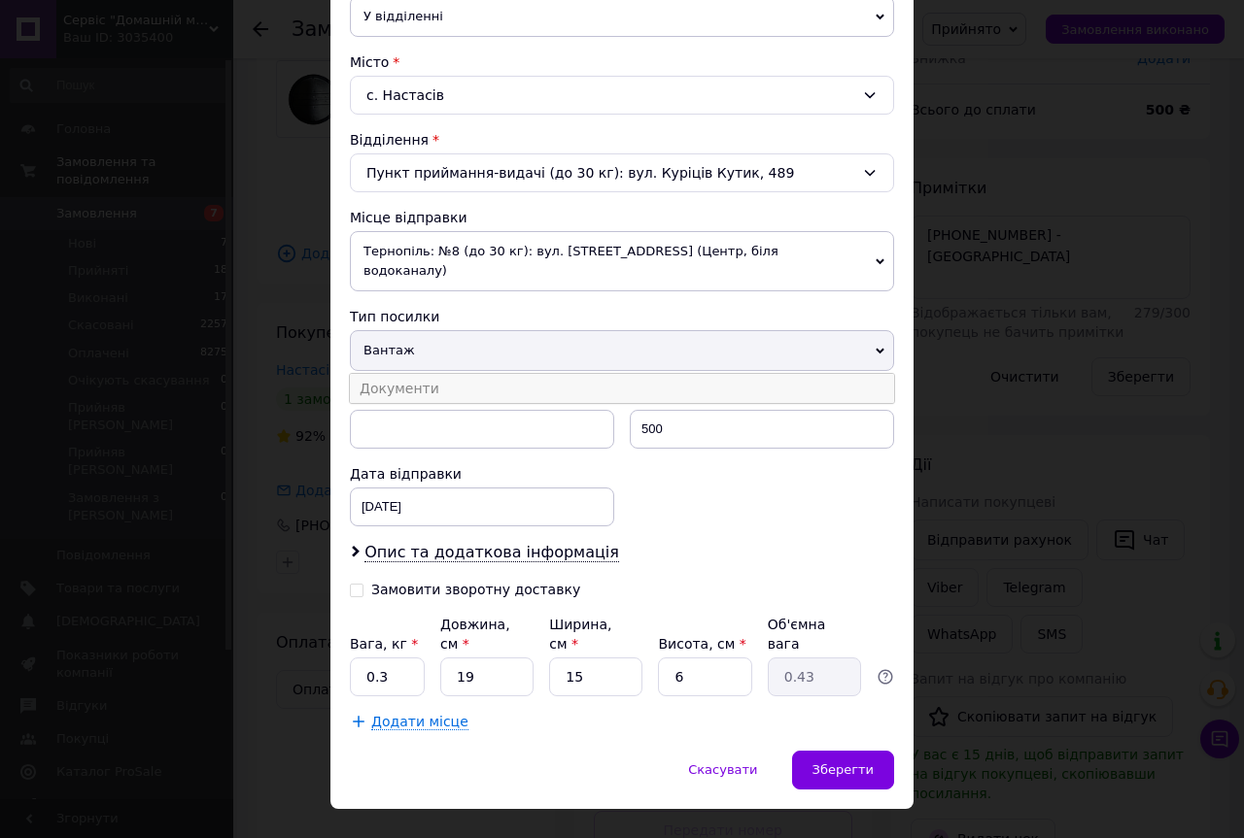
click at [438, 374] on li "Документи" at bounding box center [622, 388] width 544 height 29
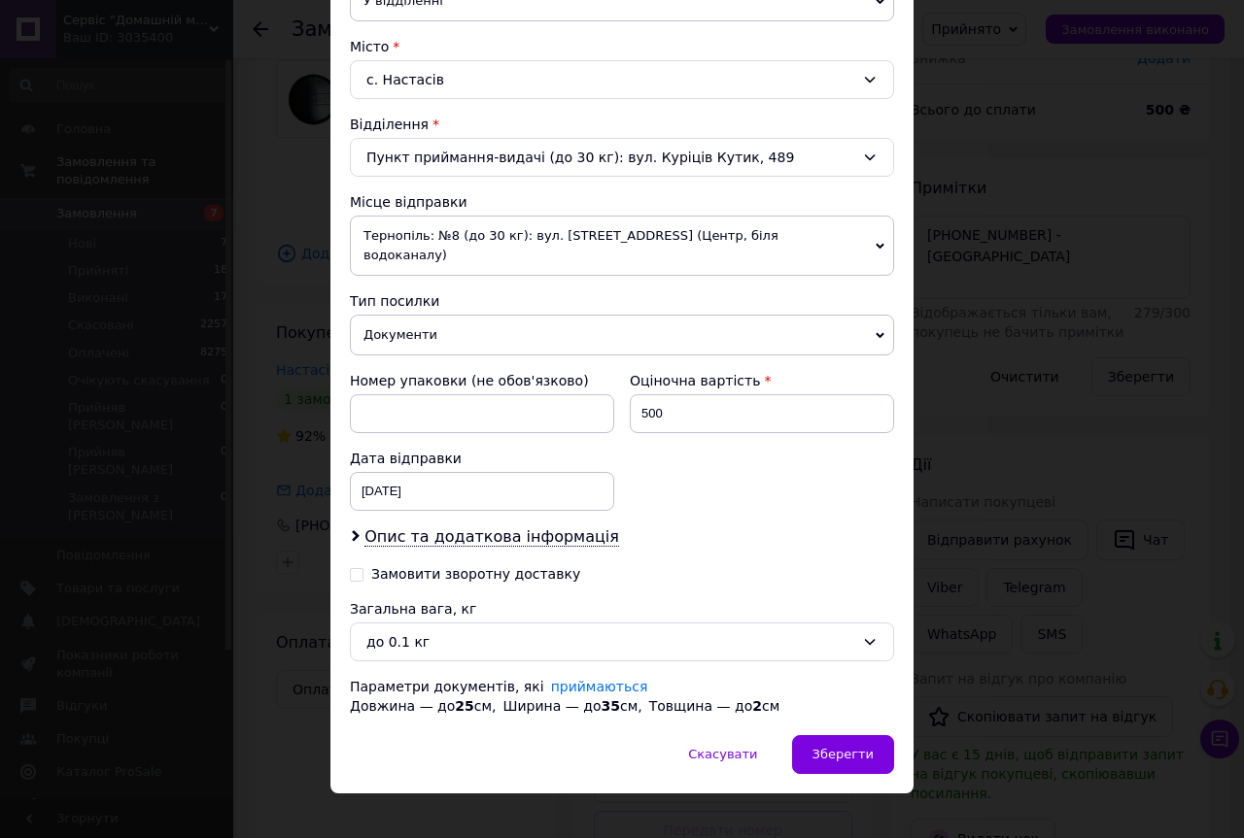
scroll to position [506, 0]
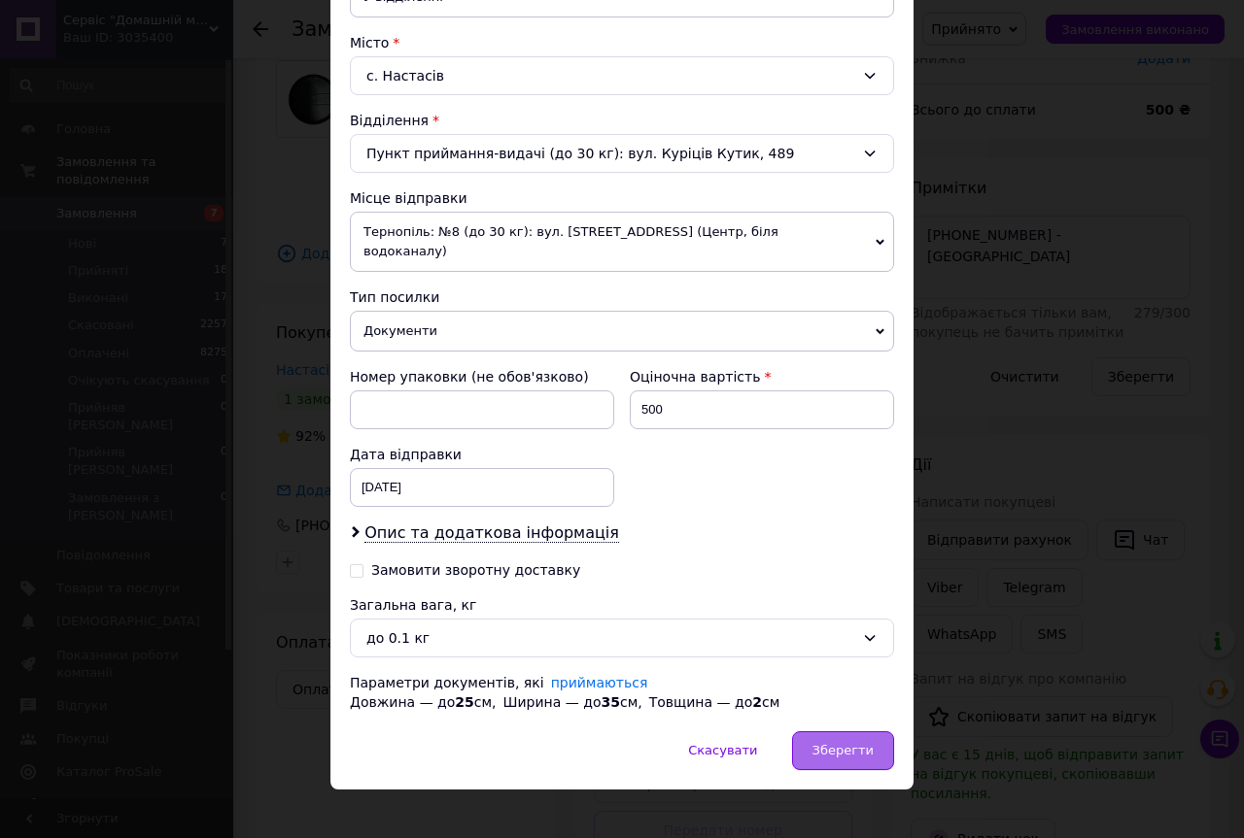
click at [824, 743] on span "Зберегти" at bounding box center [842, 750] width 61 height 15
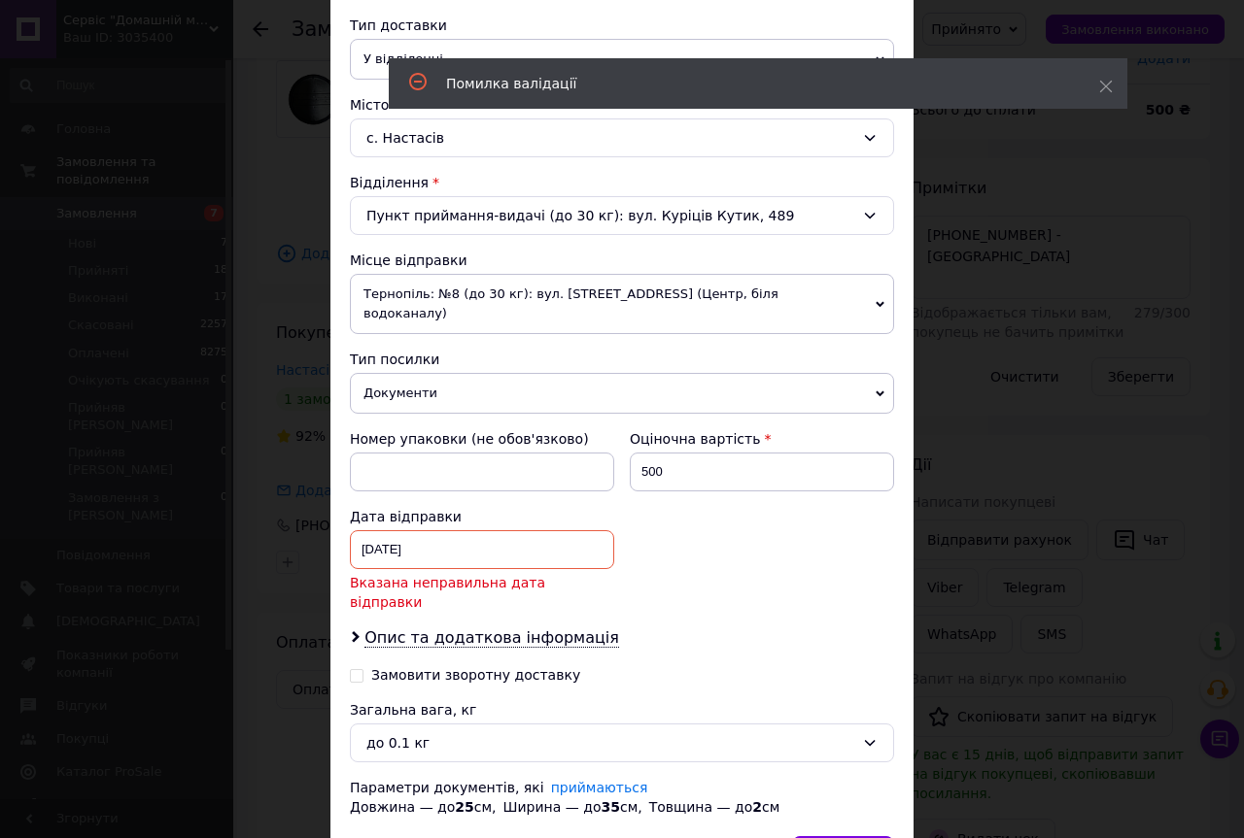
scroll to position [409, 0]
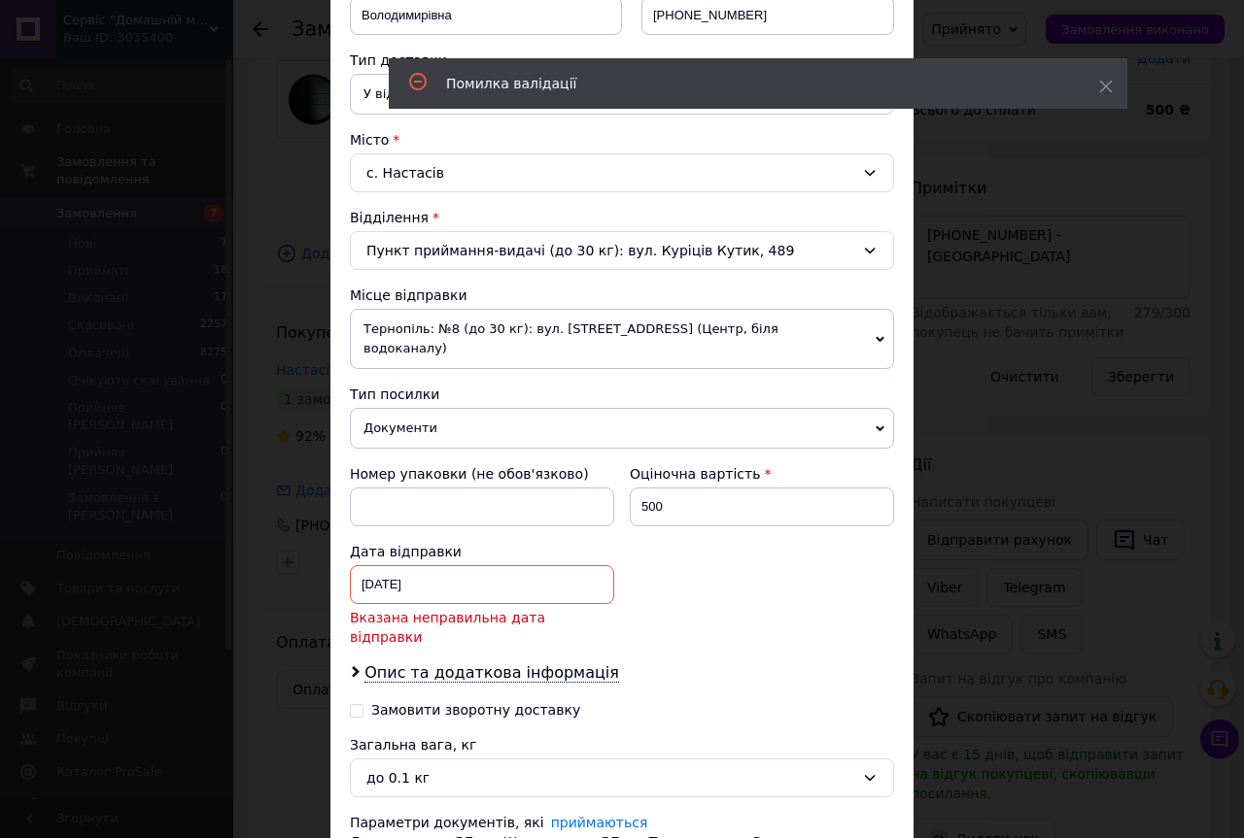
click at [424, 565] on div "11.10.2025 < 2025 > < Октябрь > Пн Вт Ср Чт Пт Сб Вс 29 30 1 2 3 4 5 6 7 8 9 10…" at bounding box center [482, 584] width 264 height 39
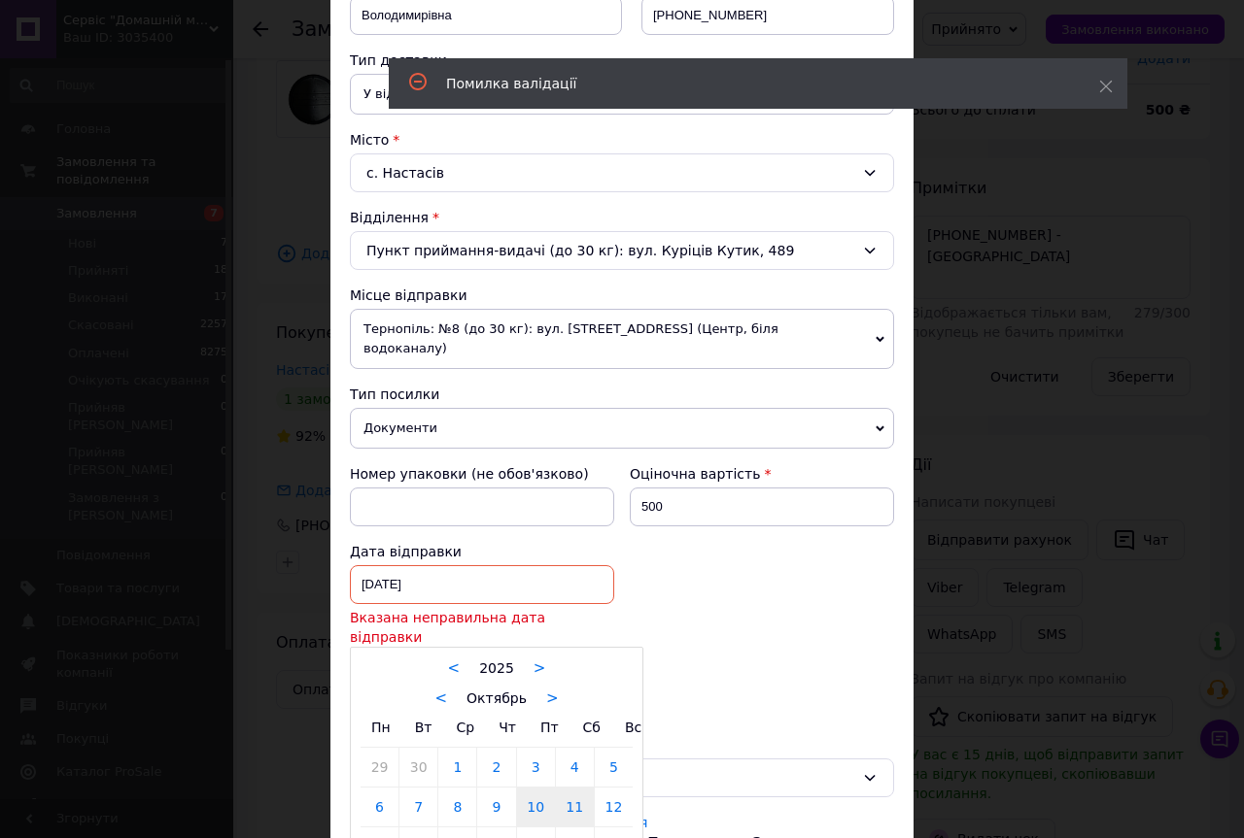
scroll to position [529, 0]
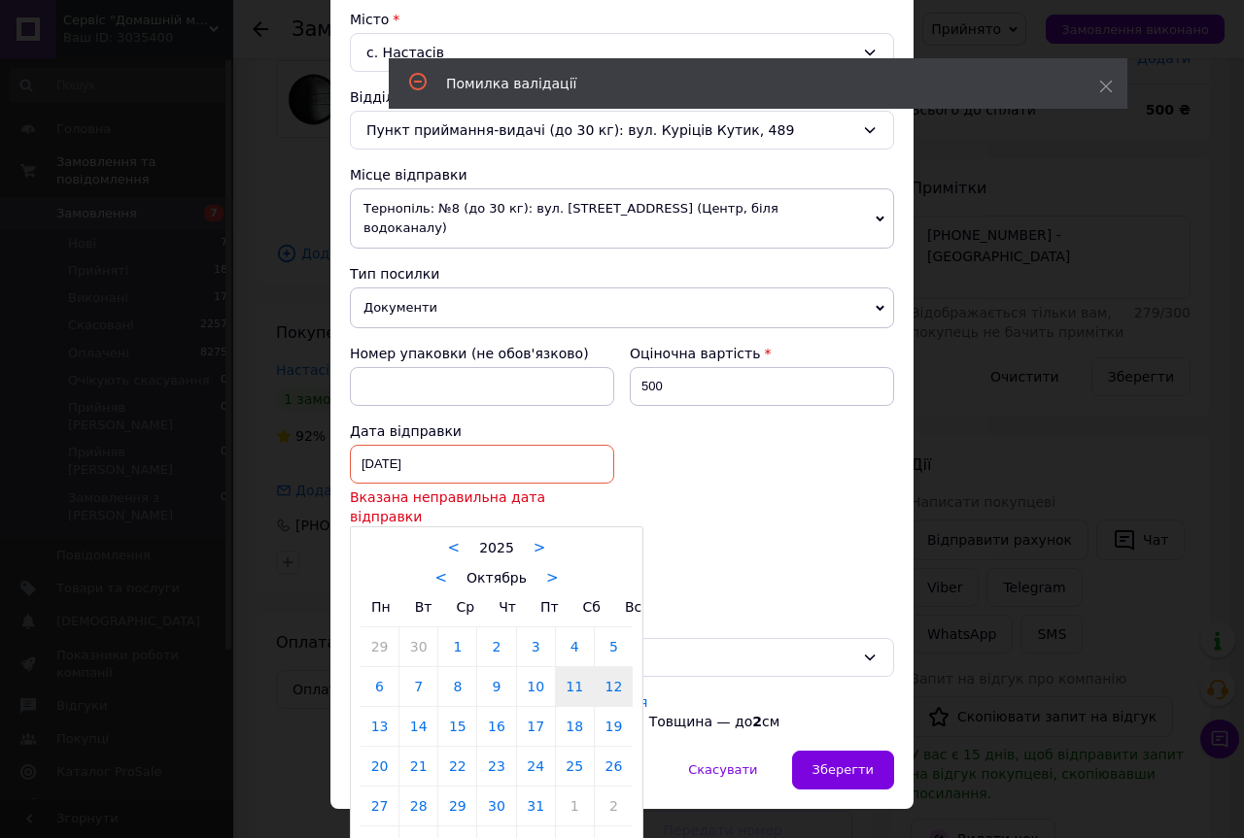
click at [611, 667] on link "12" at bounding box center [614, 686] width 38 height 39
type input "[DATE]"
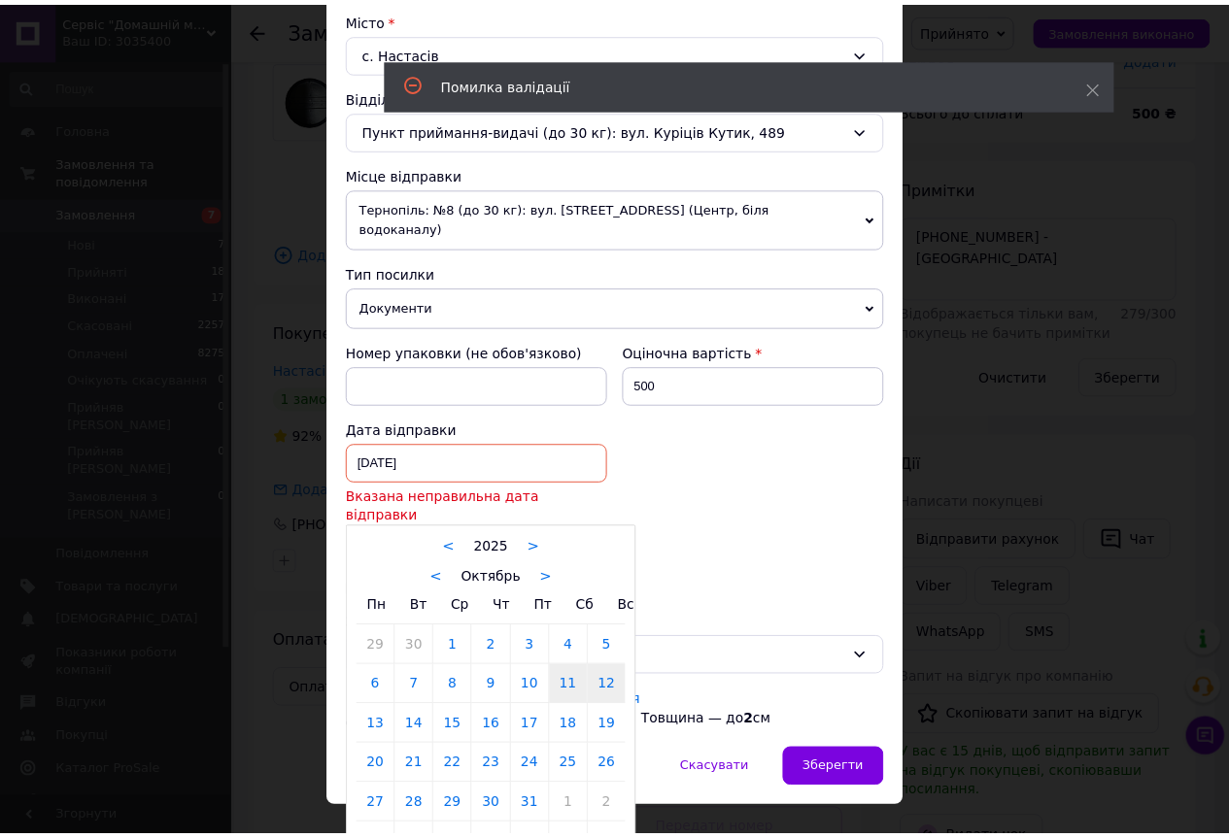
scroll to position [506, 0]
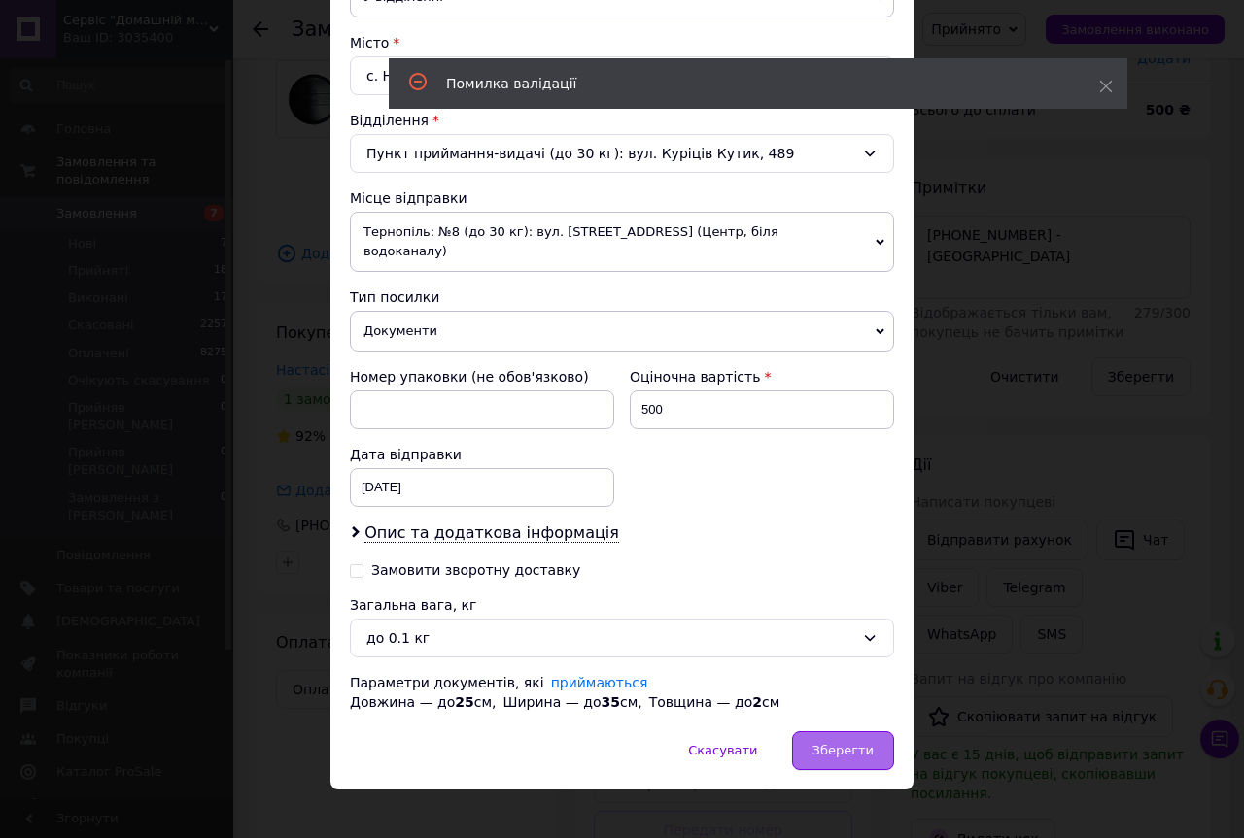
click at [829, 743] on span "Зберегти" at bounding box center [842, 750] width 61 height 15
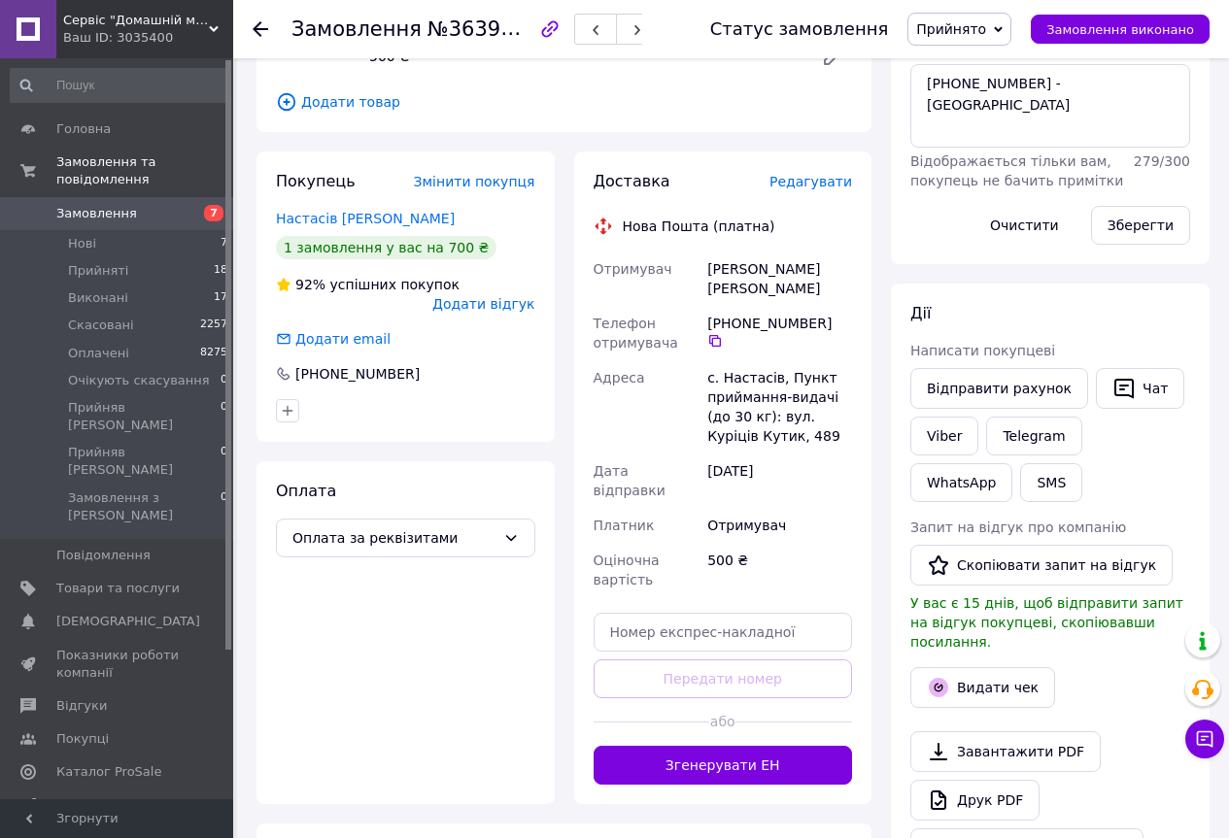
scroll to position [254, 0]
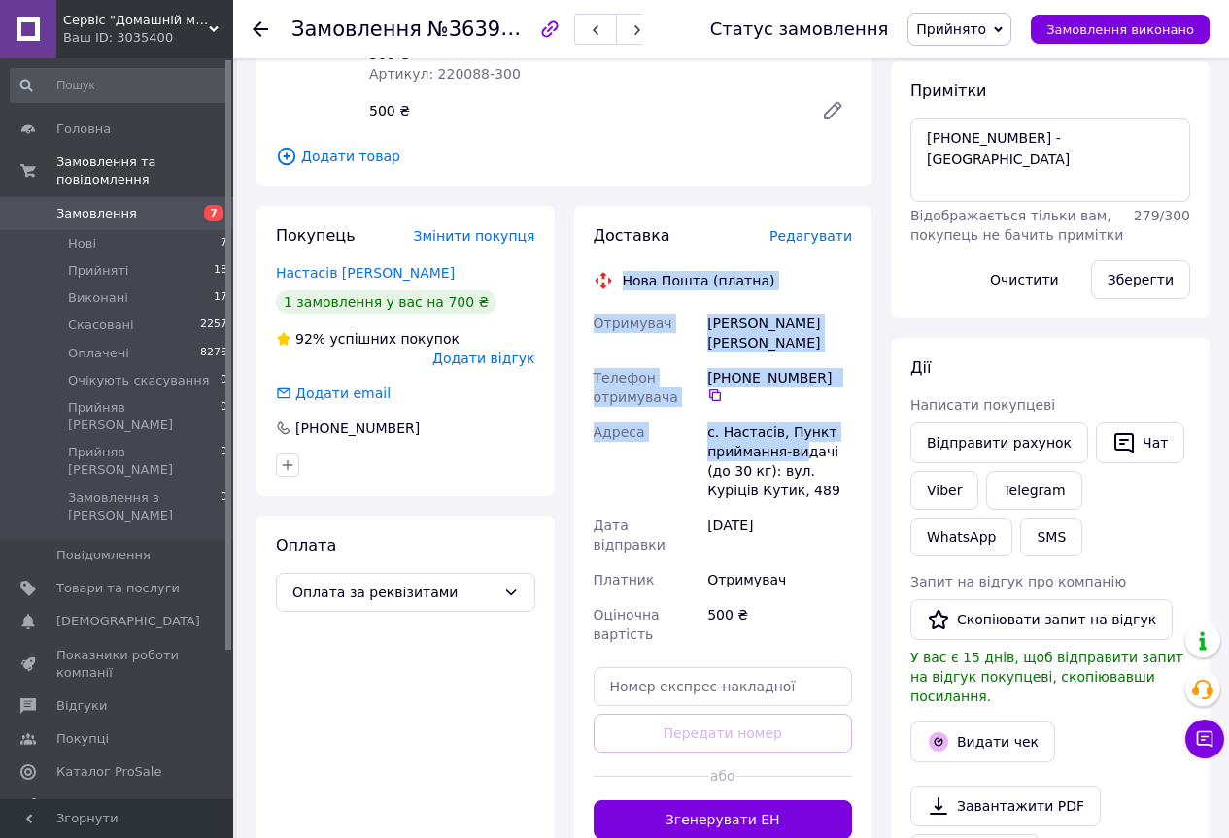
drag, startPoint x: 618, startPoint y: 258, endPoint x: 799, endPoint y: 423, distance: 244.2
click at [799, 423] on div "Доставка Редагувати Нова Пошта (платна) Отримувач Ділієвська Софія Володимирівн…" at bounding box center [723, 532] width 259 height 614
click at [738, 801] on button "Згенерувати ЕН" at bounding box center [723, 820] width 259 height 39
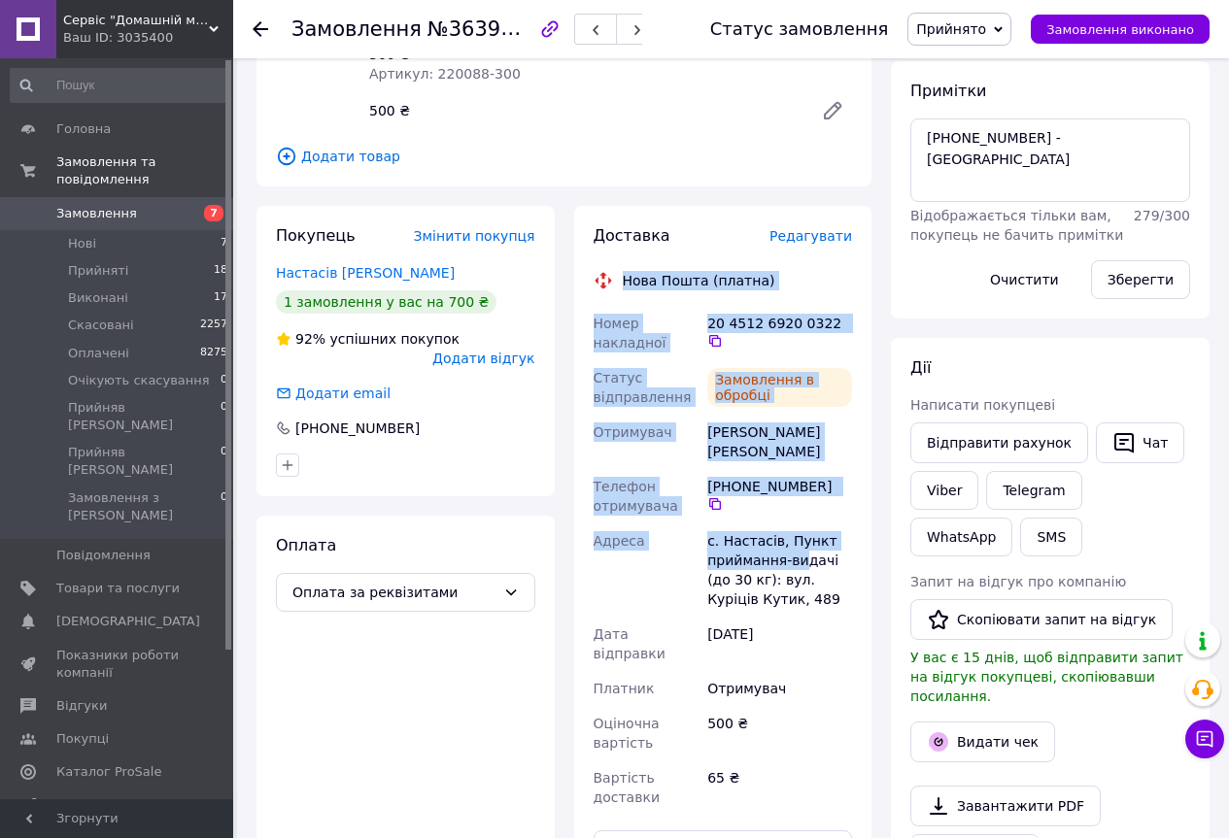
scroll to position [400, 0]
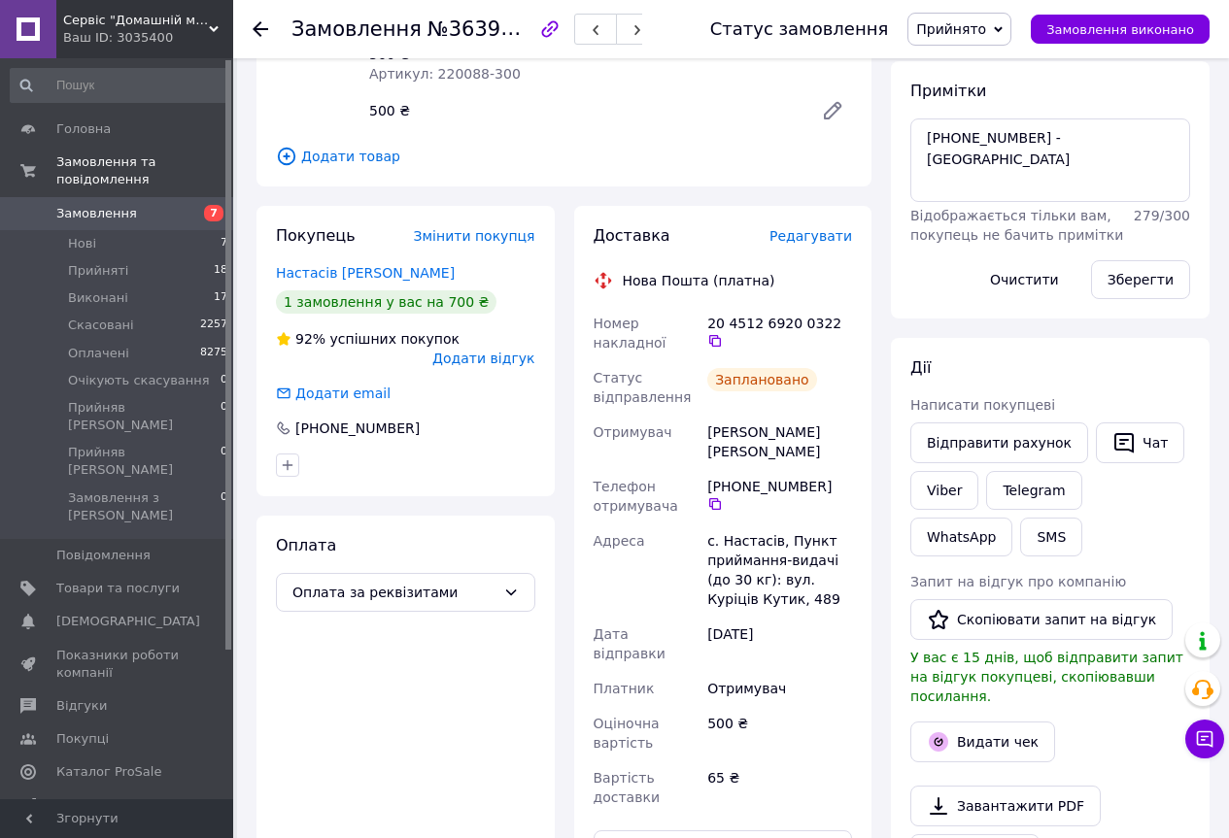
click at [532, 419] on div "+380 98 380 34 38" at bounding box center [405, 428] width 259 height 19
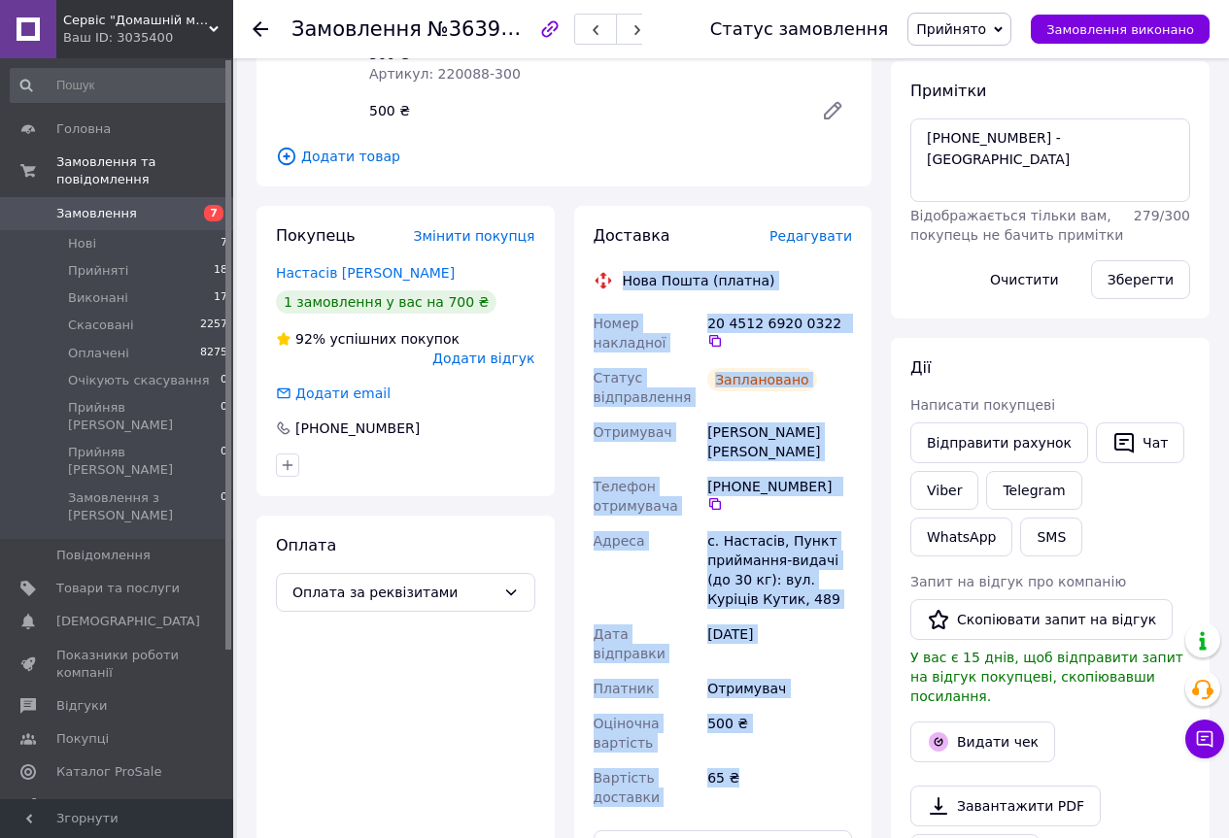
drag, startPoint x: 617, startPoint y: 252, endPoint x: 808, endPoint y: 742, distance: 526.6
click at [808, 742] on div "Доставка Редагувати Нова Пошта (платна) Номер накладної 20 4512 6920 0322   Ста…" at bounding box center [723, 547] width 259 height 644
copy div "Нова Пошта (платна) Номер накладної 20 4512 6920 0322   Статус відправлення Зап…"
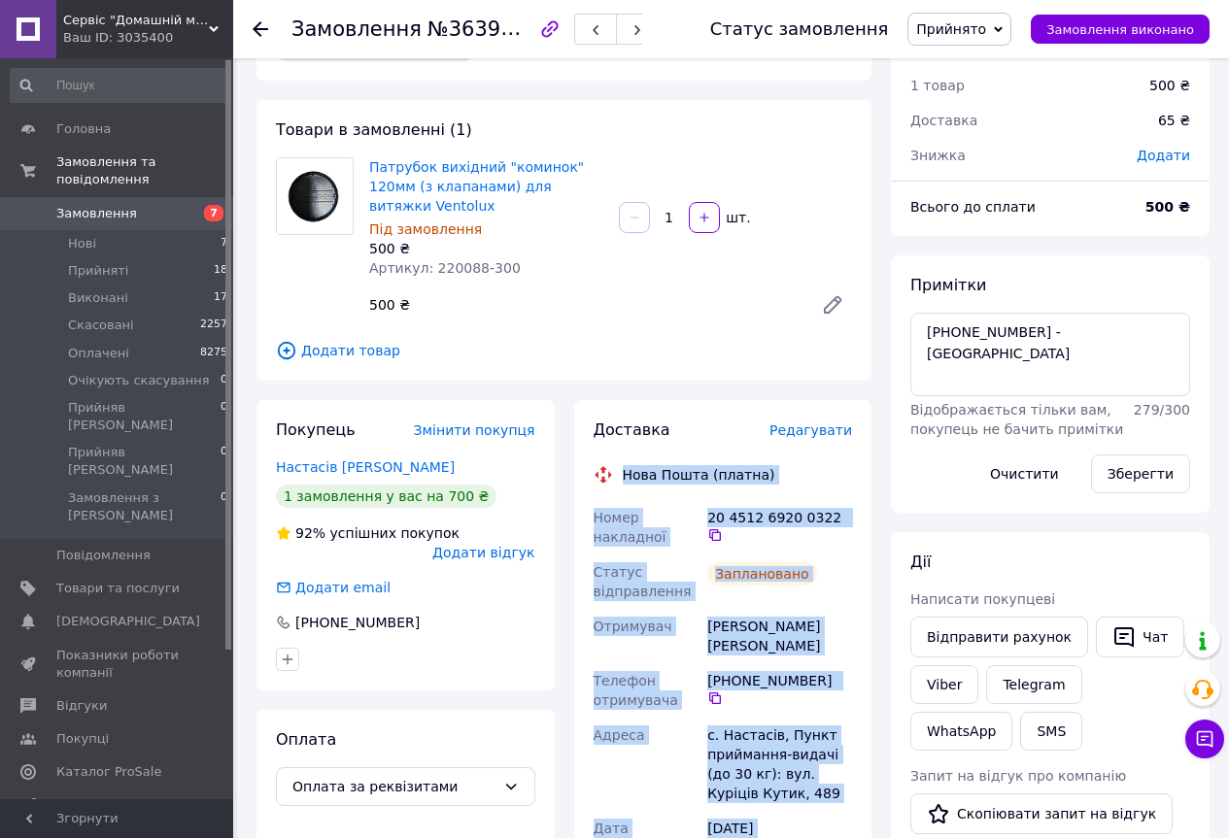
scroll to position [0, 0]
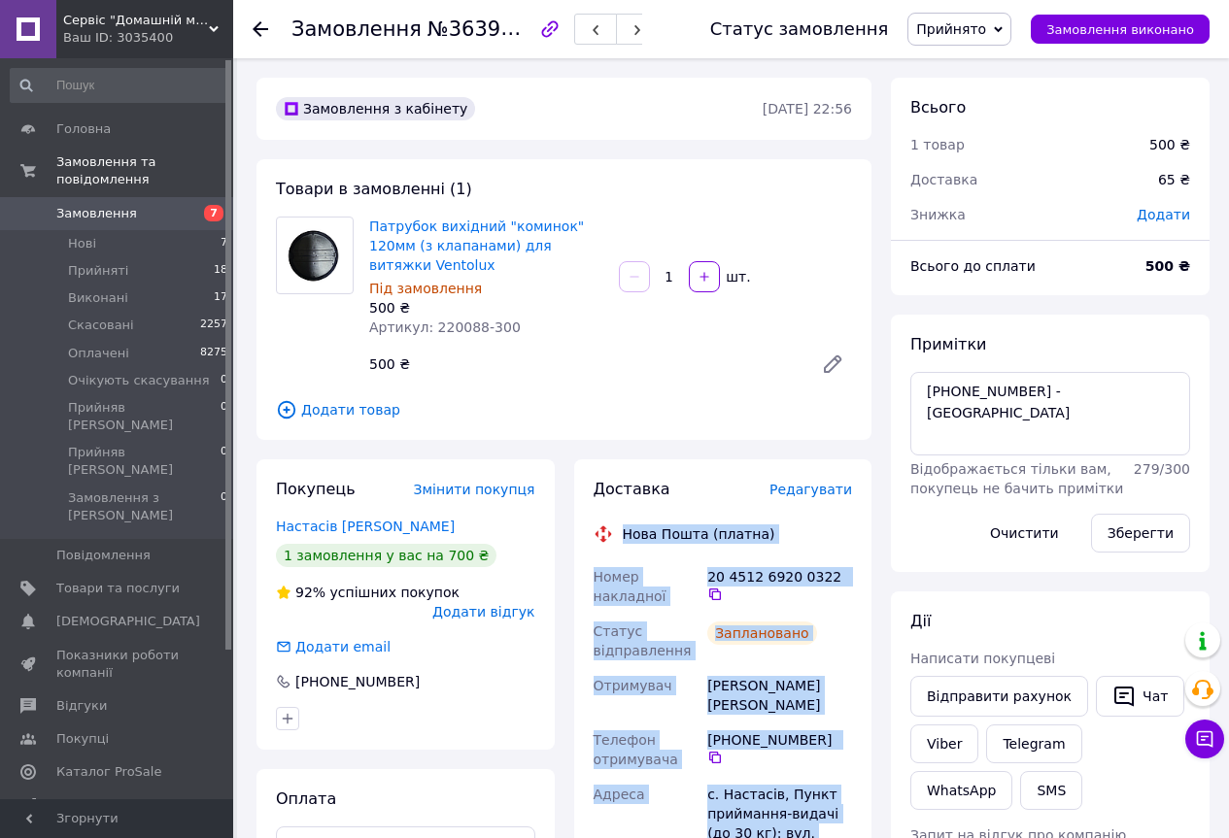
click at [1011, 24] on span "Прийнято" at bounding box center [959, 29] width 104 height 33
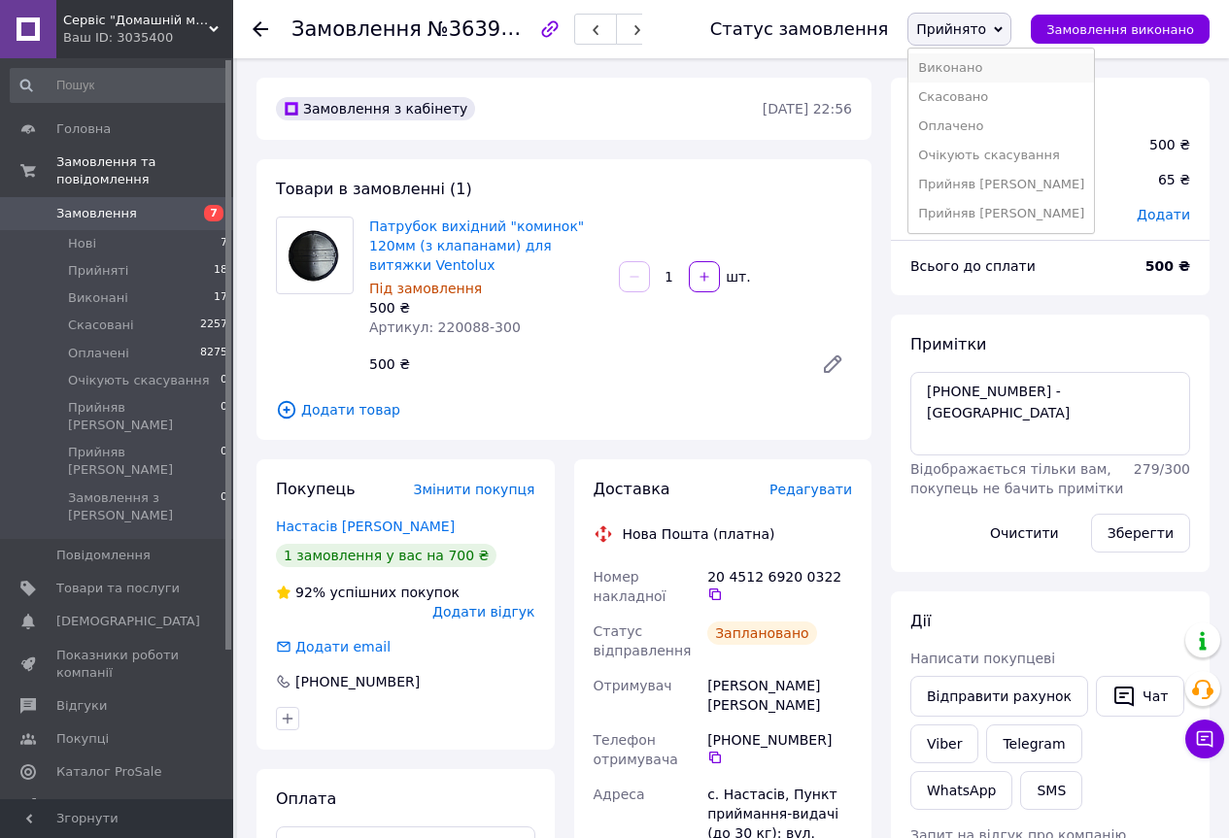
click at [964, 60] on li "Виконано" at bounding box center [1001, 67] width 186 height 29
